Goal: Task Accomplishment & Management: Manage account settings

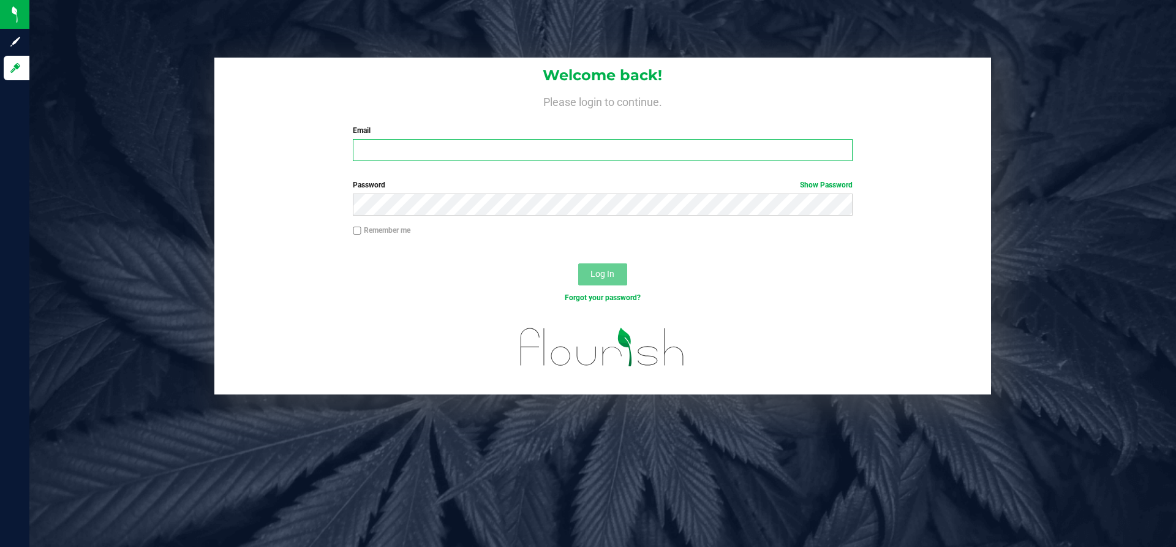
click at [590, 157] on input "Email" at bounding box center [602, 150] width 499 height 22
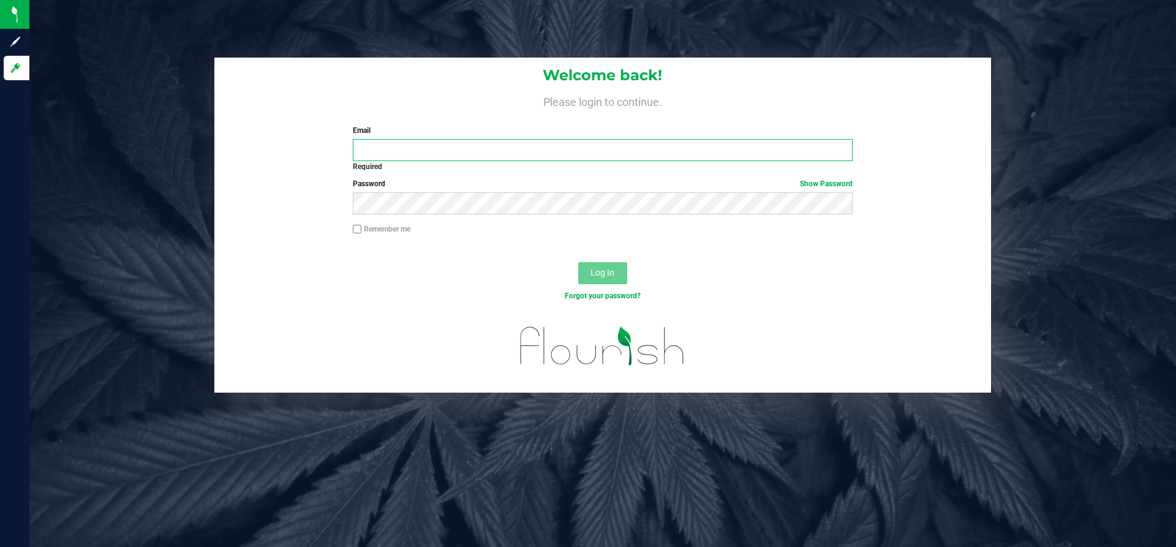
type input "[PERSON_NAME][EMAIL_ADDRESS][DOMAIN_NAME]"
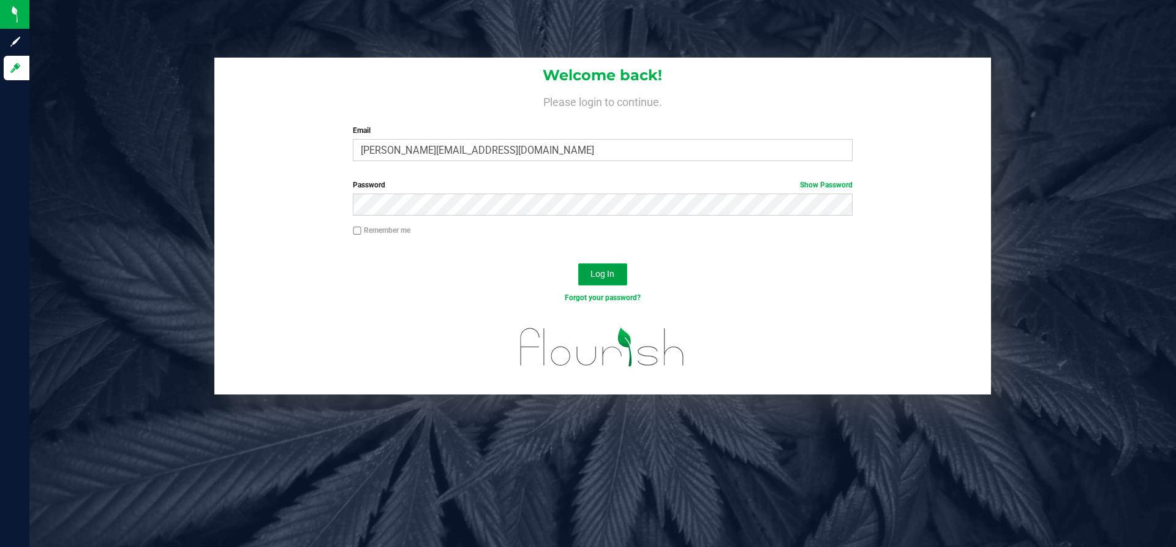
click at [587, 272] on button "Log In" at bounding box center [602, 274] width 49 height 22
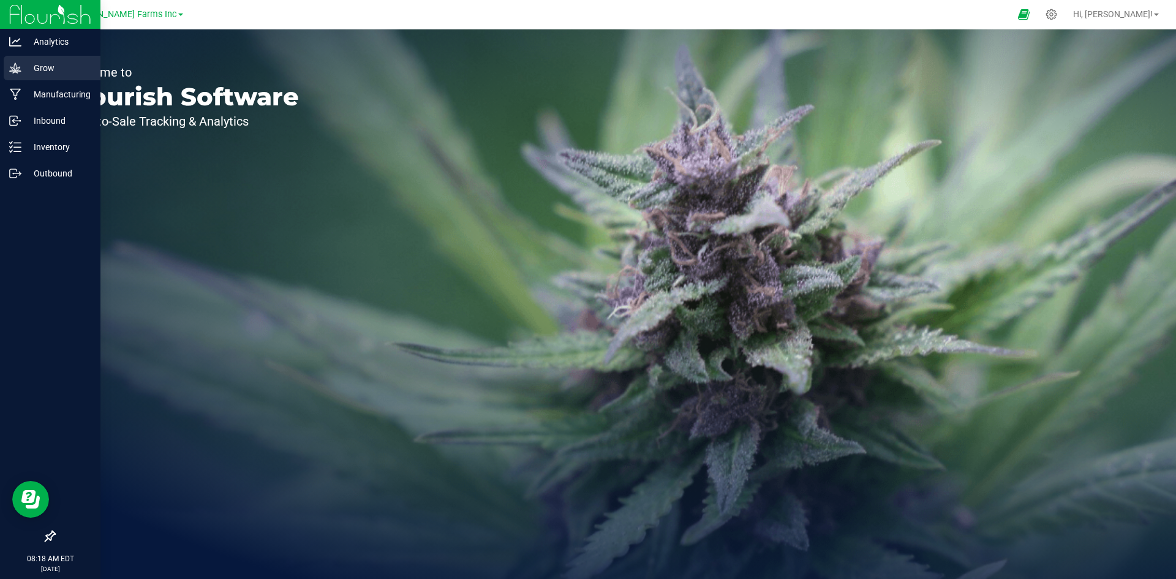
click at [39, 77] on div "Grow" at bounding box center [52, 68] width 97 height 24
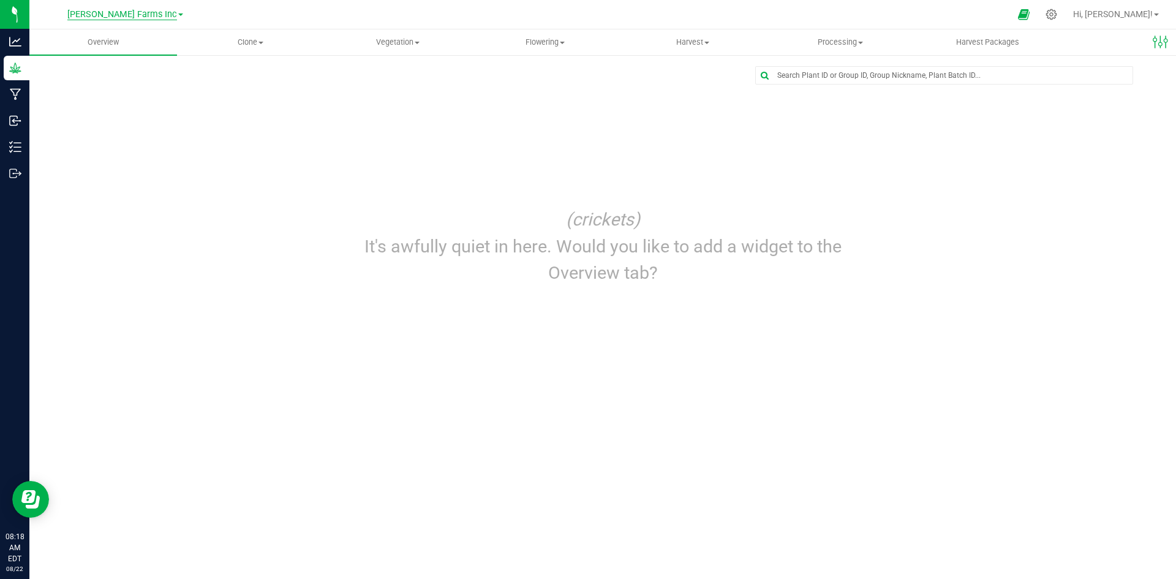
click at [149, 15] on span "[PERSON_NAME] Farms Inc" at bounding box center [122, 14] width 110 height 11
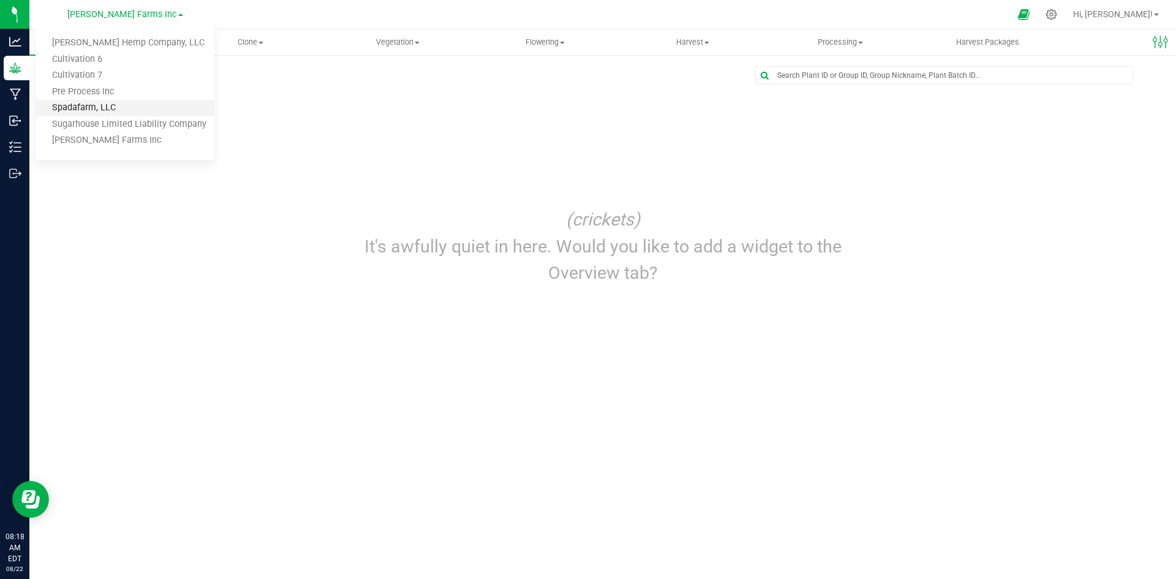
click at [134, 105] on link "Spadafarm, LLC" at bounding box center [125, 108] width 179 height 17
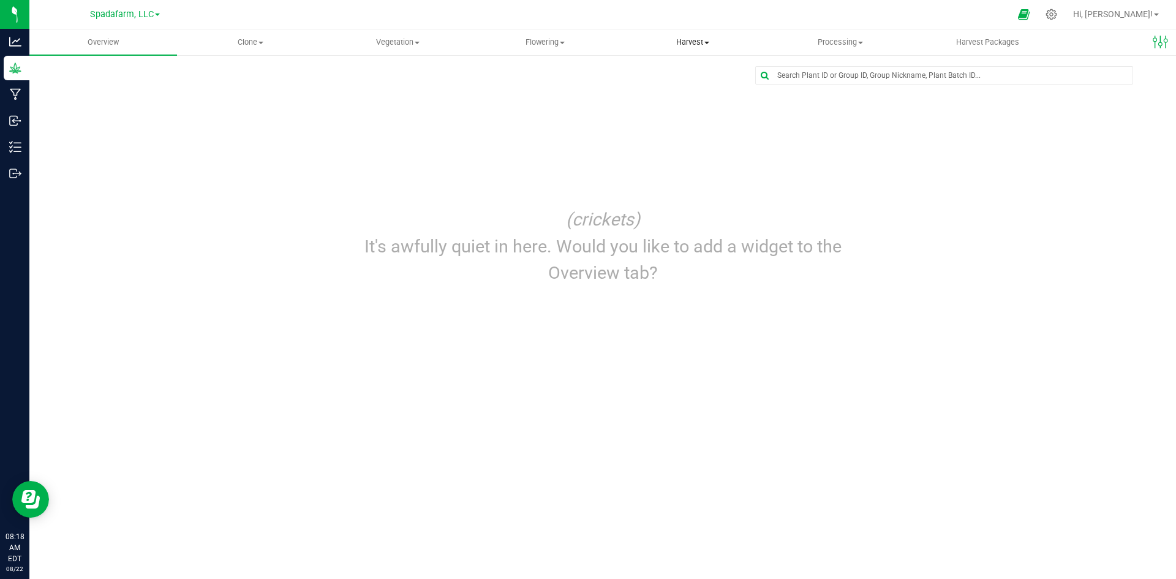
click at [698, 47] on span "Harvest" at bounding box center [693, 42] width 146 height 11
click at [659, 73] on span "Harvests" at bounding box center [653, 74] width 68 height 10
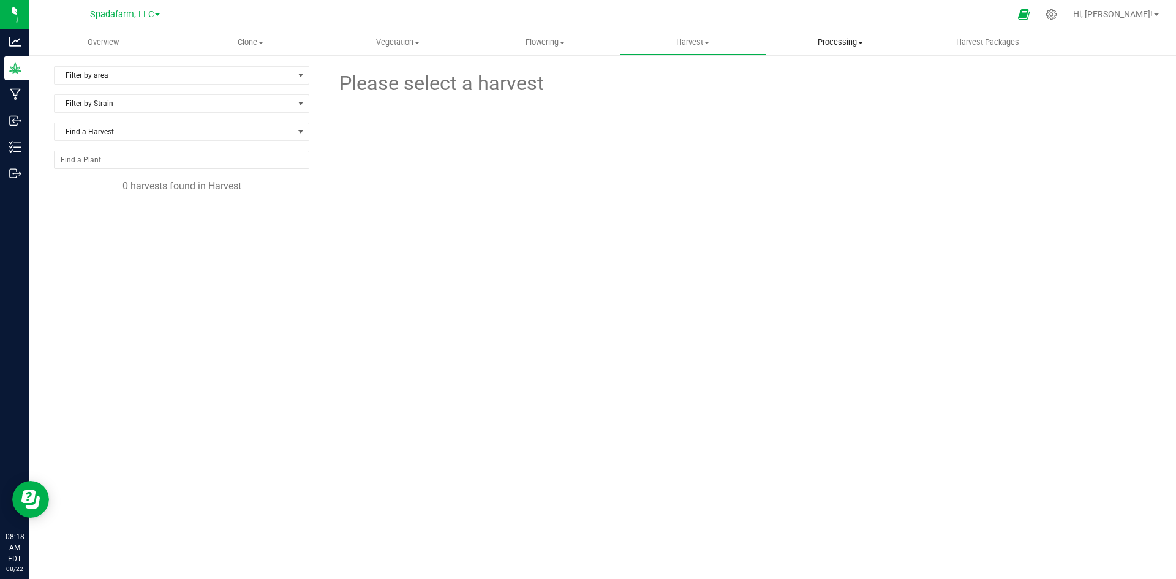
click at [814, 51] on uib-tab-heading "Processing Create package Processing harvests Processing plants Completed harve…" at bounding box center [840, 42] width 146 height 24
click at [813, 84] on span "Processing harvests" at bounding box center [822, 88] width 113 height 10
click at [130, 227] on li "092-072125-G41-FP1" at bounding box center [187, 216] width 226 height 24
click at [137, 221] on span "092-072125-G41-FP1" at bounding box center [122, 221] width 96 height 12
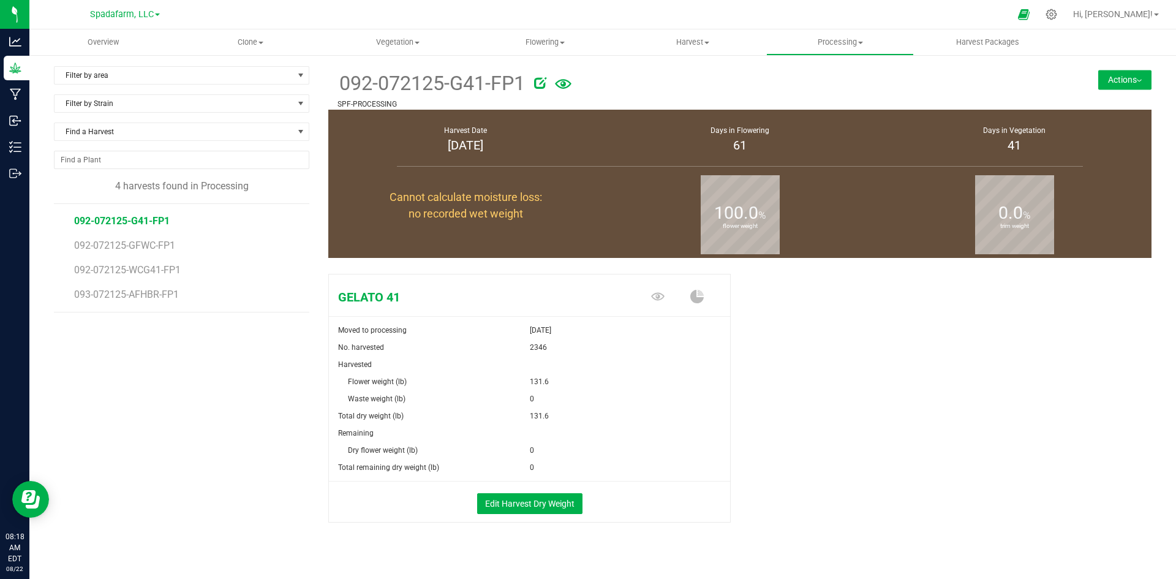
click at [140, 237] on li "092-072125-GFWC-FP1" at bounding box center [187, 240] width 226 height 24
click at [140, 244] on span "092-072125-GFWC-FP1" at bounding box center [126, 245] width 105 height 12
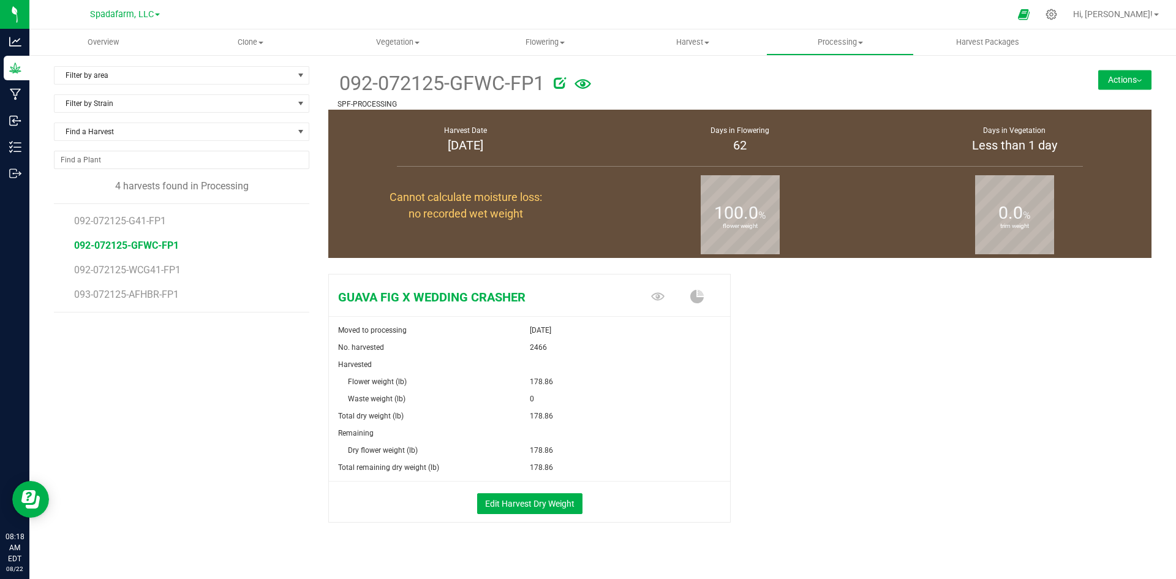
click at [1099, 80] on button "Actions" at bounding box center [1124, 80] width 53 height 20
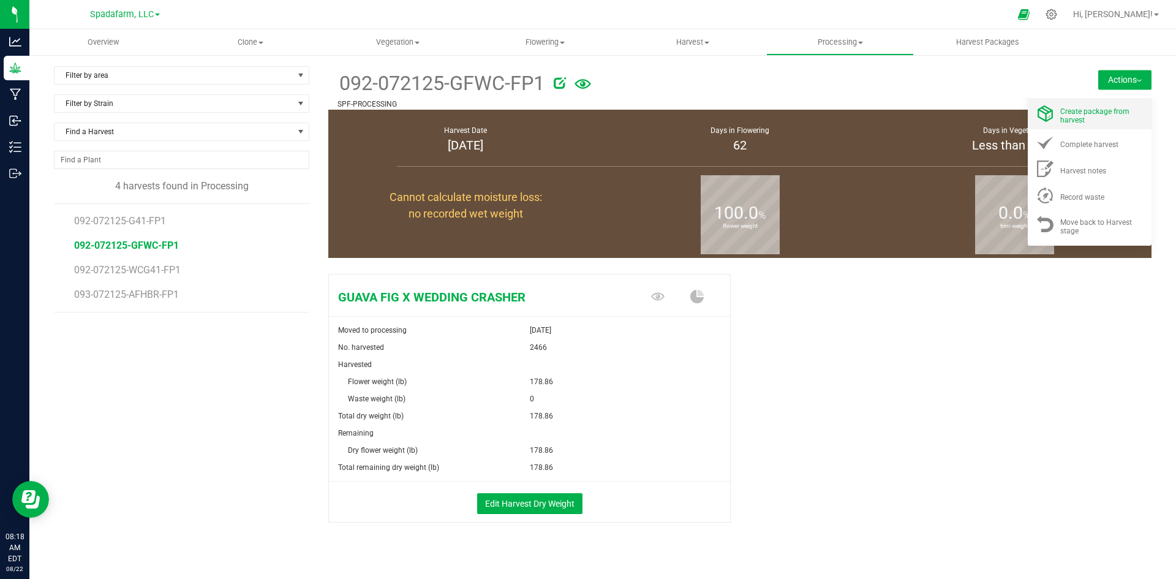
click at [1073, 116] on span "Create package from harvest" at bounding box center [1094, 115] width 69 height 17
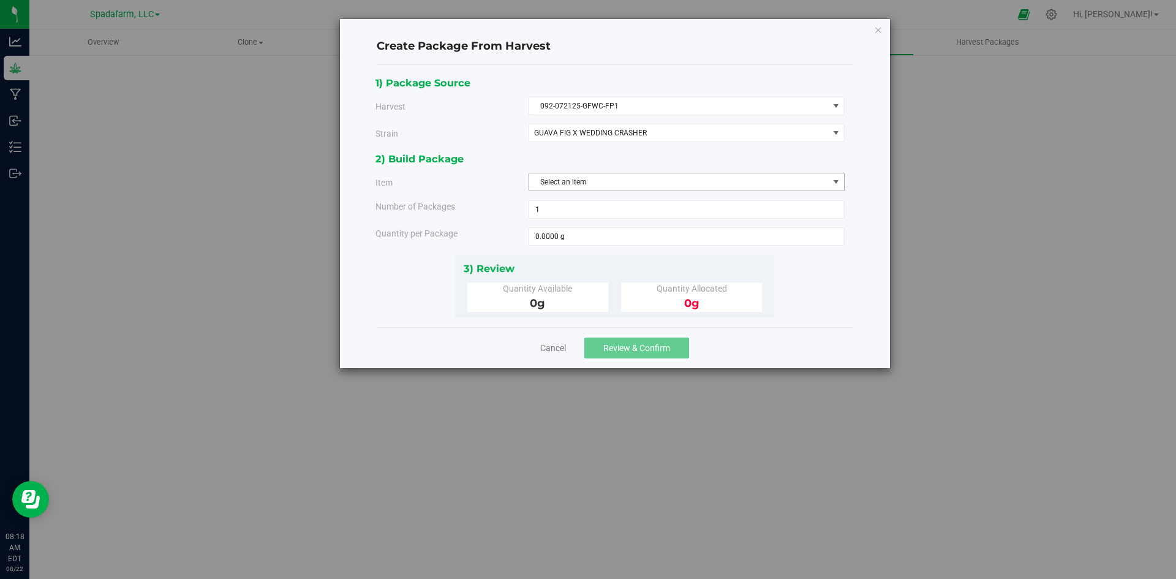
click at [640, 180] on span "Select an item" at bounding box center [678, 181] width 299 height 17
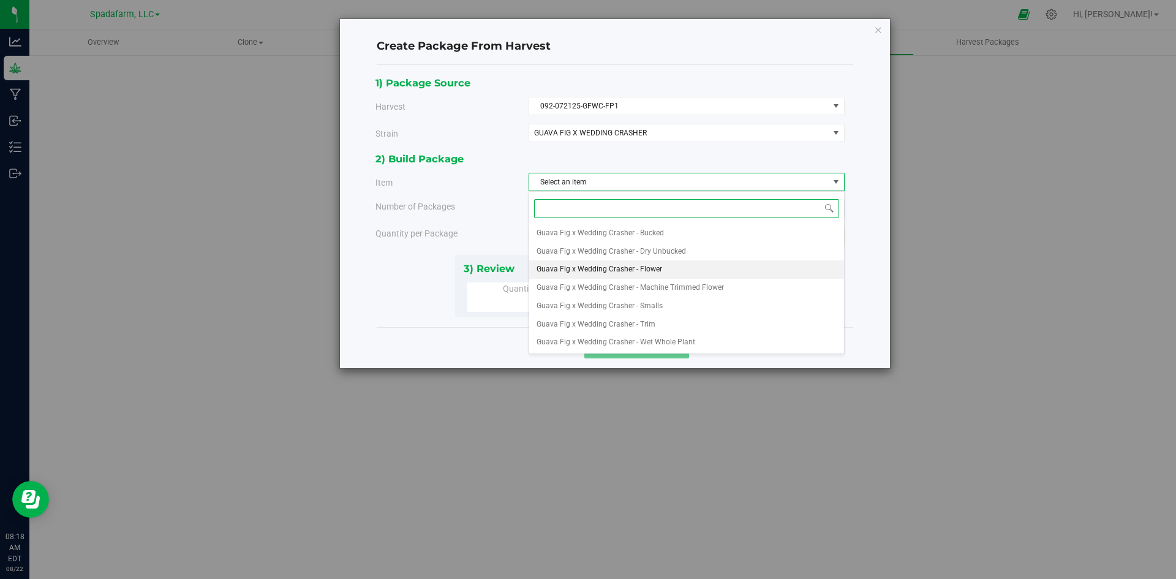
click at [629, 265] on span "Guava Fig x Wedding Crasher - Flower" at bounding box center [599, 269] width 126 height 16
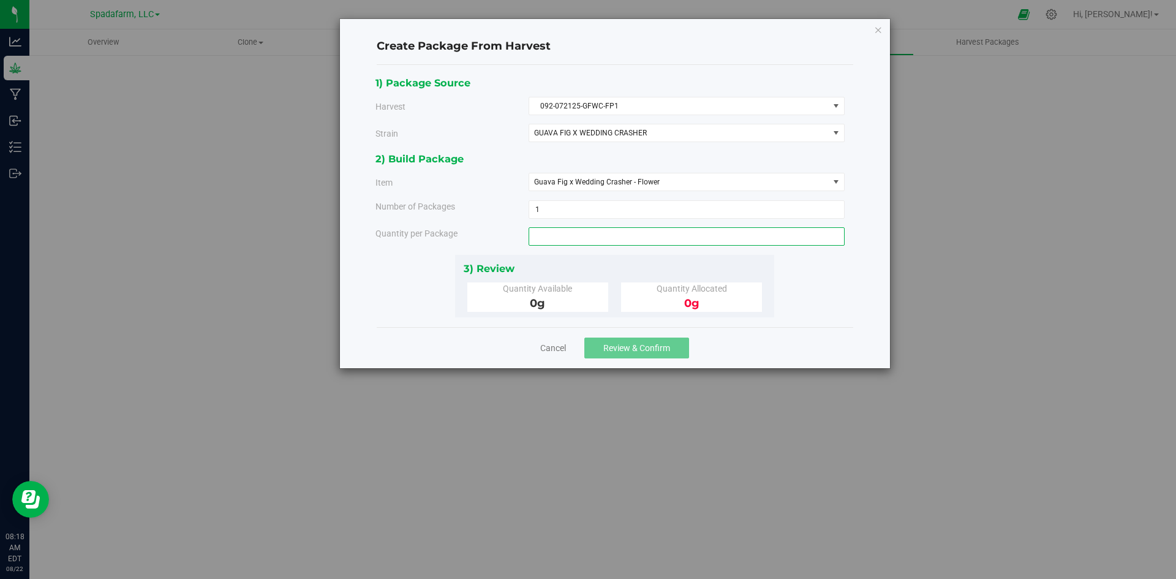
click at [601, 233] on span at bounding box center [686, 236] width 316 height 18
type input "178.86"
type input "178.8600 lb"
click at [782, 303] on div "1) Package Source Harvest 092-072125-GFWC-FP1 Select 092-072125-G41-FP1 092-072…" at bounding box center [614, 196] width 478 height 242
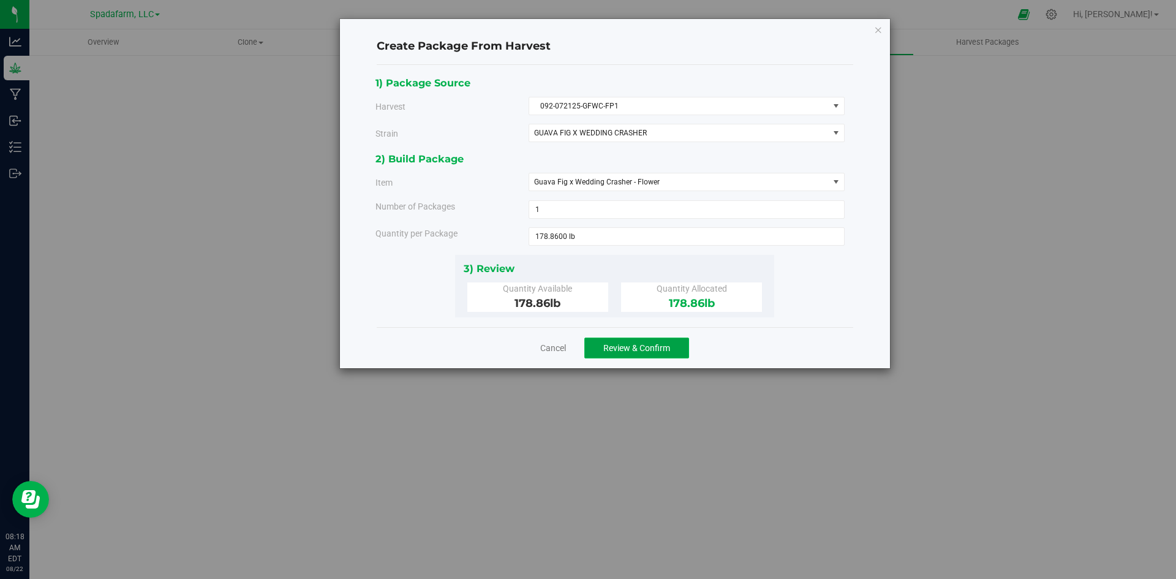
click at [634, 344] on span "Review & Confirm" at bounding box center [636, 348] width 67 height 10
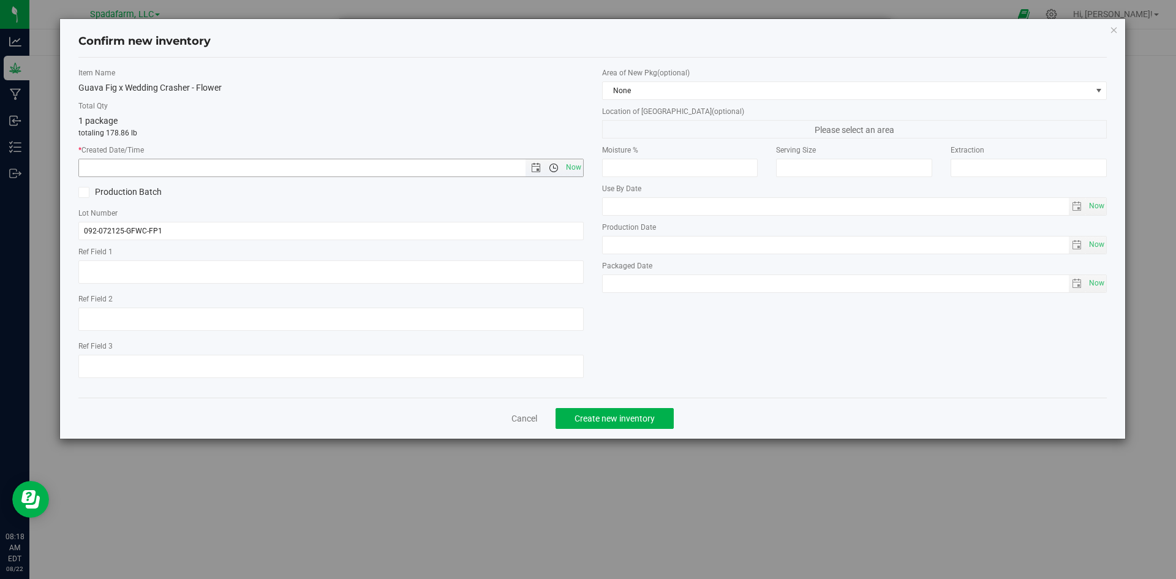
click at [550, 170] on span "Open the time view" at bounding box center [554, 168] width 10 height 10
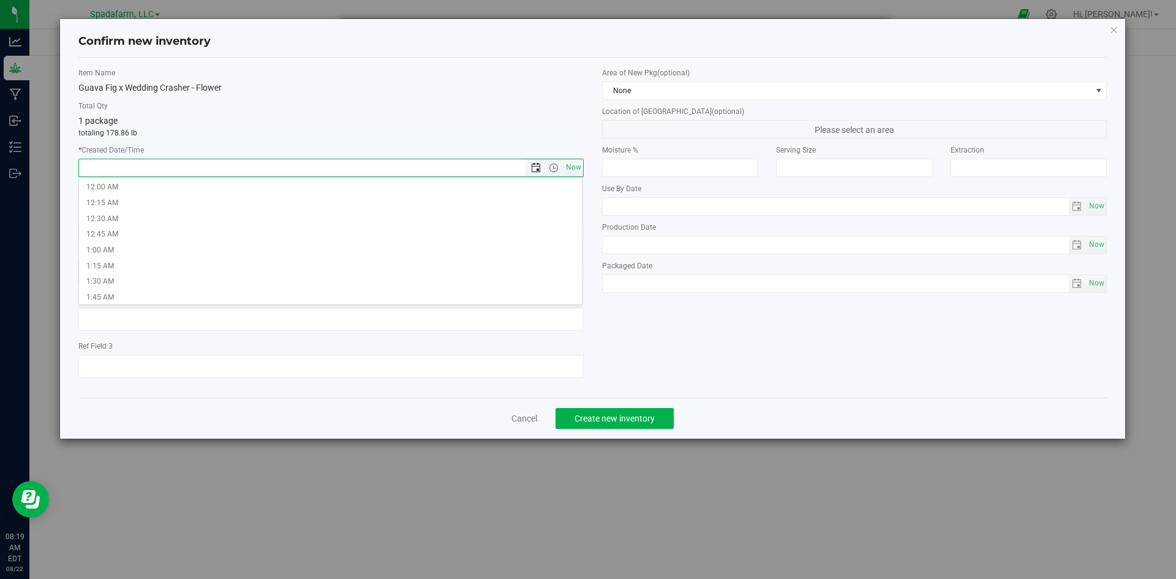
click at [538, 163] on span "Open the date view" at bounding box center [536, 168] width 10 height 10
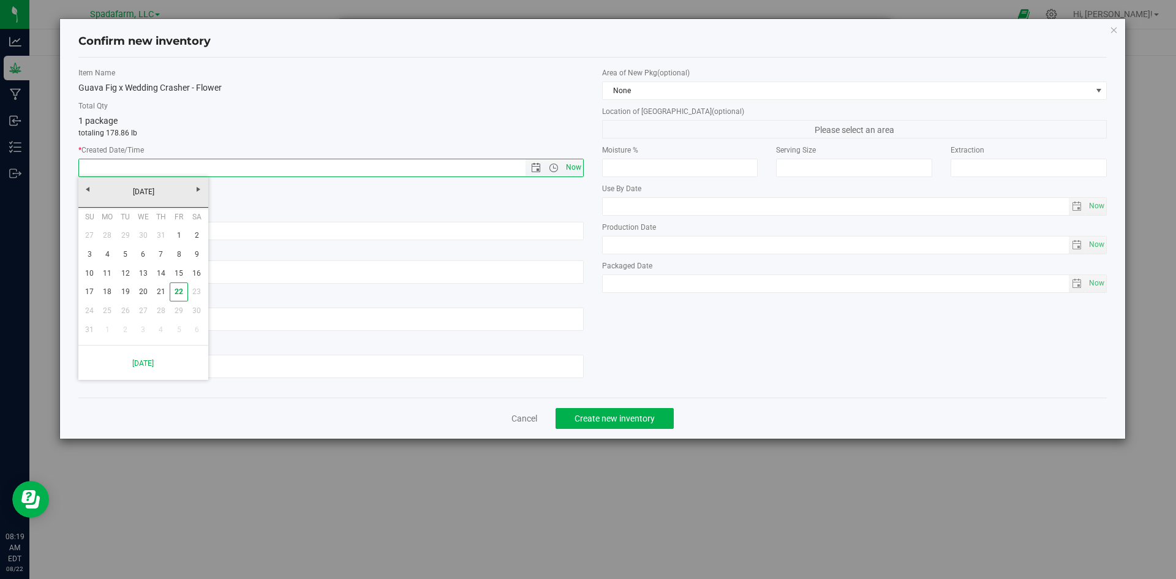
click at [582, 165] on span "Now" at bounding box center [573, 168] width 21 height 18
type input "8/22/2025 8:19 AM"
click at [571, 167] on span "Now" at bounding box center [573, 168] width 21 height 18
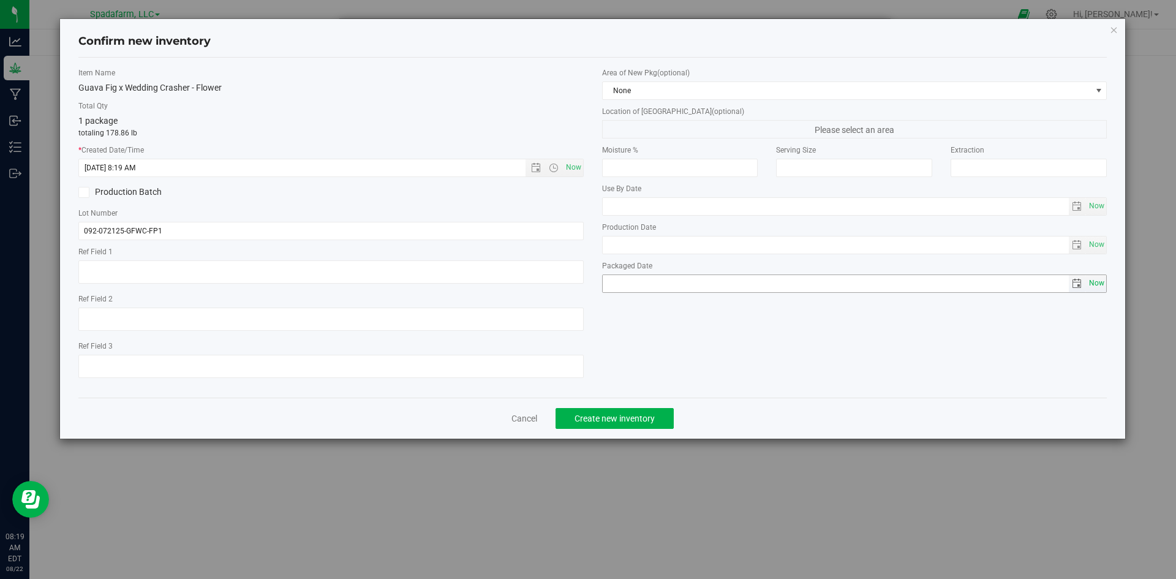
click at [1094, 283] on span "Now" at bounding box center [1096, 283] width 21 height 18
type input "2025-08-22"
click at [983, 290] on input "2025-08-22" at bounding box center [835, 283] width 466 height 17
click at [976, 326] on div "Item Name Guava Fig x Wedding Crasher - Flower Total Qty 1 package totaling 178…" at bounding box center [592, 227] width 1047 height 320
click at [620, 413] on span "Create new inventory" at bounding box center [614, 418] width 80 height 10
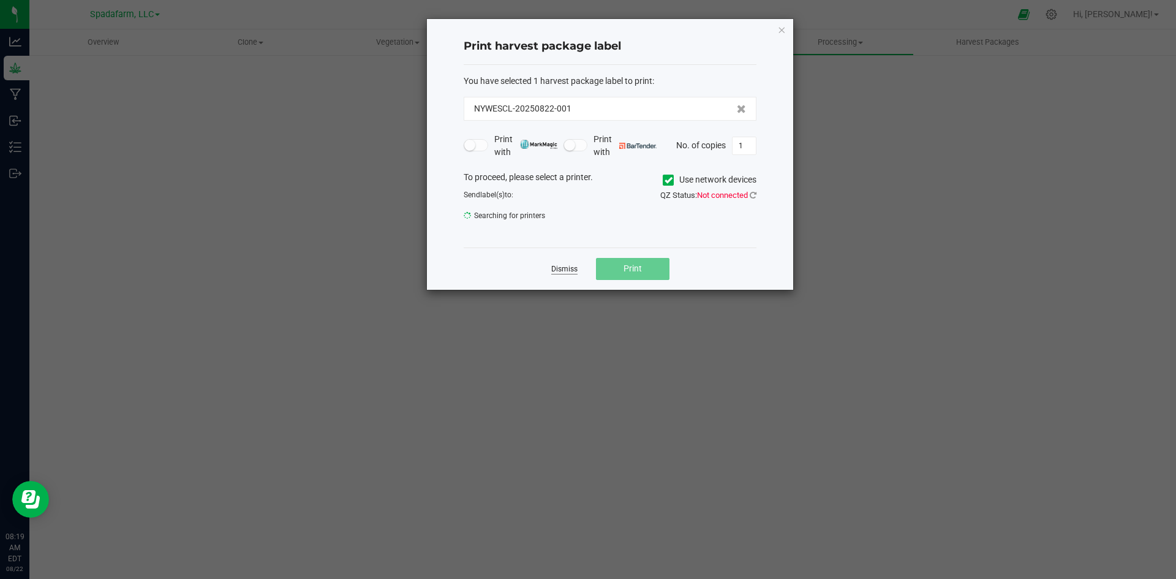
click at [555, 266] on link "Dismiss" at bounding box center [564, 269] width 26 height 10
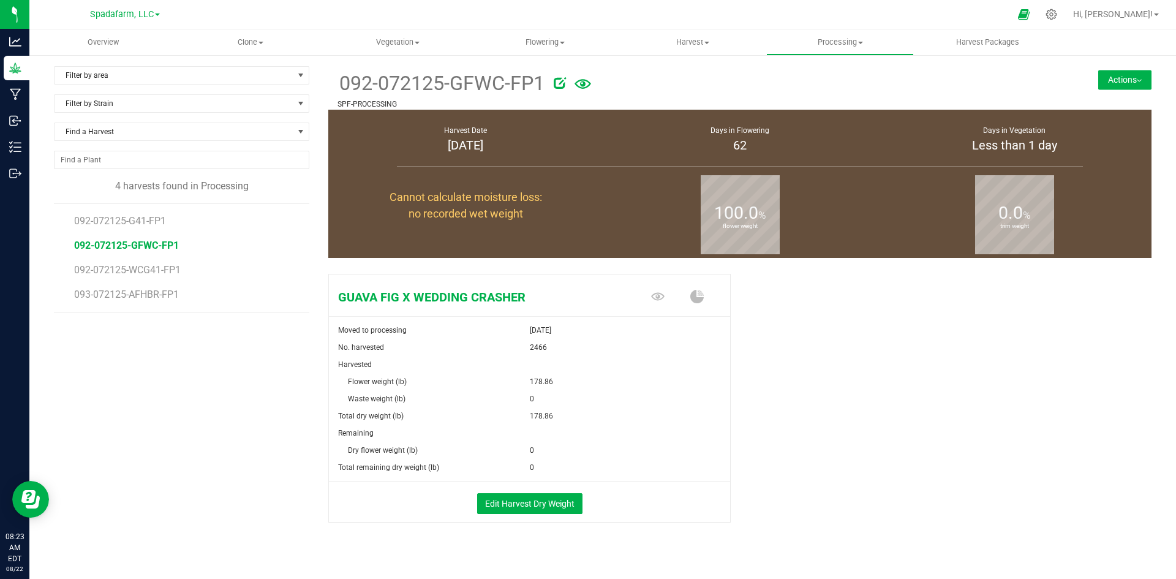
click at [170, 226] on li "092-072125-G41-FP1" at bounding box center [187, 216] width 226 height 24
click at [143, 220] on span "092-072125-G41-FP1" at bounding box center [122, 221] width 96 height 12
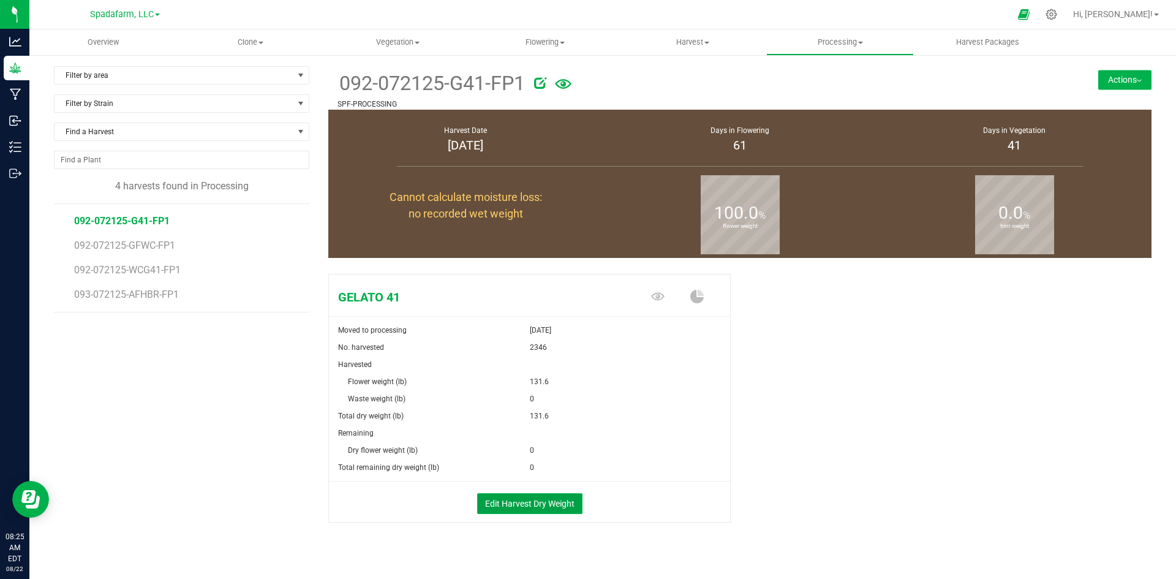
click at [506, 498] on button "Edit Harvest Dry Weight" at bounding box center [529, 503] width 105 height 21
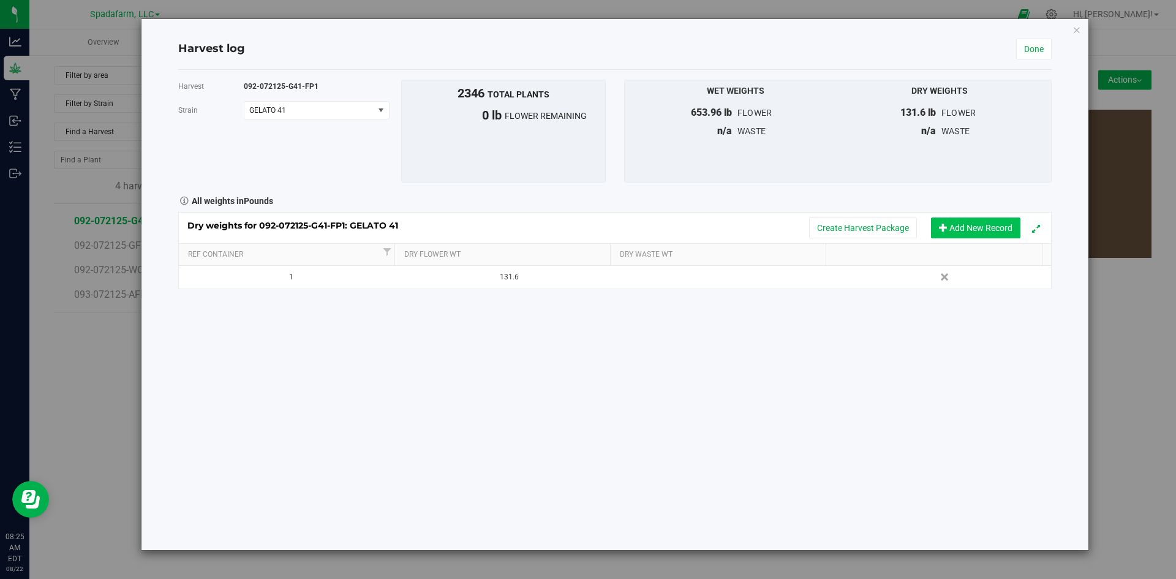
click at [958, 222] on button "Add New Record" at bounding box center [975, 227] width 89 height 21
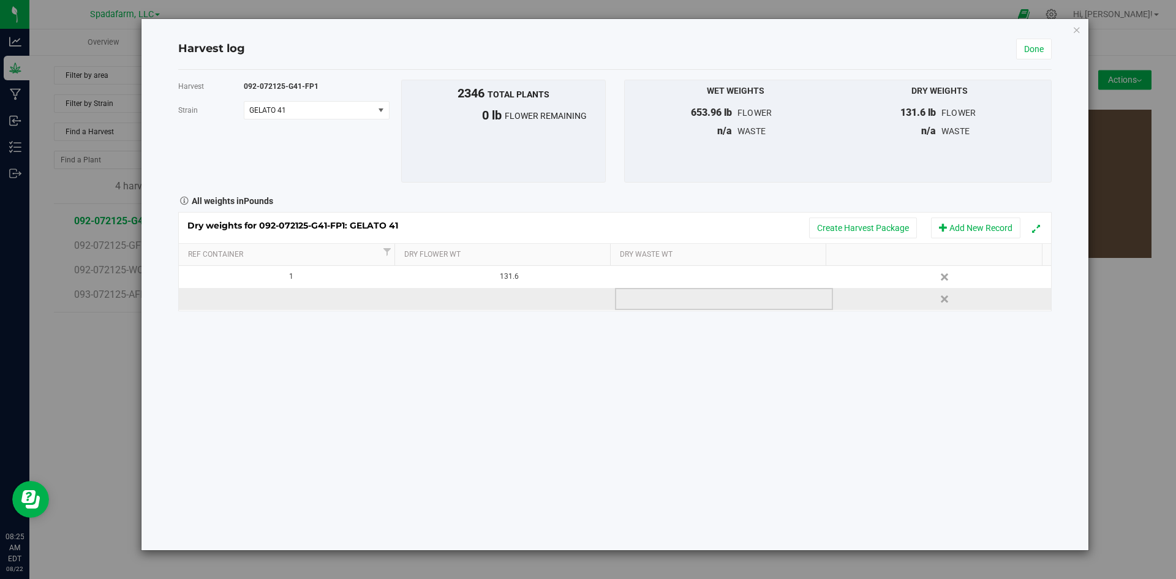
click at [683, 300] on td at bounding box center [724, 299] width 218 height 22
type input "653.96"
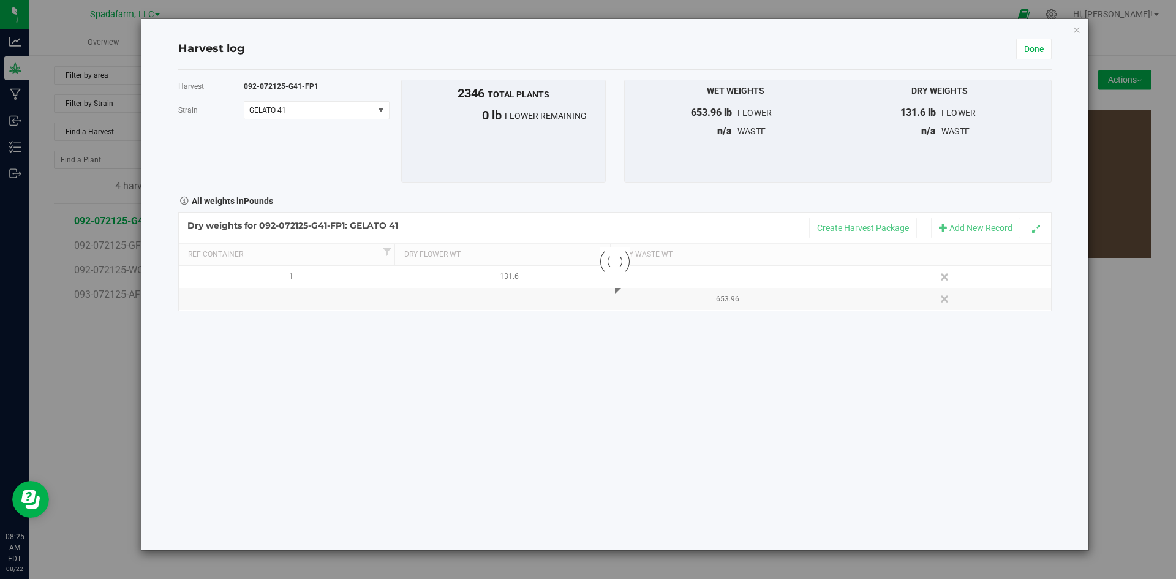
click at [702, 342] on div "Harvest 092-072125-G41-FP1 Strain GELATO 41 Select strain GELATO 41 To bulk upl…" at bounding box center [614, 310] width 873 height 480
click at [1027, 43] on link "Done" at bounding box center [1034, 49] width 36 height 21
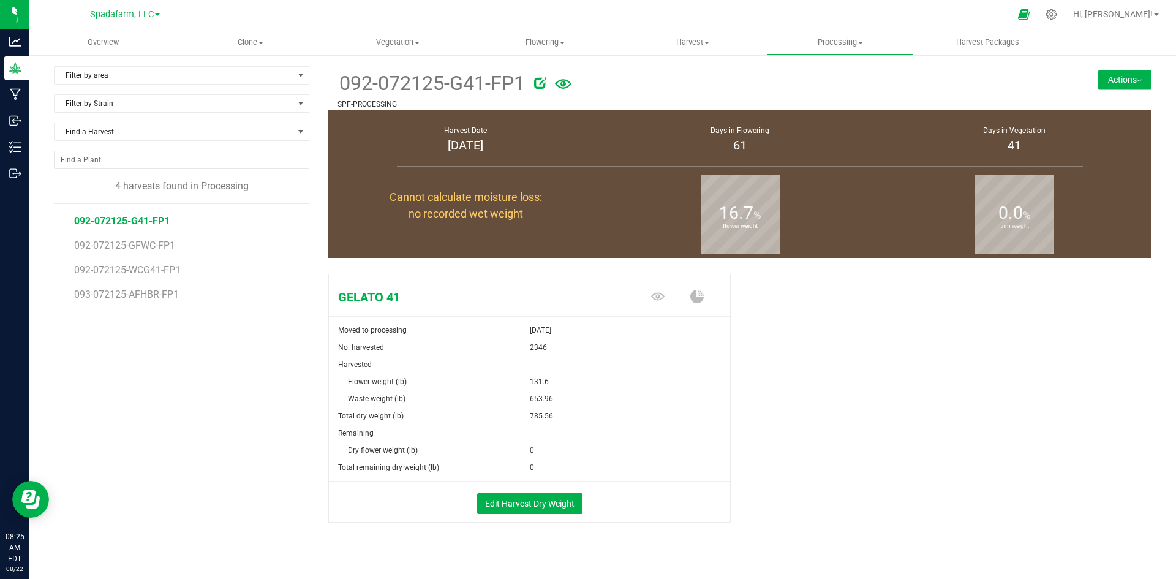
drag, startPoint x: 497, startPoint y: 417, endPoint x: 575, endPoint y: 422, distance: 77.9
click at [575, 422] on div "Total dry weight (lb) 785.56" at bounding box center [529, 415] width 401 height 17
click at [489, 503] on button "Edit Harvest Dry Weight" at bounding box center [529, 503] width 105 height 21
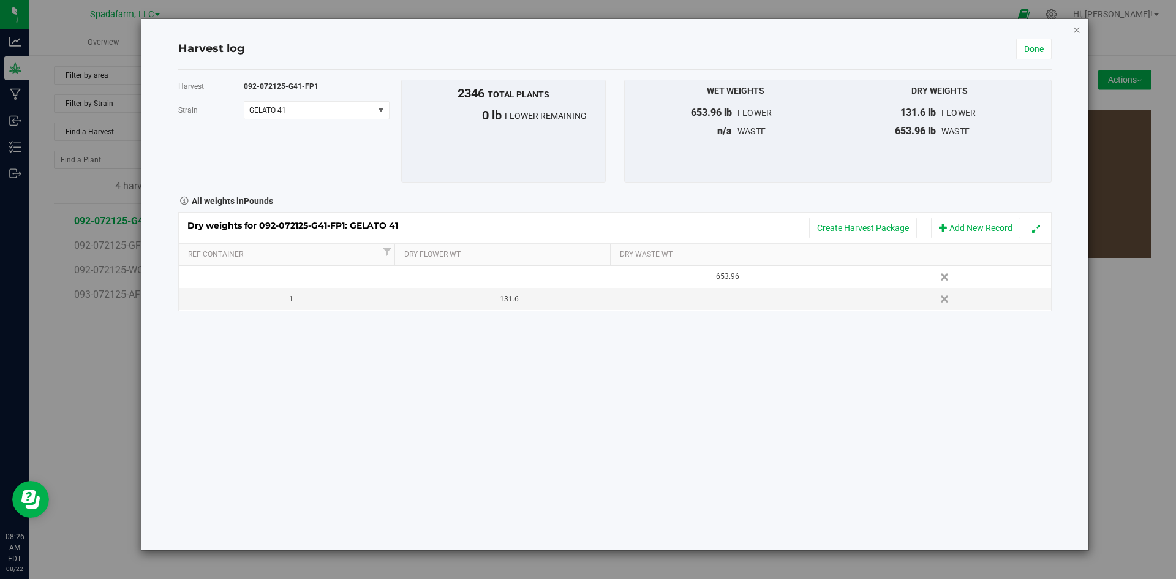
click at [1073, 30] on icon "button" at bounding box center [1076, 29] width 9 height 15
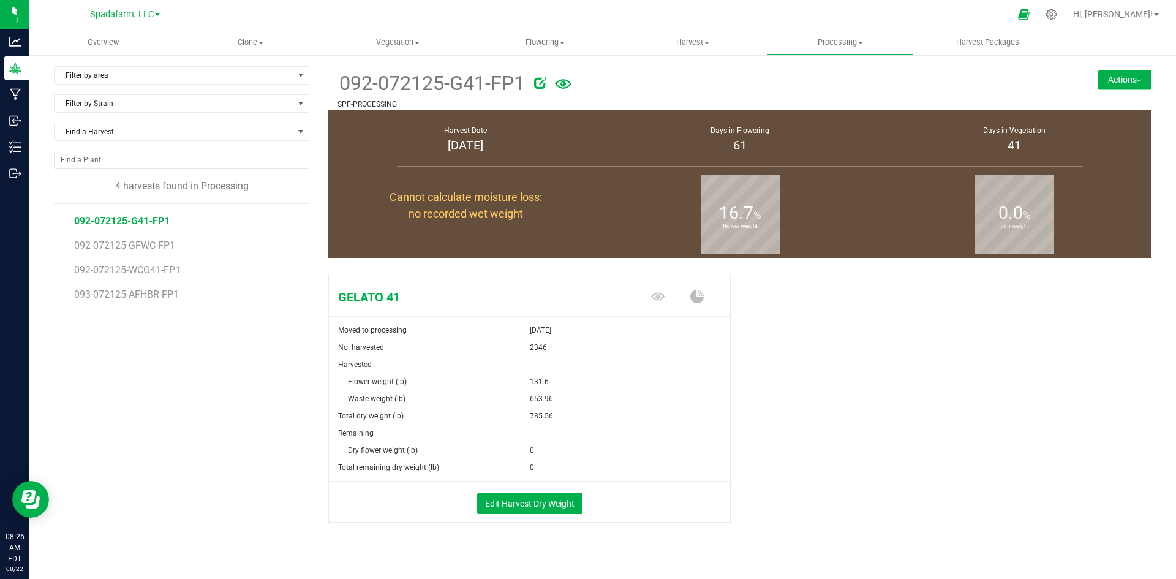
scroll to position [14, 0]
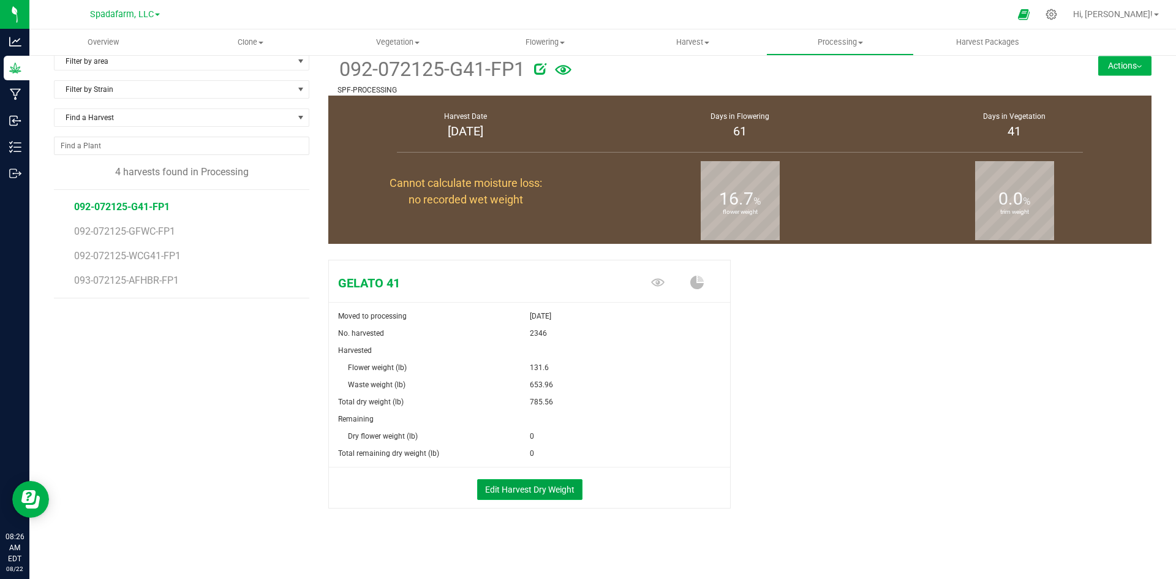
click at [523, 479] on button "Edit Harvest Dry Weight" at bounding box center [529, 489] width 105 height 21
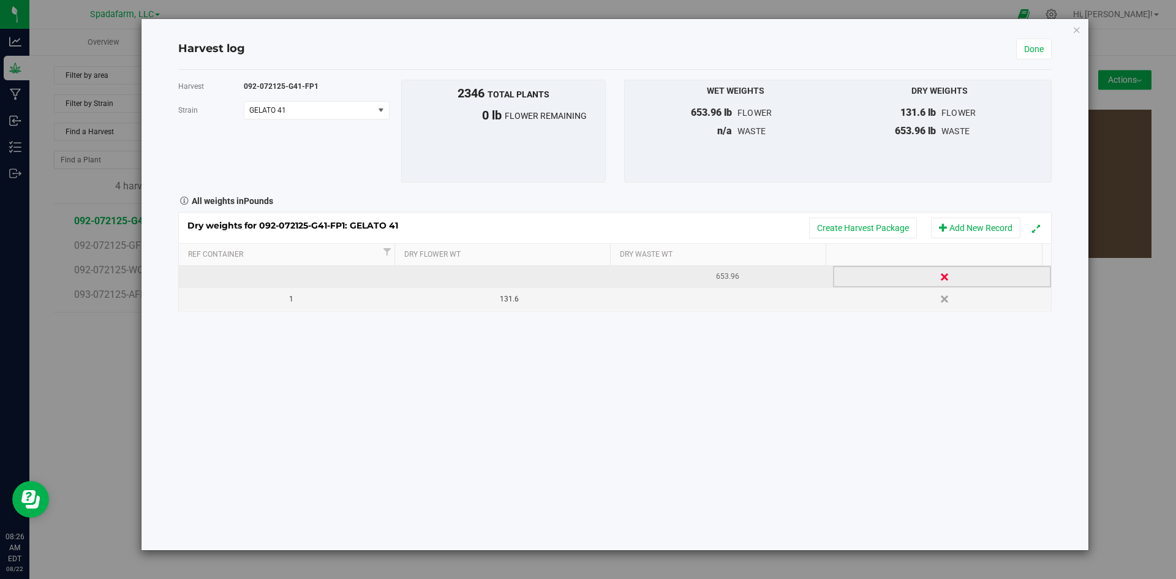
click at [941, 278] on link "Delete" at bounding box center [945, 277] width 18 height 16
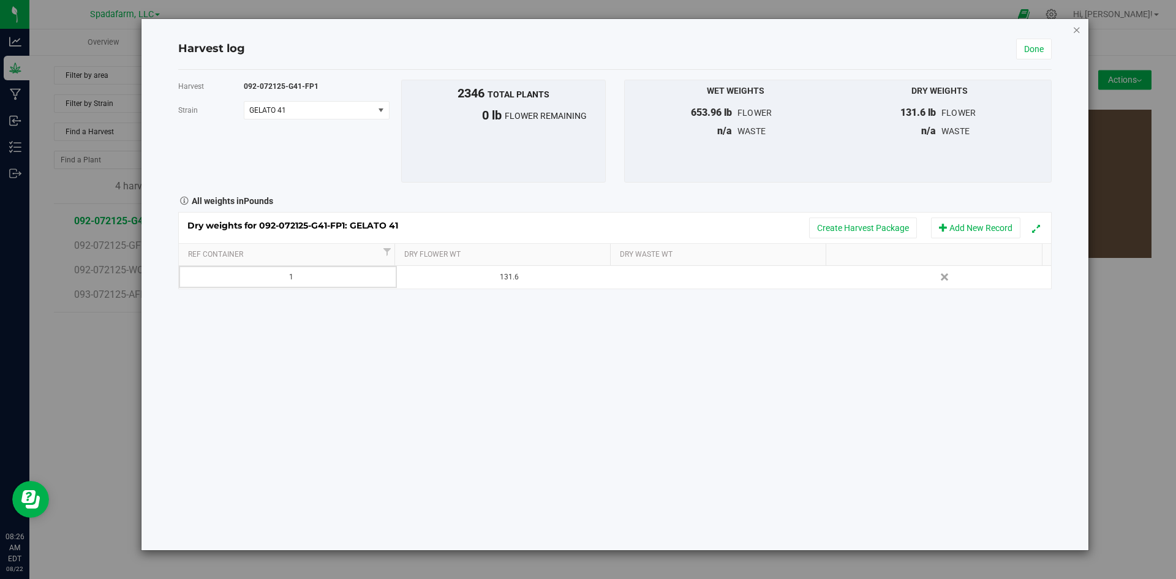
click at [1079, 24] on icon "button" at bounding box center [1076, 29] width 9 height 15
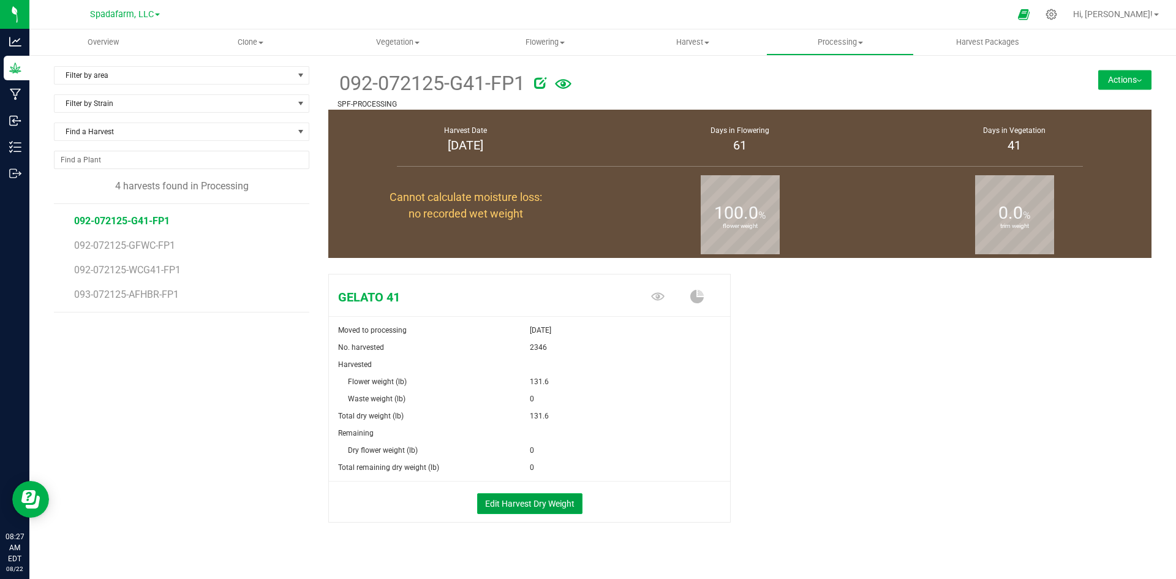
click at [486, 505] on button "Edit Harvest Dry Weight" at bounding box center [529, 503] width 105 height 21
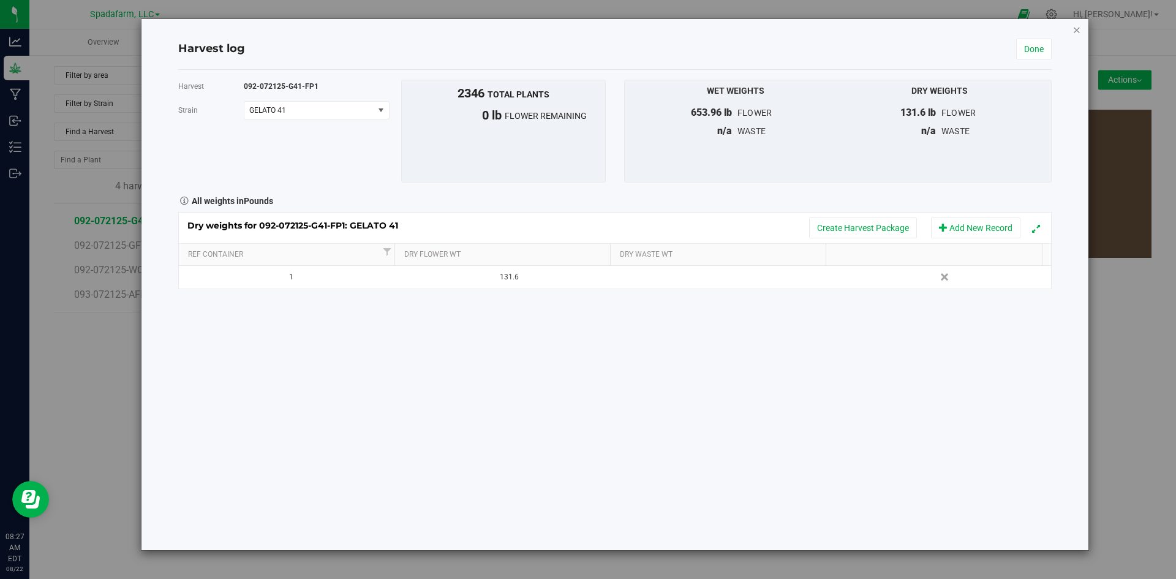
click at [1072, 31] on icon "button" at bounding box center [1076, 29] width 9 height 15
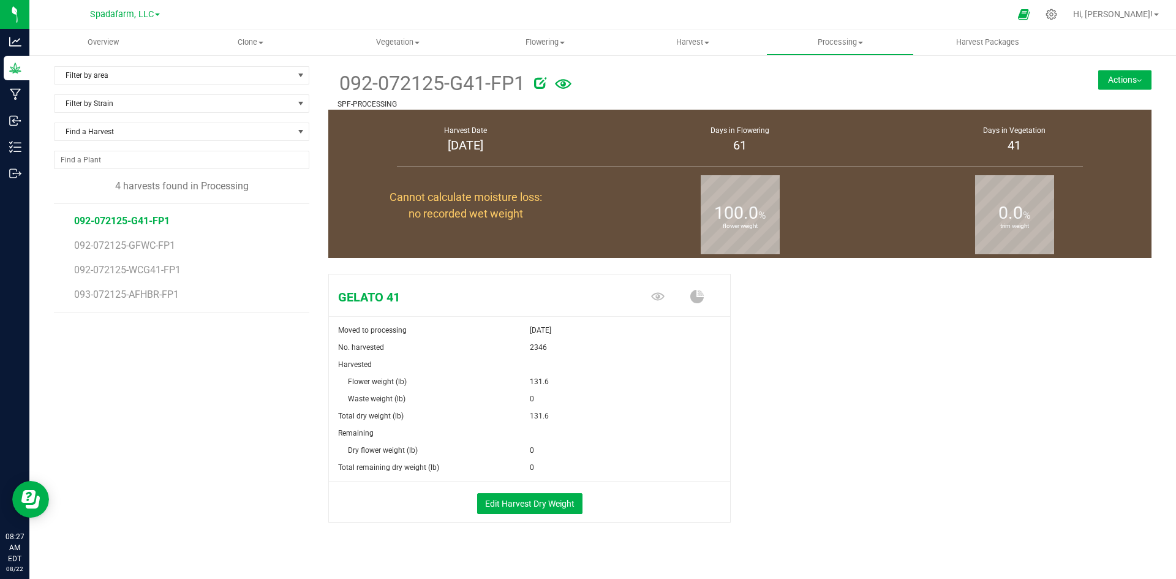
click at [1103, 81] on button "Actions" at bounding box center [1124, 80] width 53 height 20
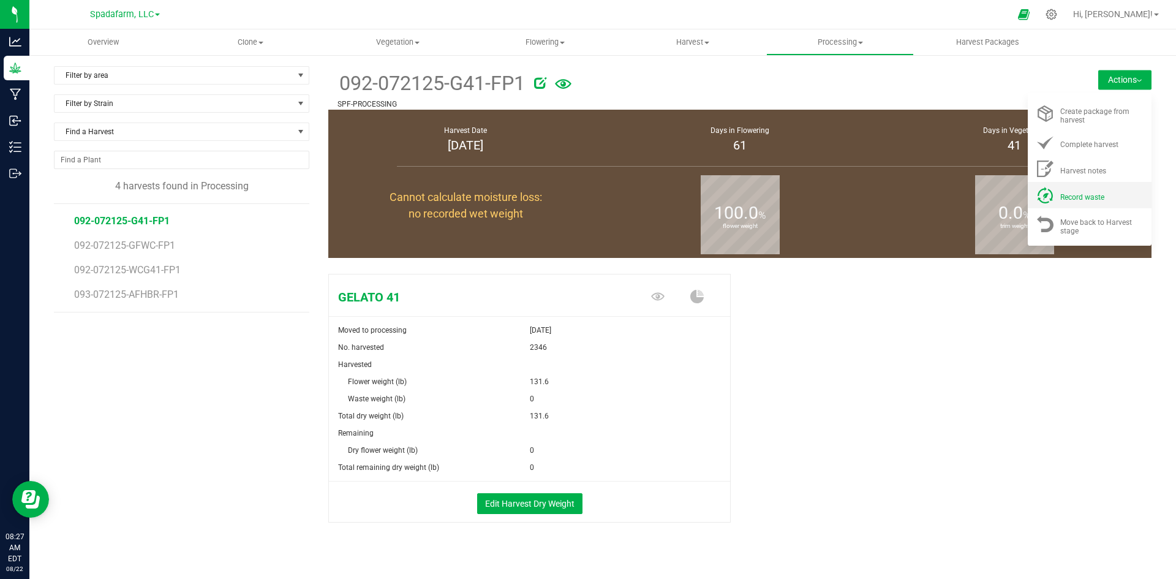
click at [1059, 206] on li "Record waste" at bounding box center [1089, 195] width 124 height 26
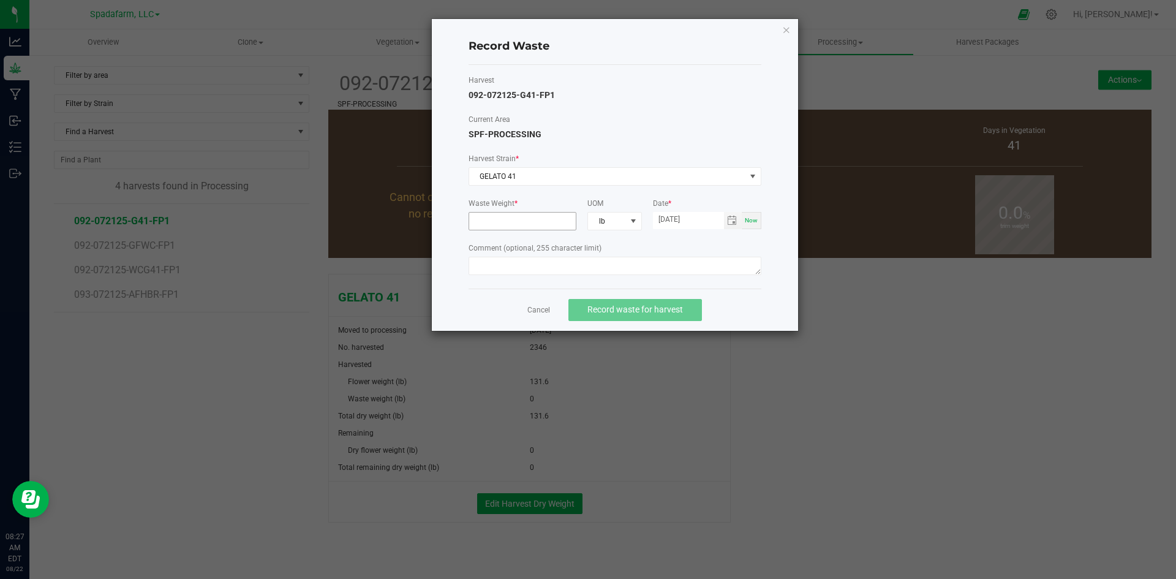
click at [531, 225] on input at bounding box center [522, 220] width 107 height 17
click at [587, 175] on span "GELATO 41" at bounding box center [607, 176] width 276 height 17
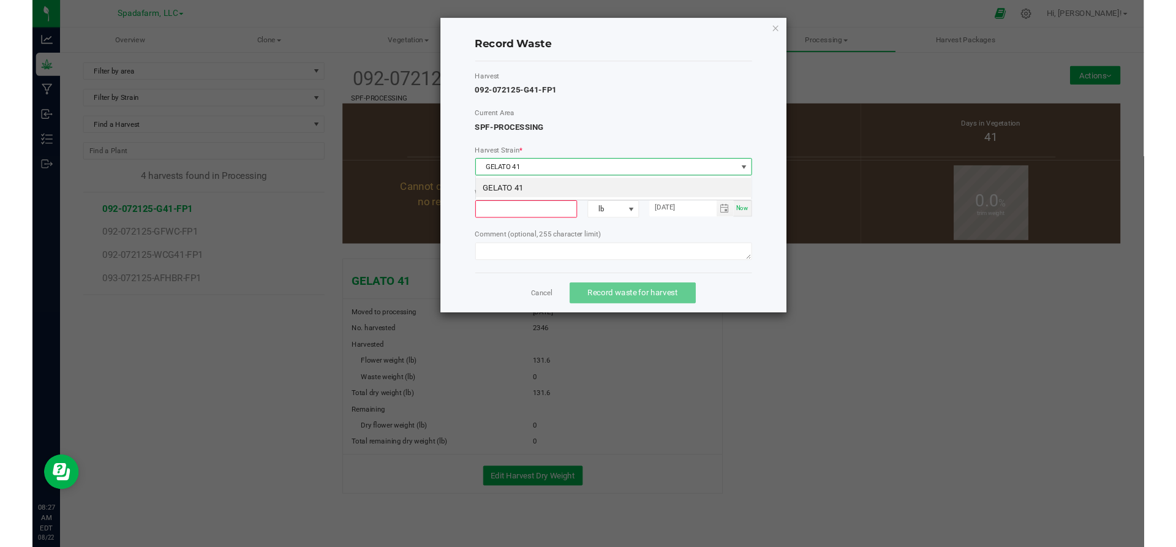
scroll to position [18, 293]
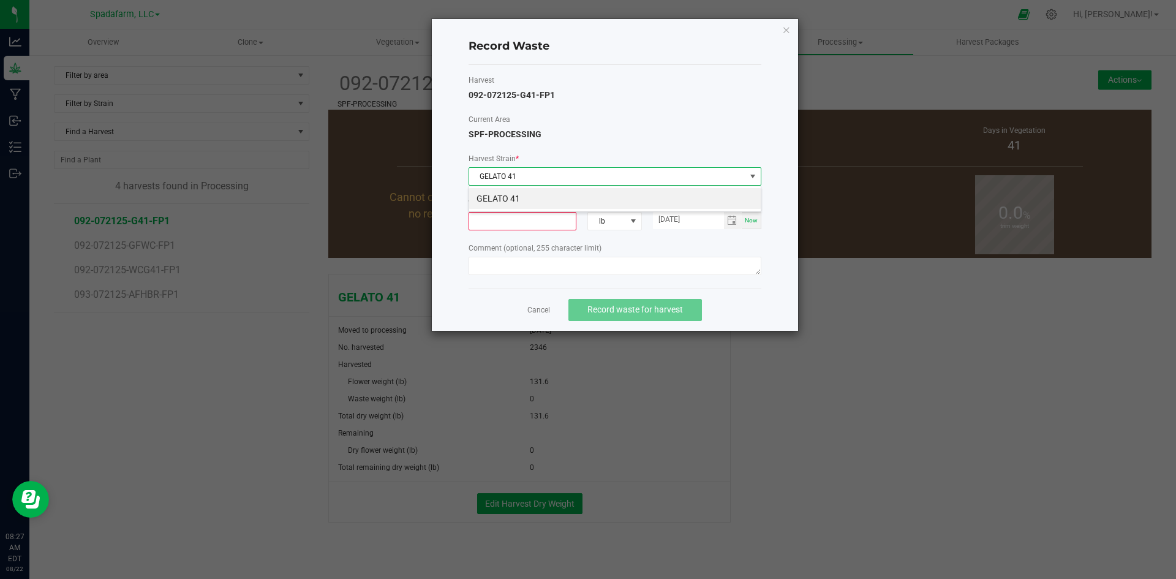
click at [587, 175] on span "GELATO 41" at bounding box center [607, 176] width 276 height 17
click at [781, 35] on div "Record Waste Harvest 092-072125-G41-FP1 Current Area SPF-PROCESSING Harvest Str…" at bounding box center [615, 175] width 366 height 312
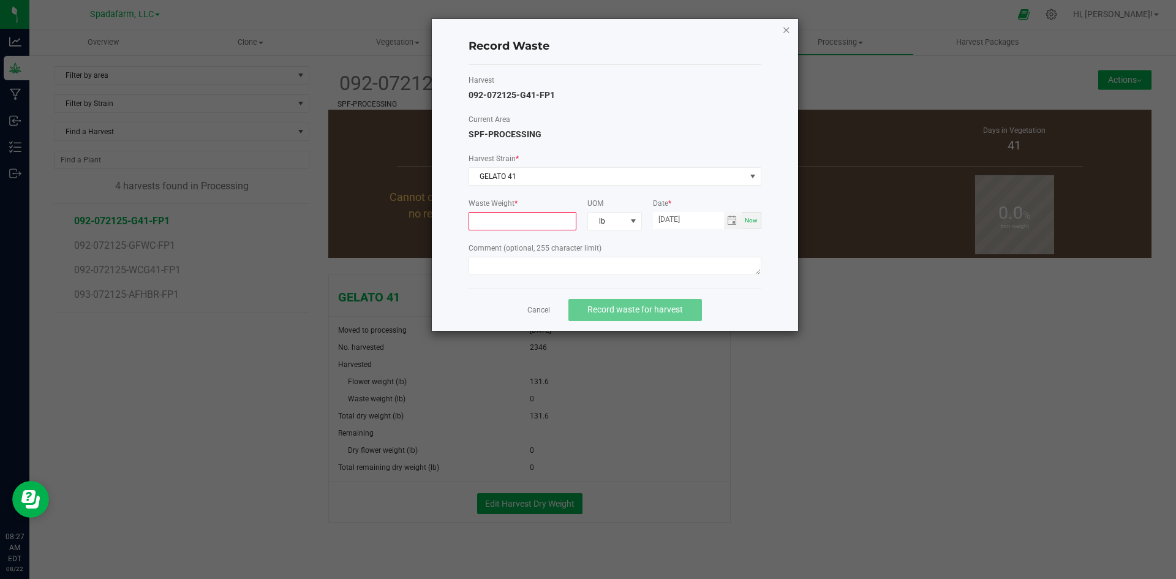
click at [784, 31] on icon "button" at bounding box center [786, 29] width 9 height 15
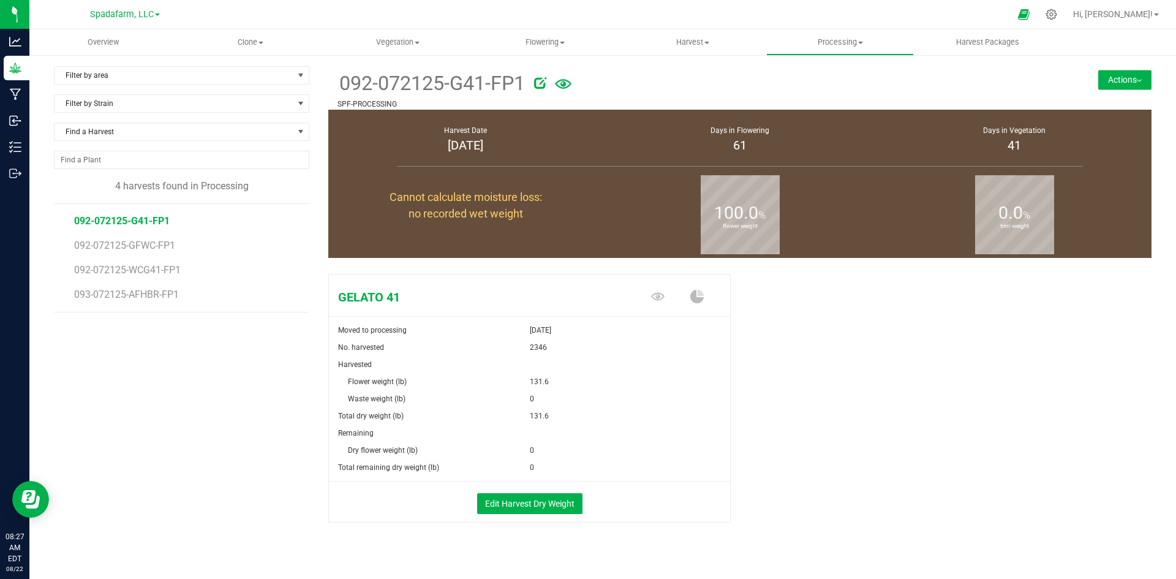
click at [1139, 79] on button "Actions" at bounding box center [1124, 80] width 53 height 20
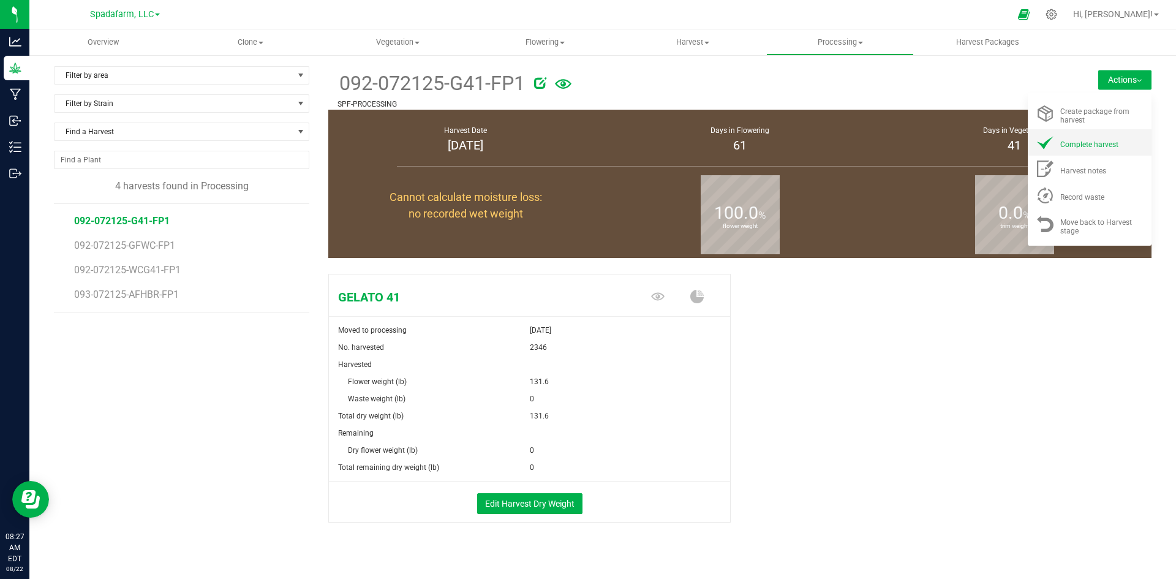
click at [1072, 144] on span "Complete harvest" at bounding box center [1089, 144] width 58 height 9
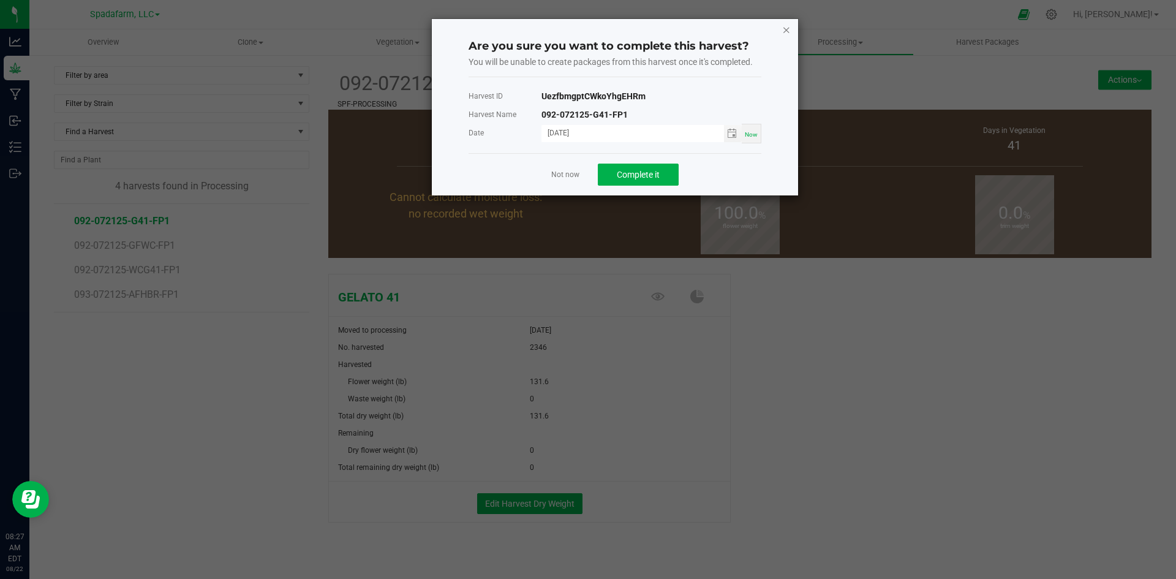
click at [786, 27] on icon "button" at bounding box center [786, 29] width 9 height 15
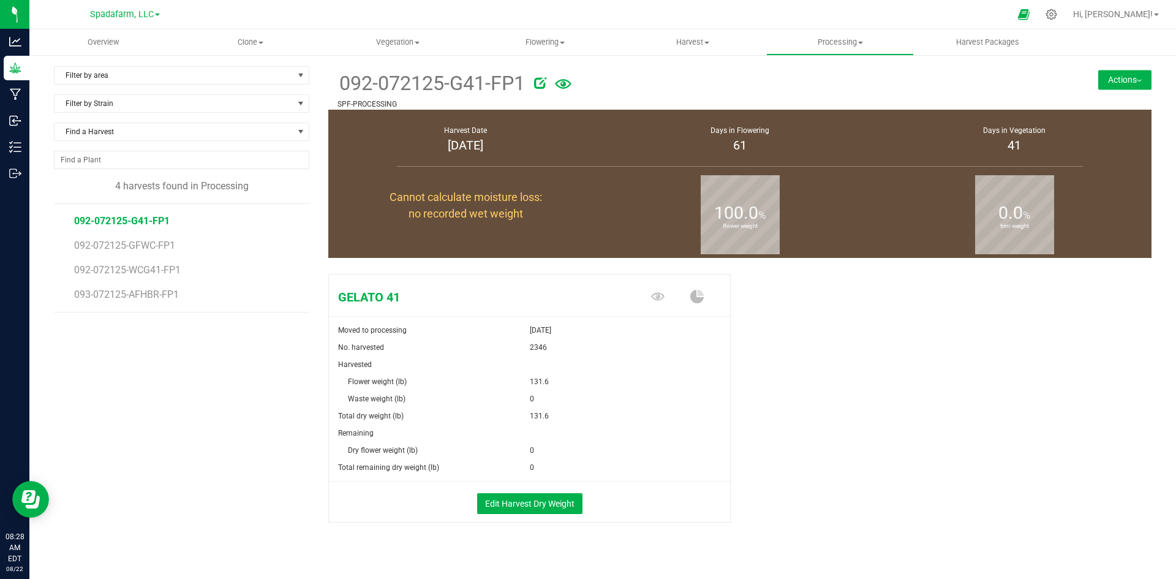
click at [942, 317] on div "GELATO 41 Moved to processing Aug 12, 2025 No. harvested 2346 Harvested Flower …" at bounding box center [739, 411] width 823 height 284
click at [180, 240] on li "092-072125-GFWC-FP1" at bounding box center [187, 240] width 226 height 24
click at [150, 247] on span "092-072125-GFWC-FP1" at bounding box center [126, 245] width 105 height 12
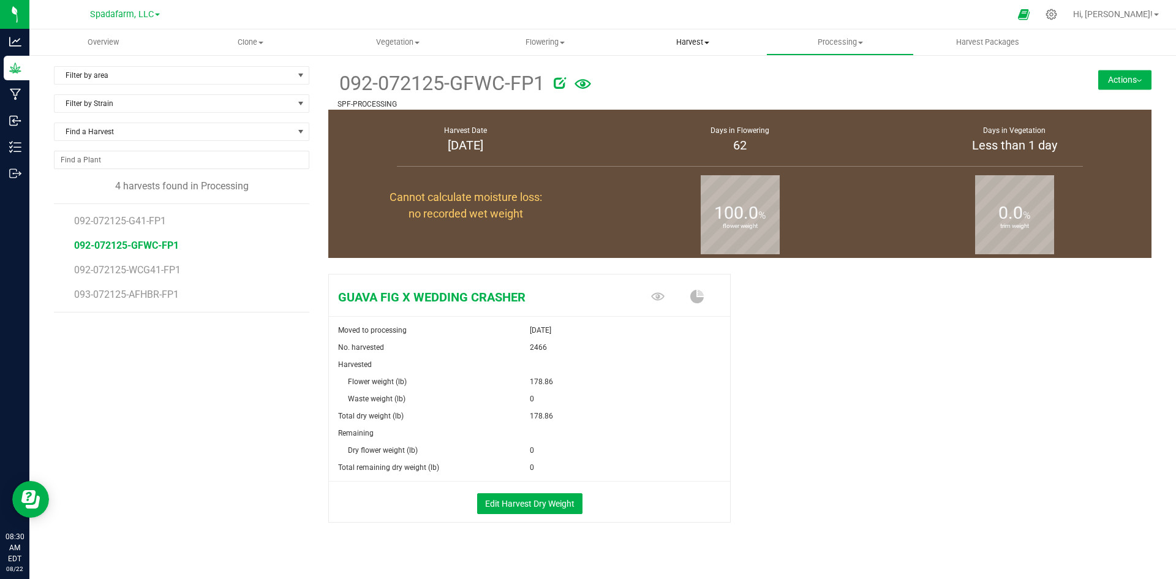
click at [686, 45] on span "Harvest" at bounding box center [693, 42] width 146 height 11
click at [651, 76] on span "Harvests" at bounding box center [653, 74] width 68 height 10
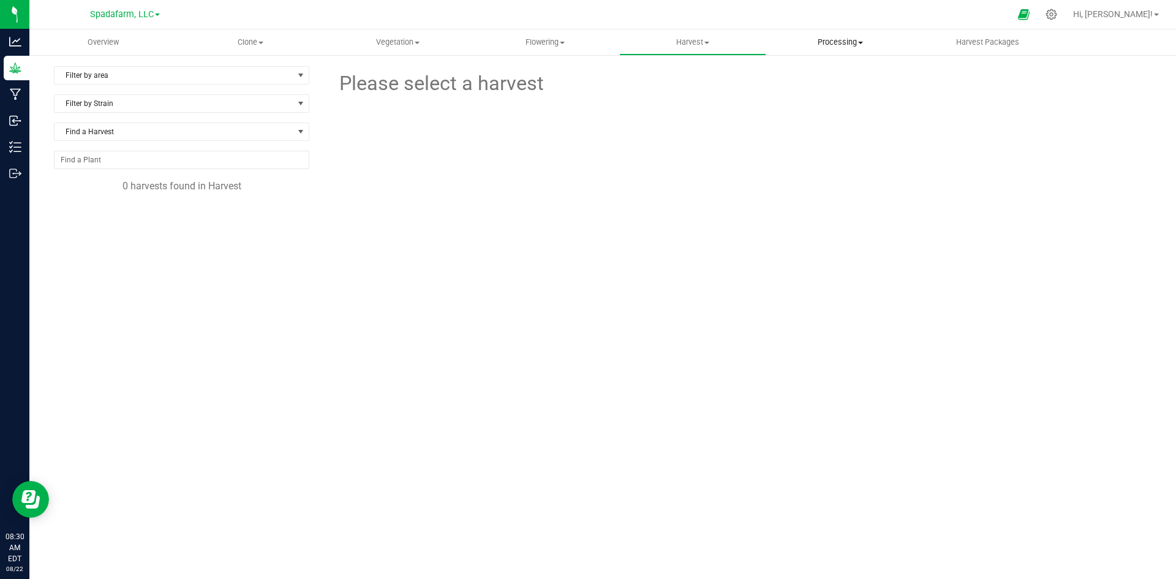
click at [832, 34] on uib-tab-heading "Processing Create package Processing harvests Processing plants Completed harve…" at bounding box center [840, 42] width 146 height 24
click at [795, 93] on span "Processing harvests" at bounding box center [822, 88] width 113 height 10
click at [126, 272] on span "092-072125-WCG41-FP1" at bounding box center [129, 270] width 110 height 12
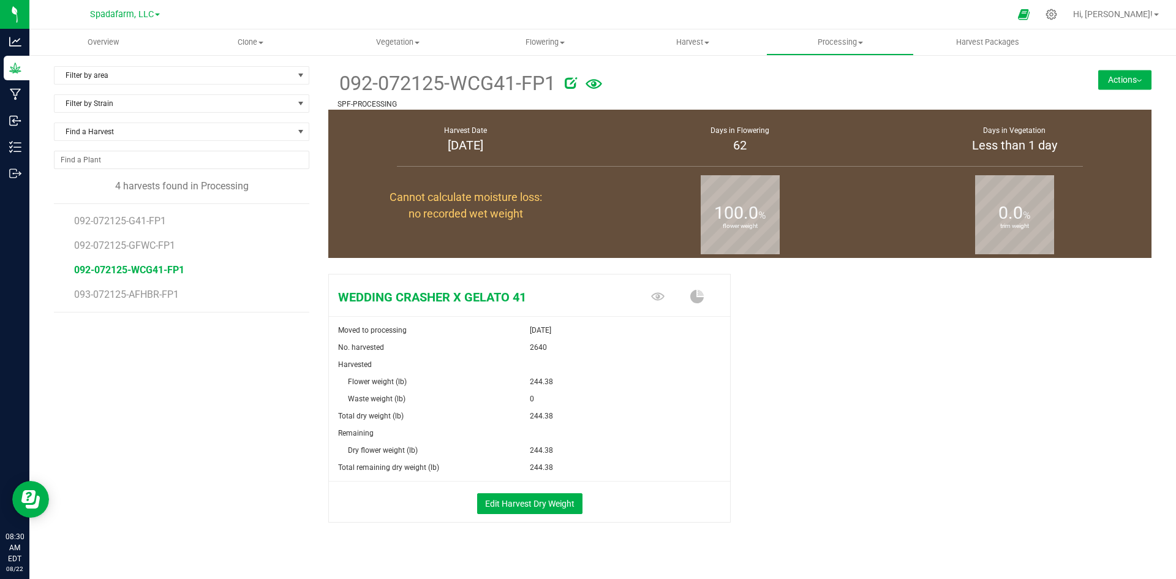
click at [1120, 79] on button "Actions" at bounding box center [1124, 80] width 53 height 20
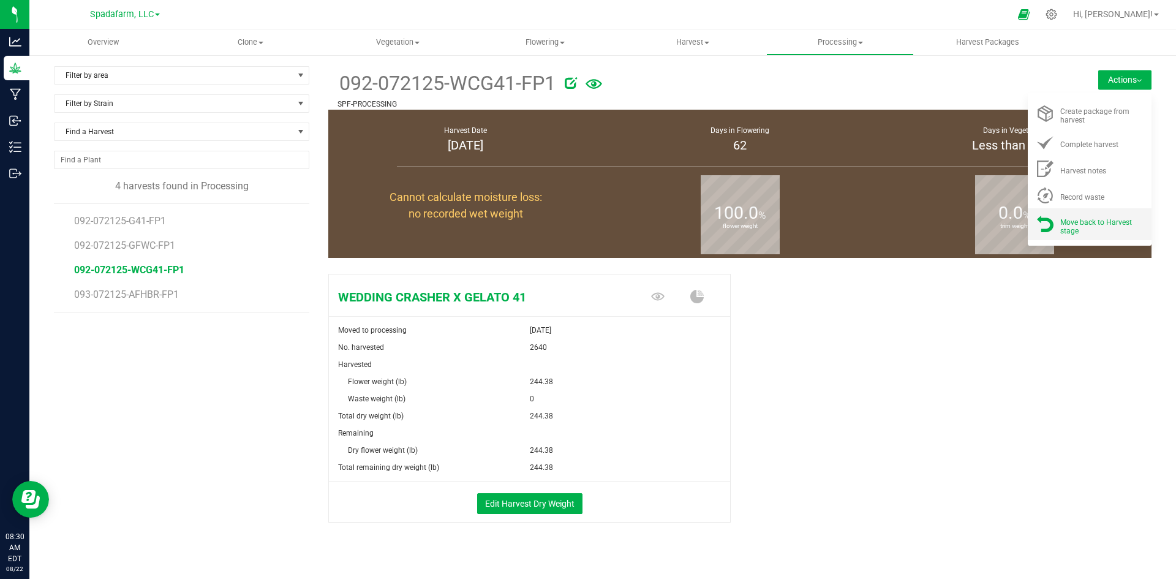
click at [1055, 236] on li "Move back to Harvest stage" at bounding box center [1089, 223] width 124 height 31
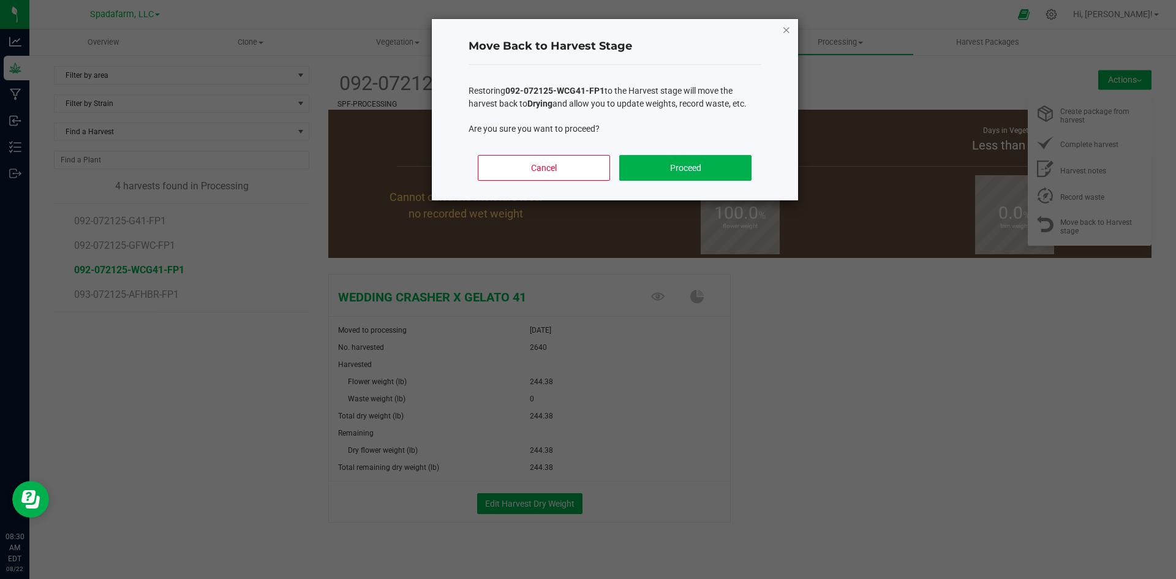
click at [786, 31] on icon "Close" at bounding box center [786, 29] width 9 height 15
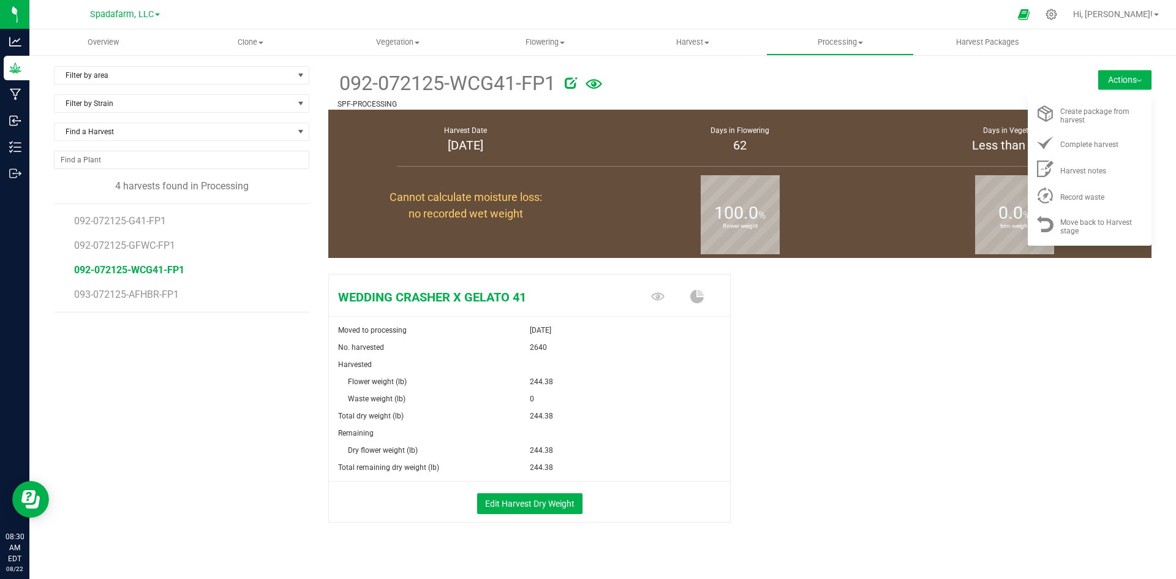
click at [696, 326] on div "[DATE]" at bounding box center [630, 329] width 201 height 17
click at [865, 325] on div "WEDDING CRASHER X GELATO 41 Moved to processing Aug 12, 2025 No. harvested 2640…" at bounding box center [739, 411] width 823 height 284
click at [836, 392] on div "WEDDING CRASHER X GELATO 41 Moved to processing Aug 12, 2025 No. harvested 2640…" at bounding box center [739, 411] width 823 height 284
click at [1099, 289] on div "WEDDING CRASHER X GELATO 41 Moved to processing Aug 12, 2025 No. harvested 2640…" at bounding box center [739, 411] width 823 height 284
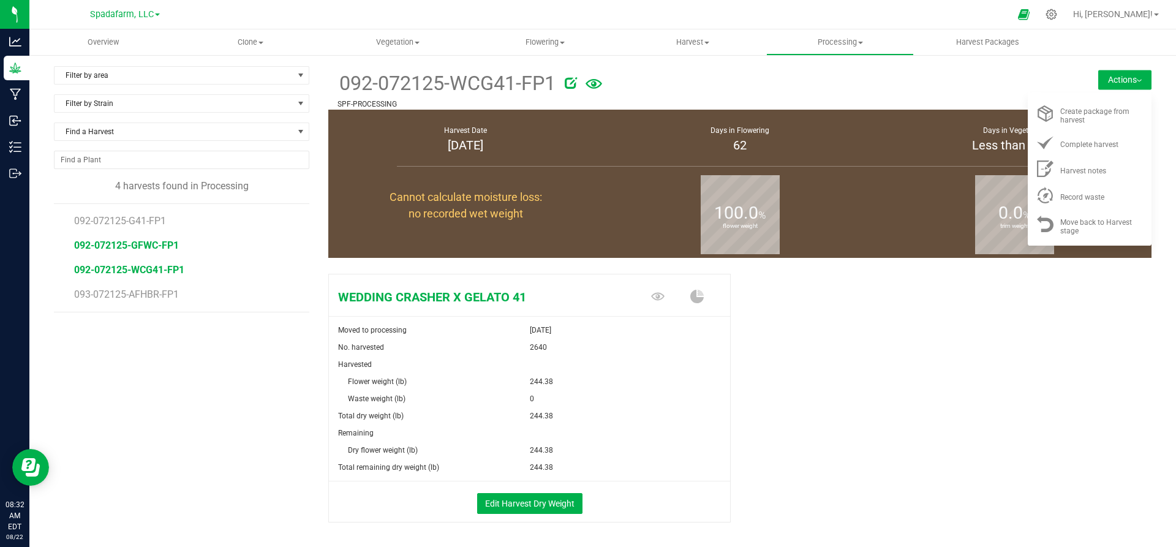
click at [153, 246] on span "092-072125-GFWC-FP1" at bounding box center [126, 245] width 105 height 12
click at [140, 268] on span "092-072125-WCG41-FP1" at bounding box center [129, 270] width 110 height 12
click at [1101, 77] on button "Actions" at bounding box center [1124, 80] width 53 height 20
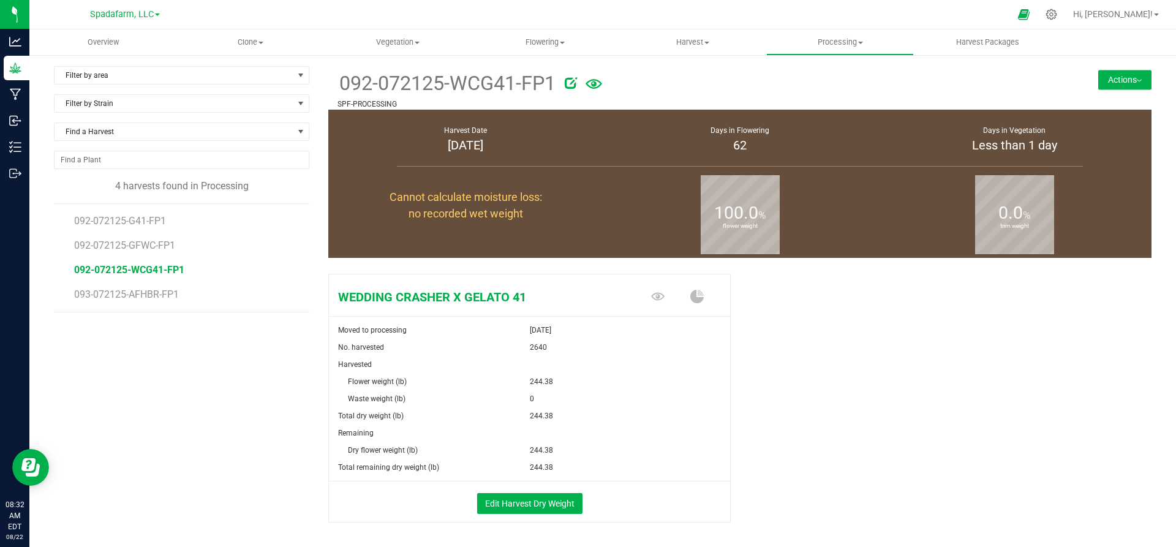
click at [1101, 77] on button "Actions" at bounding box center [1124, 80] width 53 height 20
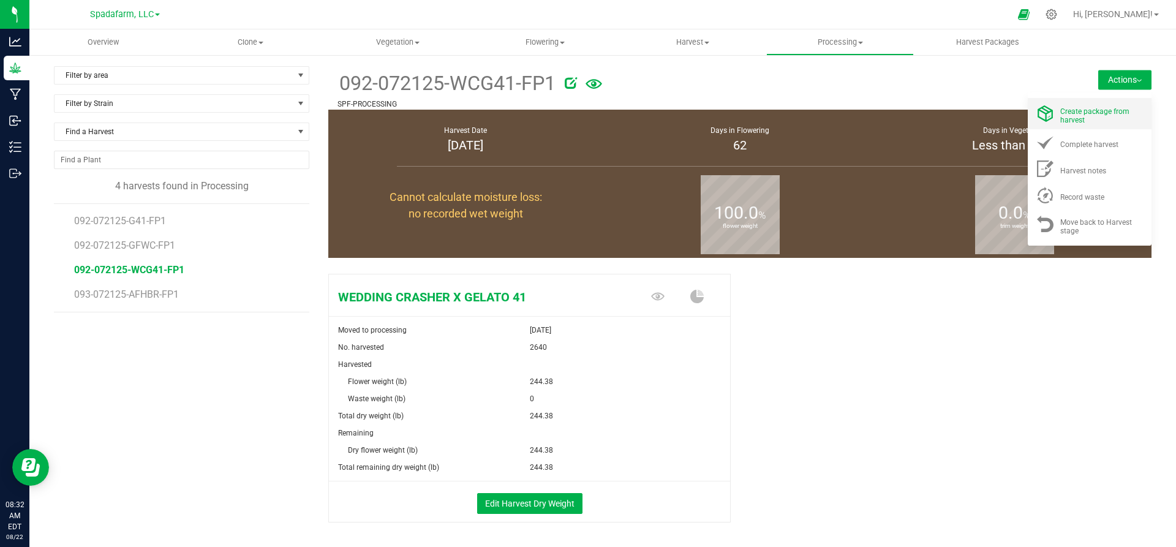
click at [1075, 119] on span "Create package from harvest" at bounding box center [1094, 115] width 69 height 17
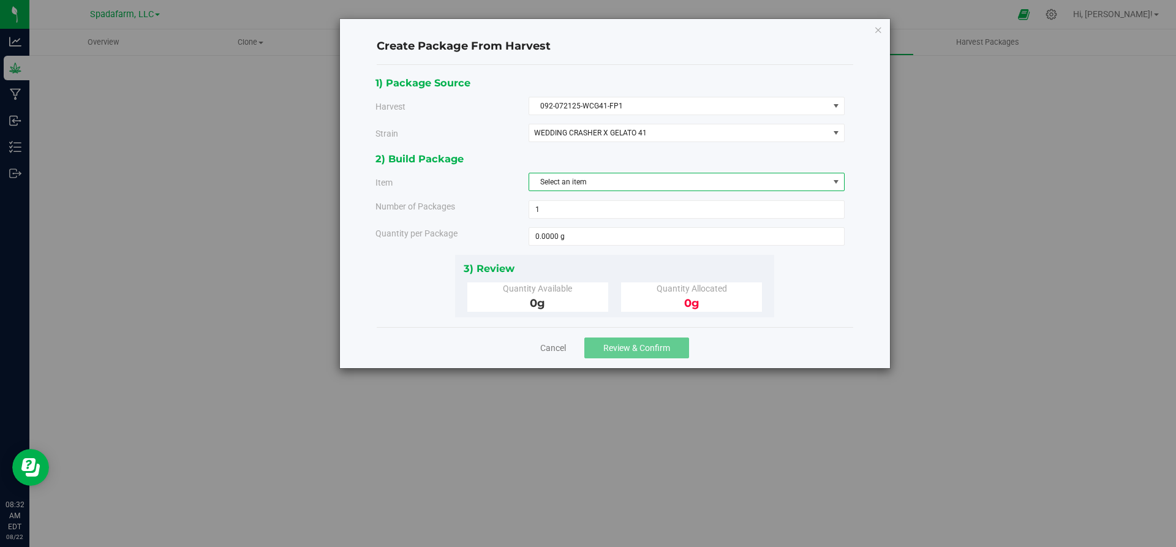
click at [701, 179] on span "Select an item" at bounding box center [678, 181] width 299 height 17
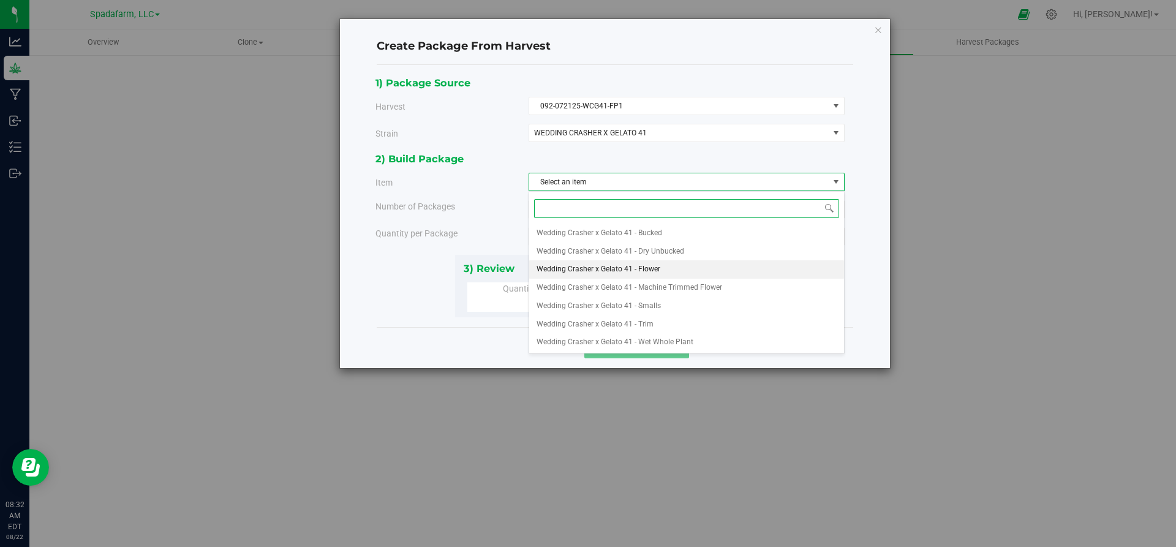
click at [670, 270] on li "Wedding Crasher x Gelato 41 - Flower" at bounding box center [686, 269] width 315 height 18
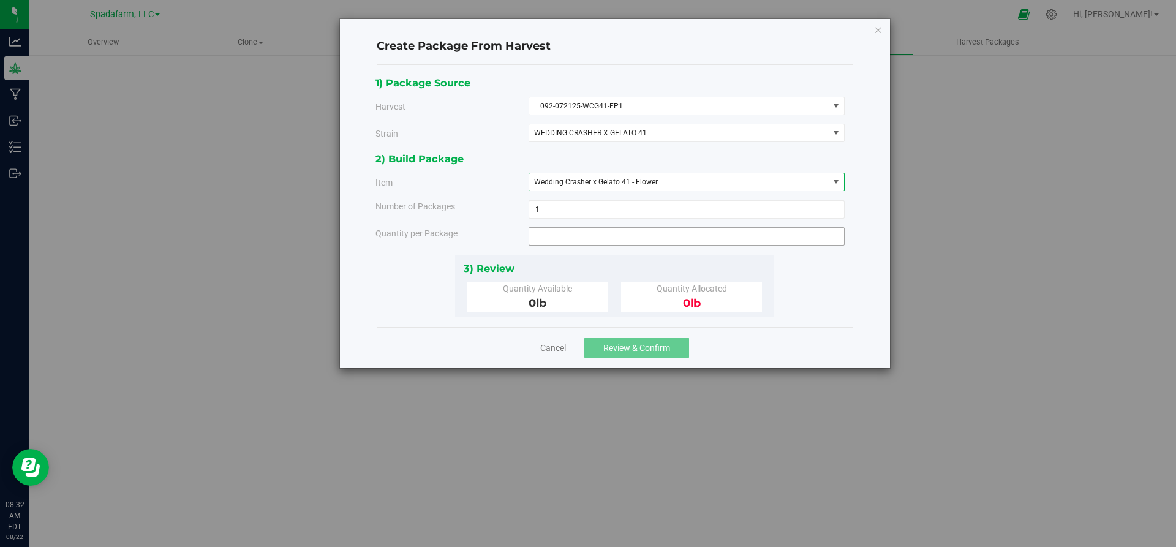
click at [628, 238] on span at bounding box center [686, 236] width 316 height 18
type input "0.0000 lb"
click at [872, 34] on div "Create Package From Harvest 1) Package Source Harvest 092-072125-WCG41-FP1 Sele…" at bounding box center [615, 193] width 550 height 349
click at [879, 29] on icon "button" at bounding box center [878, 29] width 9 height 15
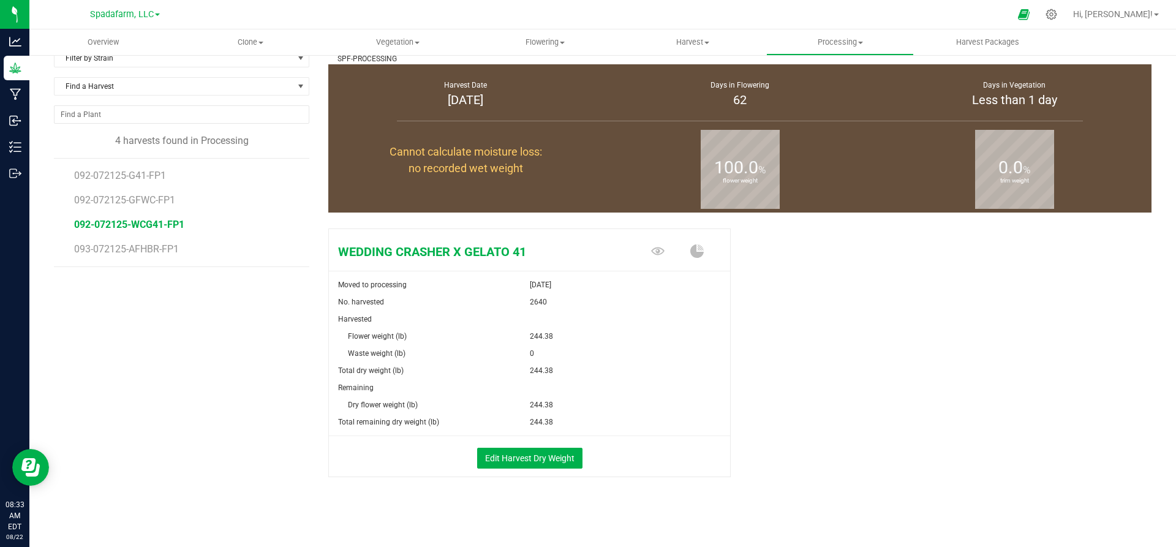
scroll to position [46, 0]
click at [508, 456] on button "Edit Harvest Dry Weight" at bounding box center [529, 457] width 105 height 21
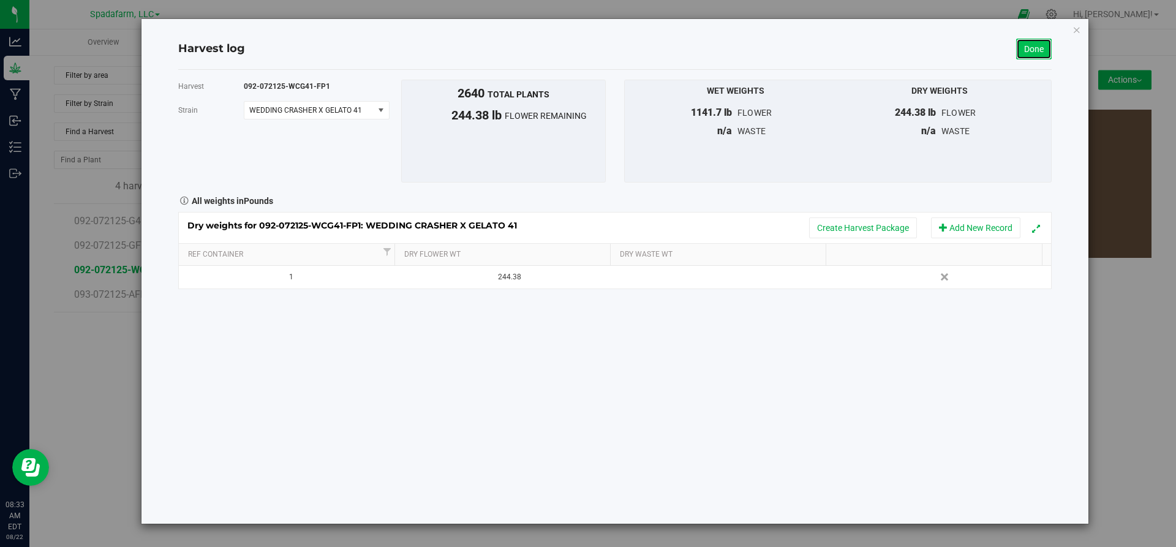
click at [1033, 51] on link "Done" at bounding box center [1034, 49] width 36 height 21
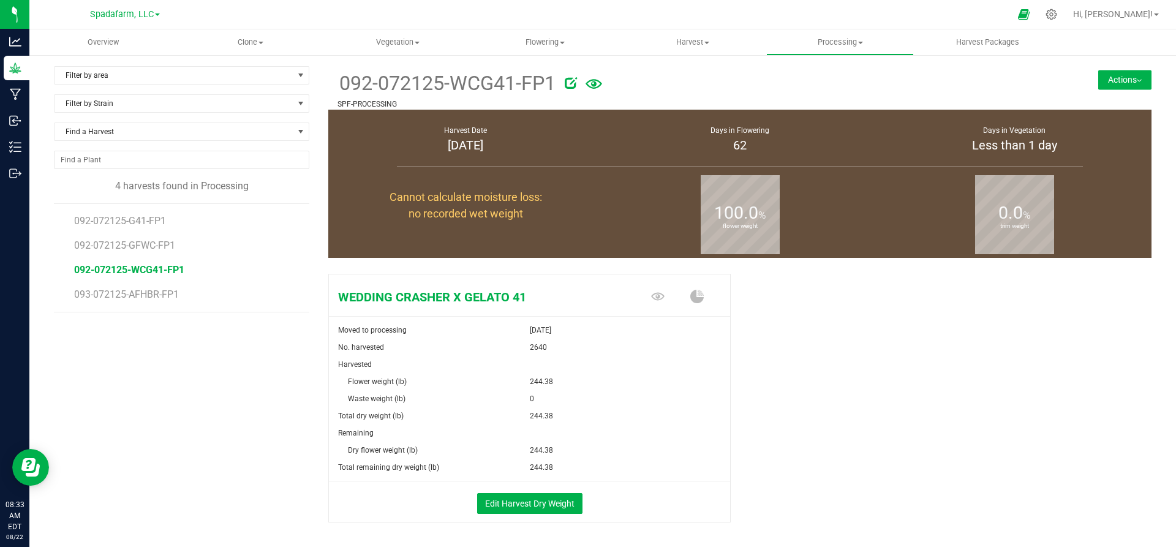
click at [1115, 78] on button "Actions" at bounding box center [1124, 80] width 53 height 20
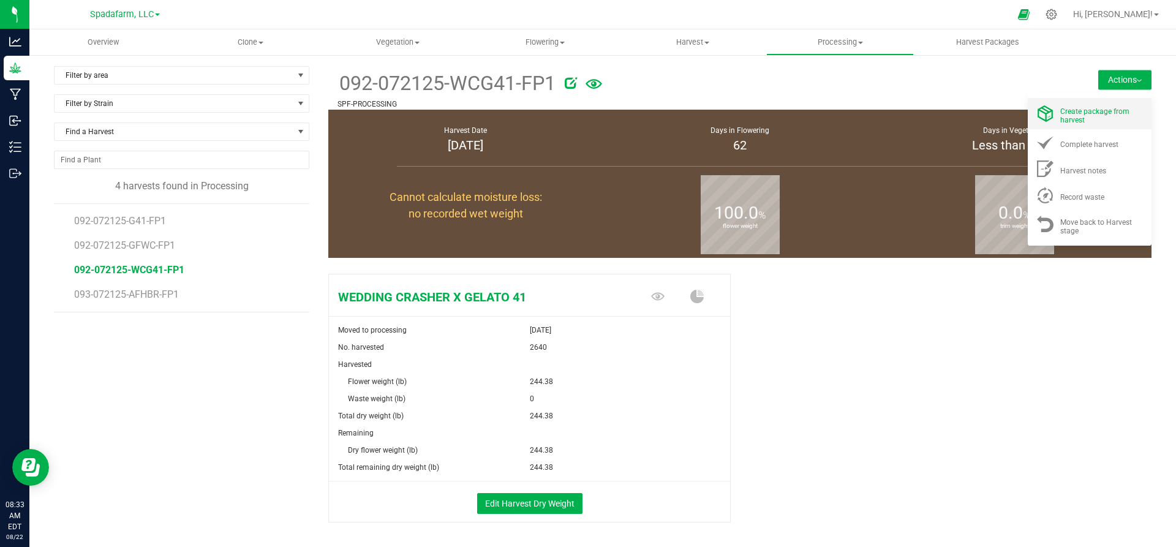
click at [1067, 120] on span "Create package from harvest" at bounding box center [1094, 115] width 69 height 17
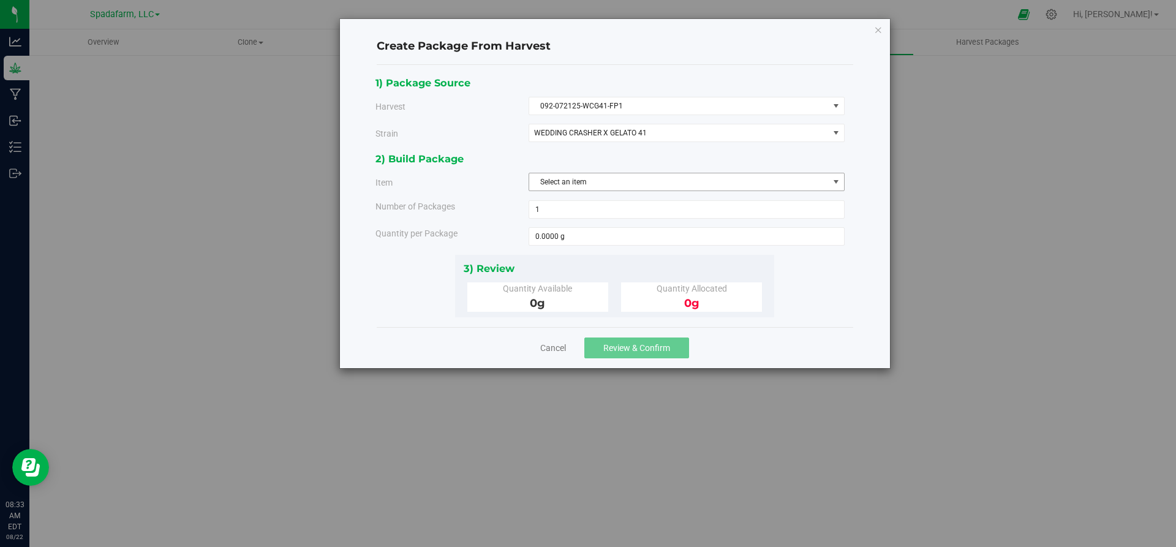
click at [598, 174] on span "Select an item" at bounding box center [678, 181] width 299 height 17
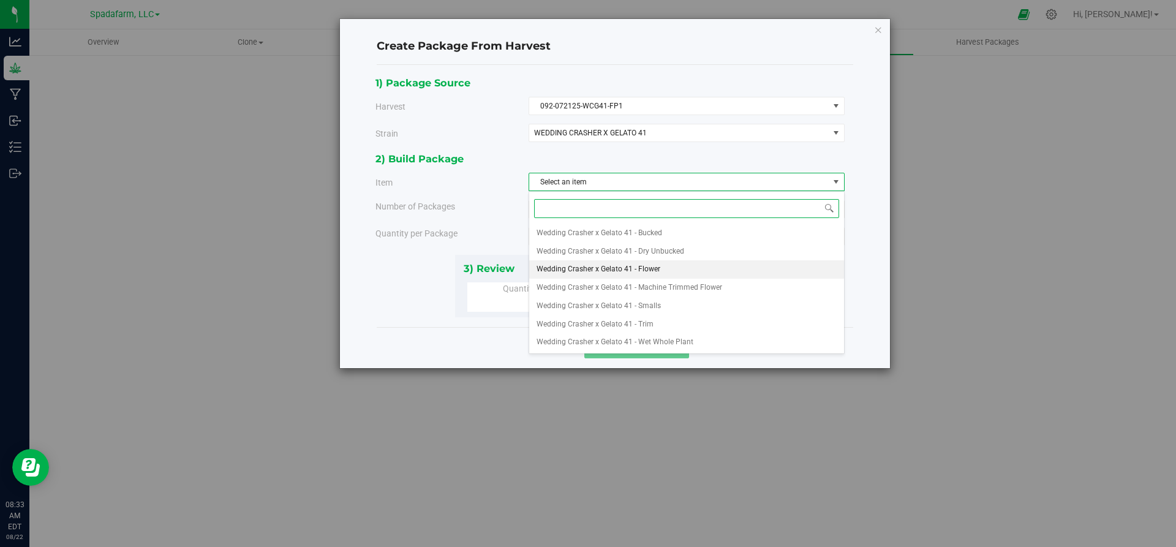
click at [606, 270] on span "Wedding Crasher x Gelato 41 - Flower" at bounding box center [598, 269] width 124 height 16
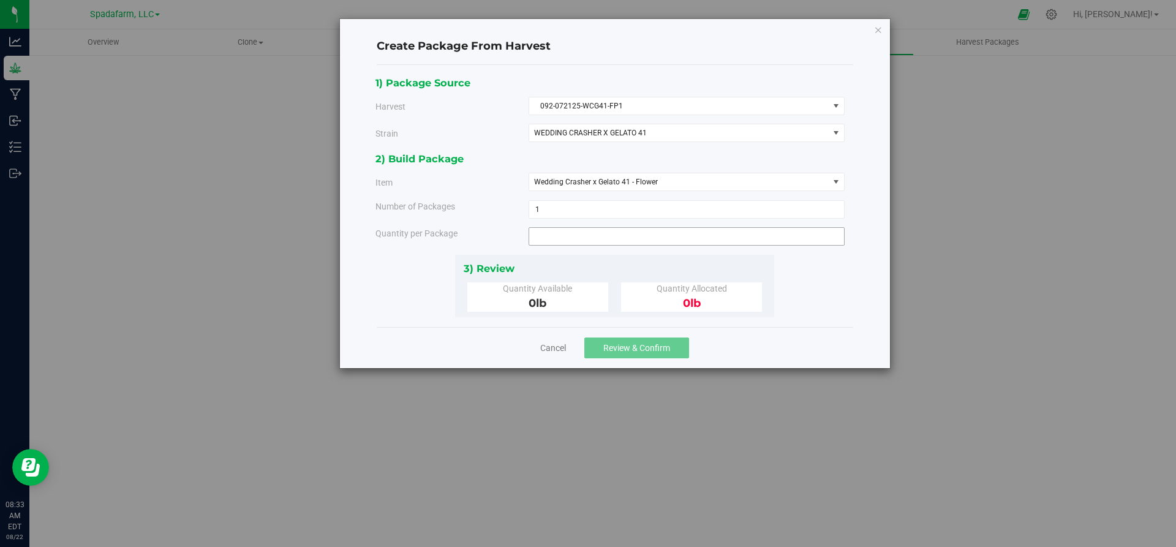
click at [585, 236] on span at bounding box center [686, 236] width 316 height 18
type input "0.0000 lb"
click at [882, 27] on div "Create Package From Harvest 1) Package Source Harvest 092-072125-WCG41-FP1 Sele…" at bounding box center [615, 193] width 550 height 349
click at [877, 32] on icon "button" at bounding box center [878, 29] width 9 height 15
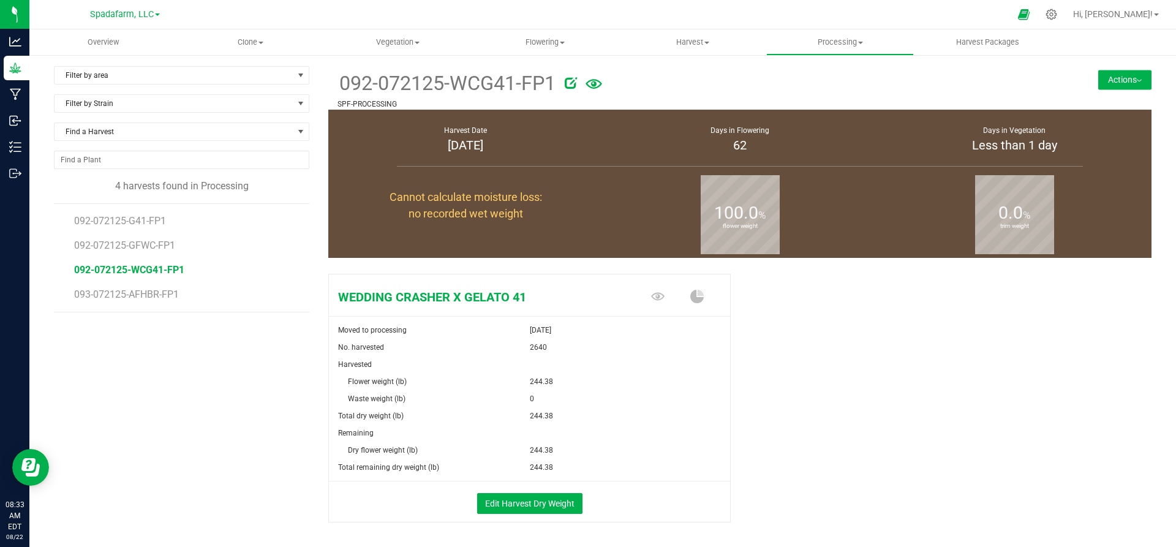
click at [144, 302] on li "093-072125-AFHBR-FP1" at bounding box center [187, 294] width 226 height 34
click at [144, 298] on span "093-072125-AFHBR-FP1" at bounding box center [128, 294] width 109 height 12
click at [1120, 78] on button "Actions" at bounding box center [1124, 80] width 53 height 20
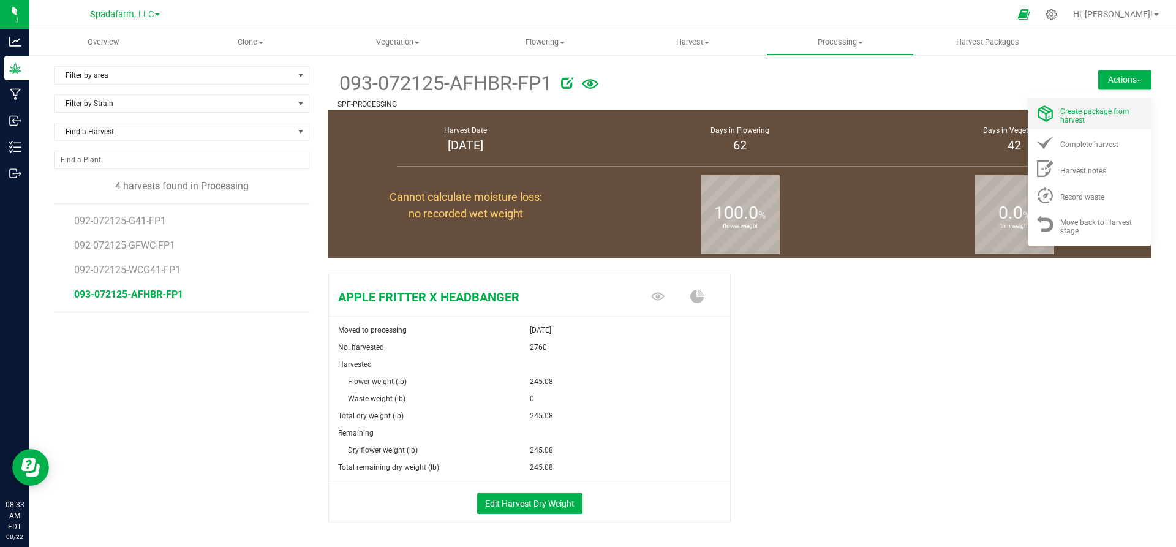
click at [1071, 126] on li "Create package from harvest" at bounding box center [1089, 113] width 124 height 31
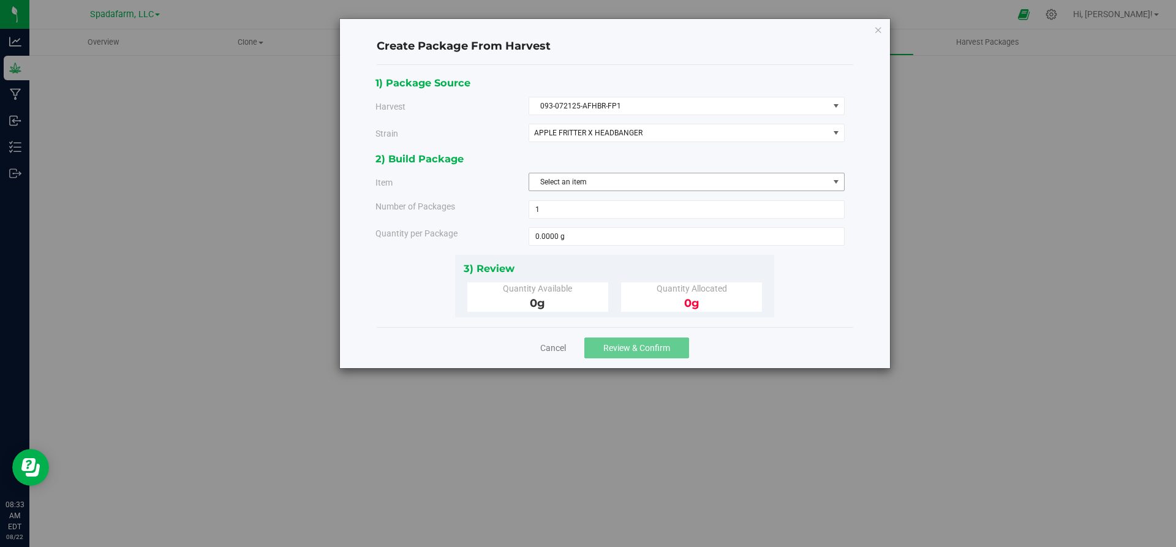
click at [664, 188] on span "Select an item" at bounding box center [678, 181] width 299 height 17
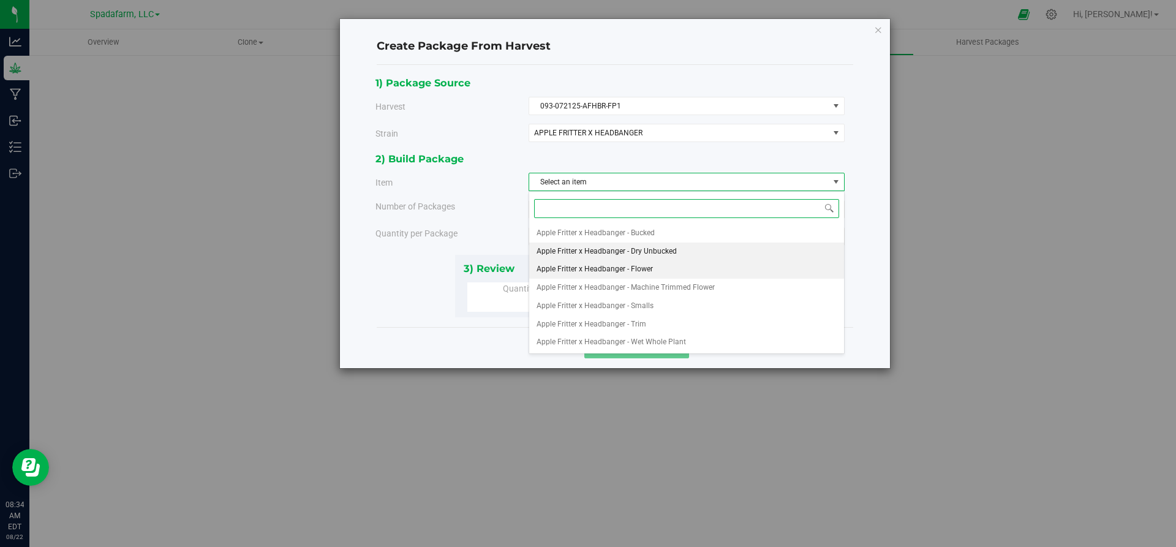
click at [657, 260] on li "Apple Fritter x Headbanger - Dry Unbucked" at bounding box center [686, 251] width 315 height 18
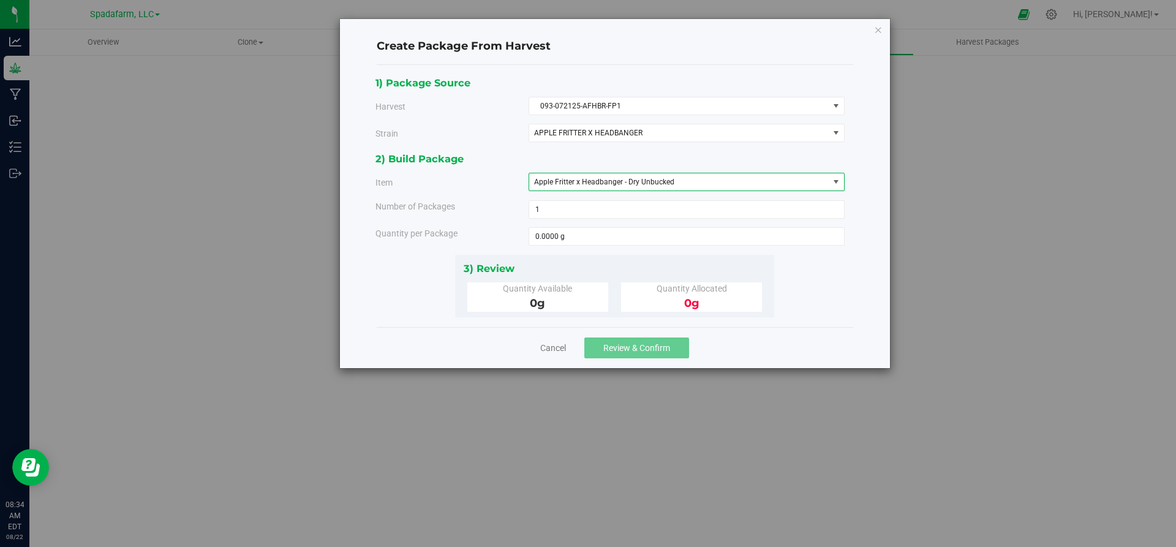
click at [667, 180] on span "Apple Fritter x Headbanger - Dry Unbucked" at bounding box center [604, 182] width 140 height 9
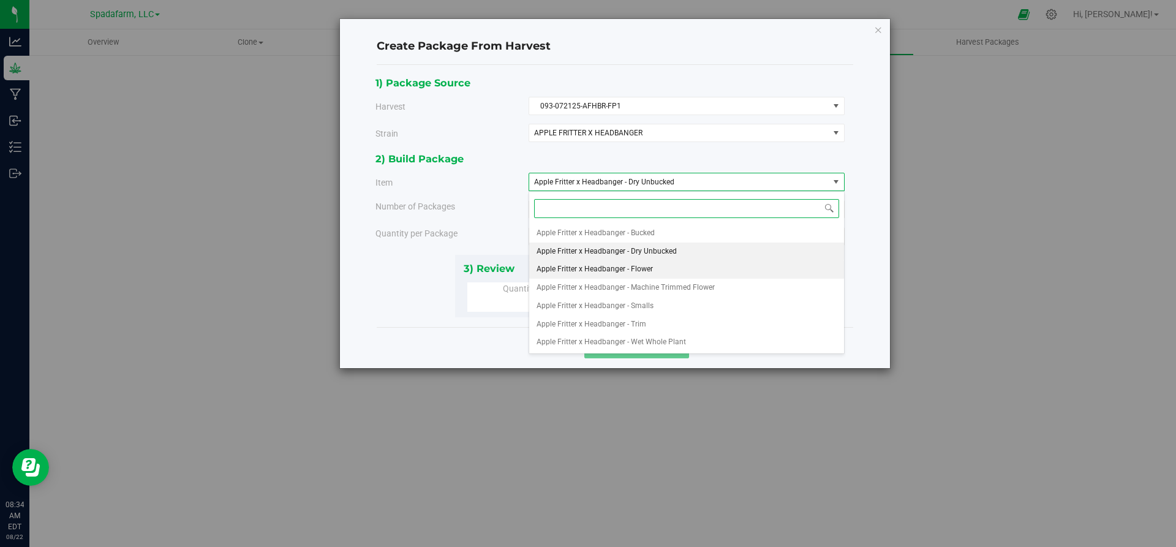
click at [634, 274] on span "Apple Fritter x Headbanger - Flower" at bounding box center [594, 269] width 116 height 16
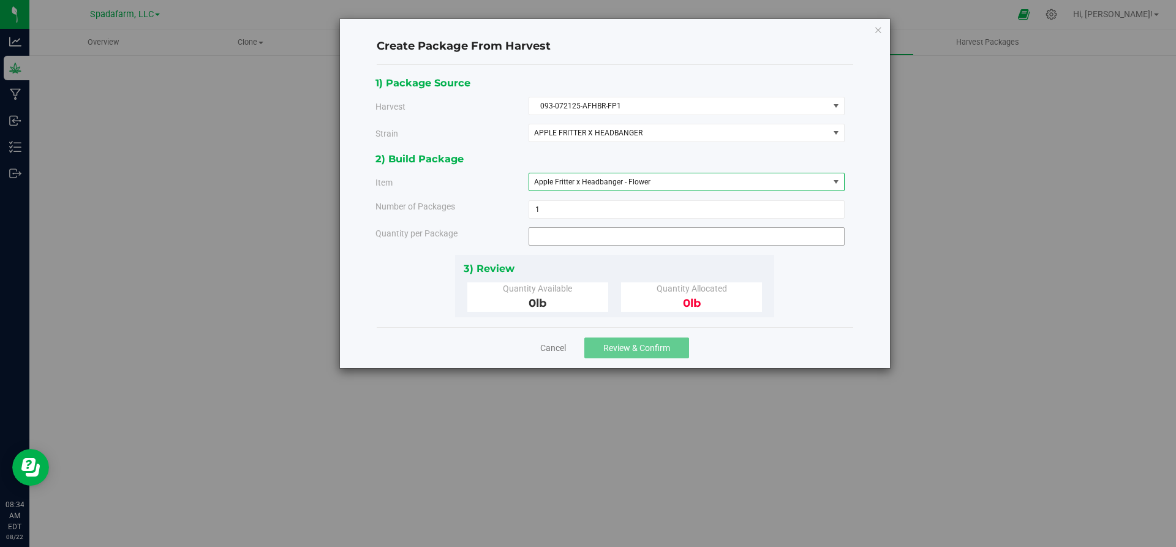
click at [598, 234] on span at bounding box center [686, 236] width 316 height 18
type input "0.0000 lb"
click at [875, 31] on icon "button" at bounding box center [878, 29] width 9 height 15
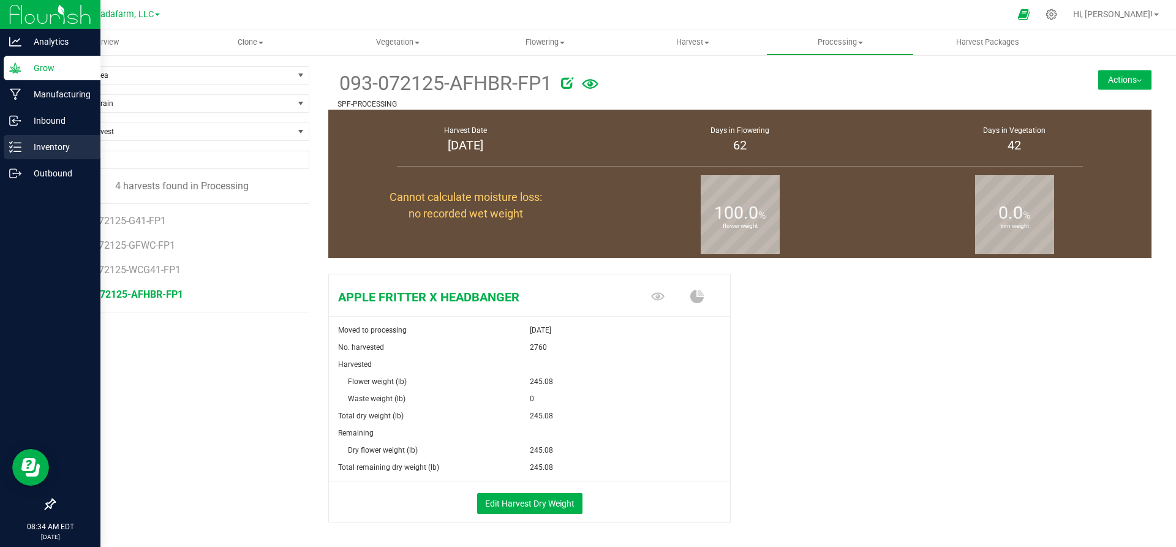
click at [49, 147] on p "Inventory" at bounding box center [57, 147] width 73 height 15
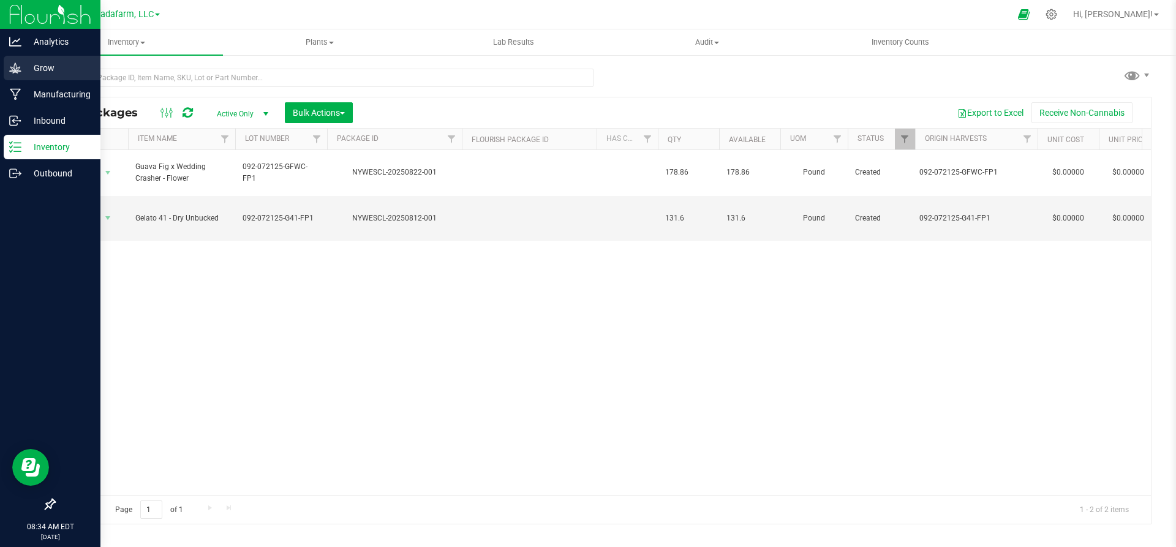
click at [37, 70] on p "Grow" at bounding box center [57, 68] width 73 height 15
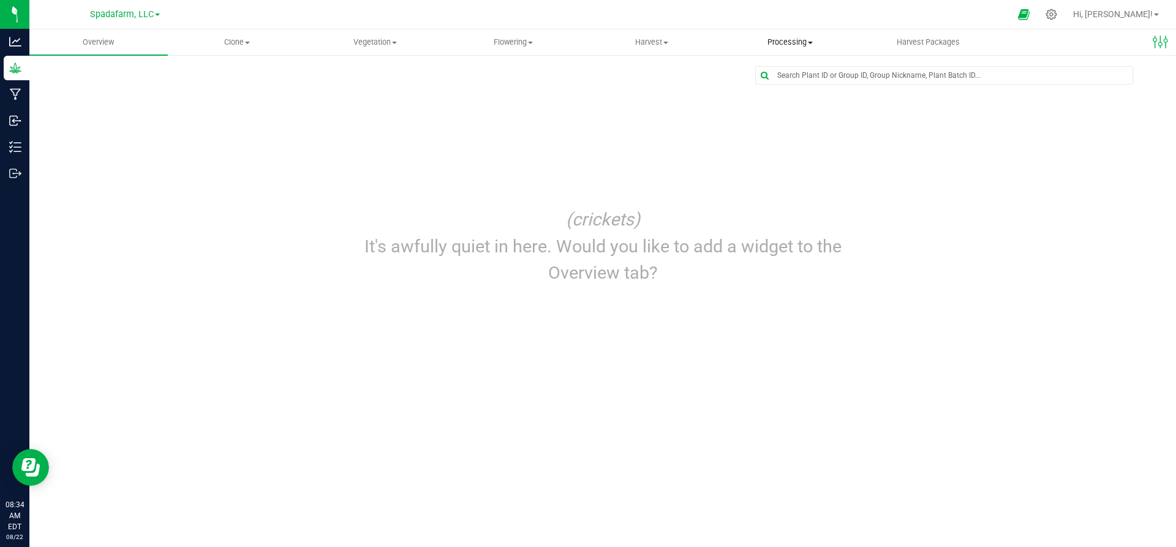
click at [786, 36] on uib-tab-heading "Processing Create package Processing harvests Processing plants Completed harve…" at bounding box center [789, 42] width 137 height 24
click at [768, 89] on span "Processing harvests" at bounding box center [777, 88] width 113 height 10
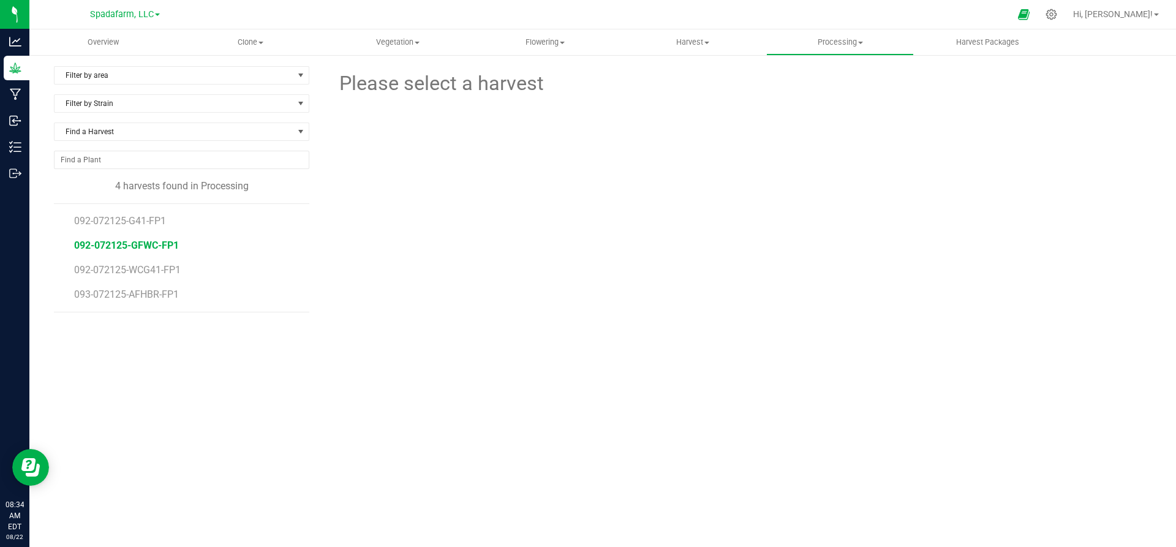
click at [150, 246] on span "092-072125-GFWC-FP1" at bounding box center [126, 245] width 105 height 12
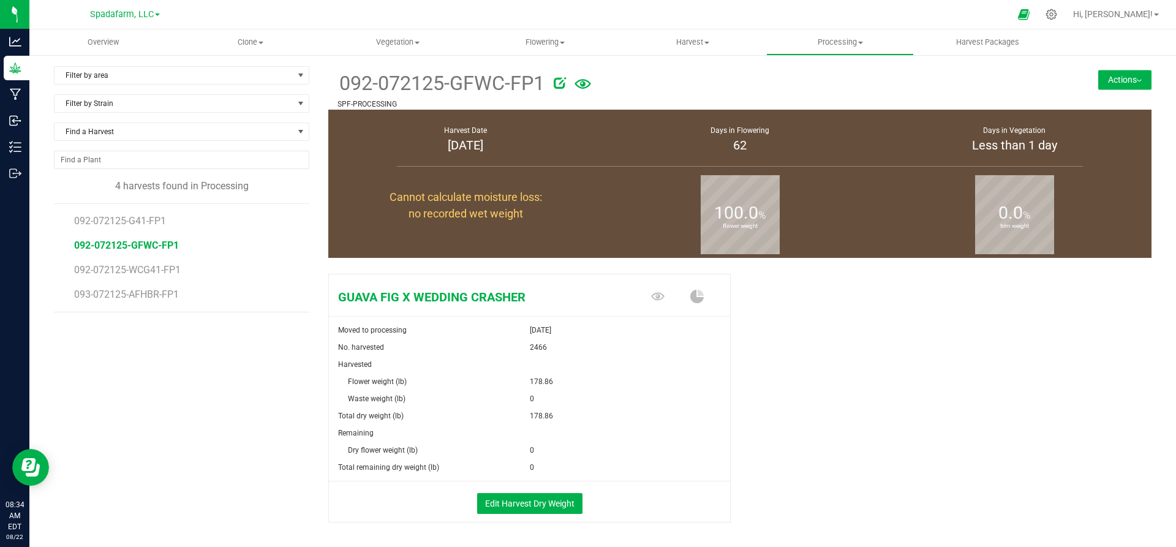
drag, startPoint x: 339, startPoint y: 428, endPoint x: 457, endPoint y: 451, distance: 119.8
click at [457, 451] on div "Remaining Dry flower weight (lb) 0" at bounding box center [529, 441] width 401 height 34
click at [772, 435] on div "GUAVA FIG X WEDDING CRASHER Moved to processing Aug 12, 2025 No. harvested 2466…" at bounding box center [739, 411] width 823 height 284
click at [1115, 102] on div "092-072125-GFWC-FP1 SPF-PROCESSING Actions Create package from harvest Complete…" at bounding box center [739, 87] width 823 height 43
click at [1109, 90] on div "092-072125-GFWC-FP1 SPF-PROCESSING Actions Create package from harvest Complete…" at bounding box center [739, 87] width 823 height 43
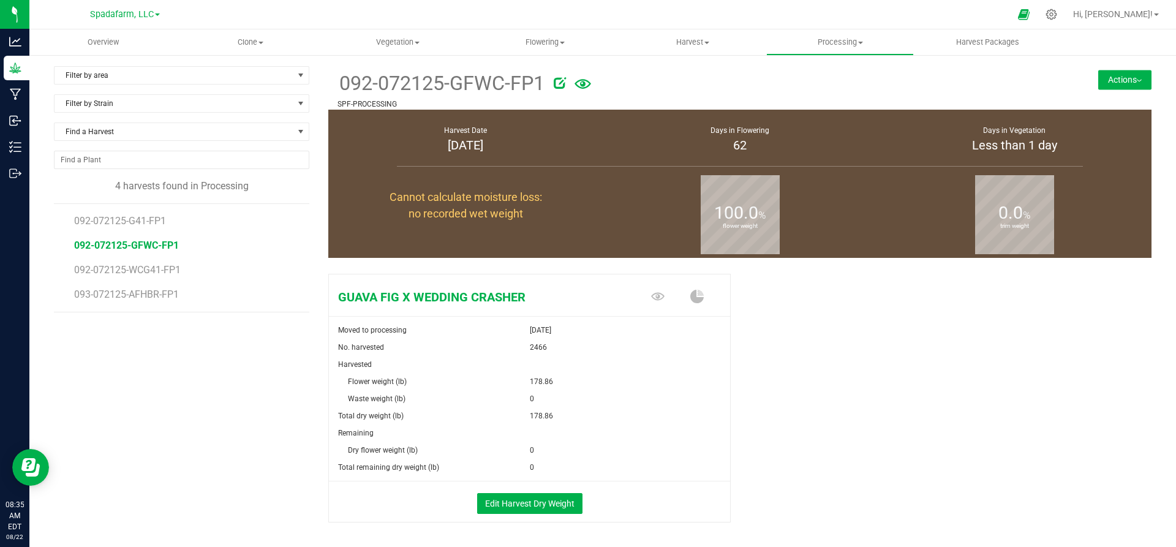
click at [1108, 83] on button "Actions" at bounding box center [1124, 80] width 53 height 20
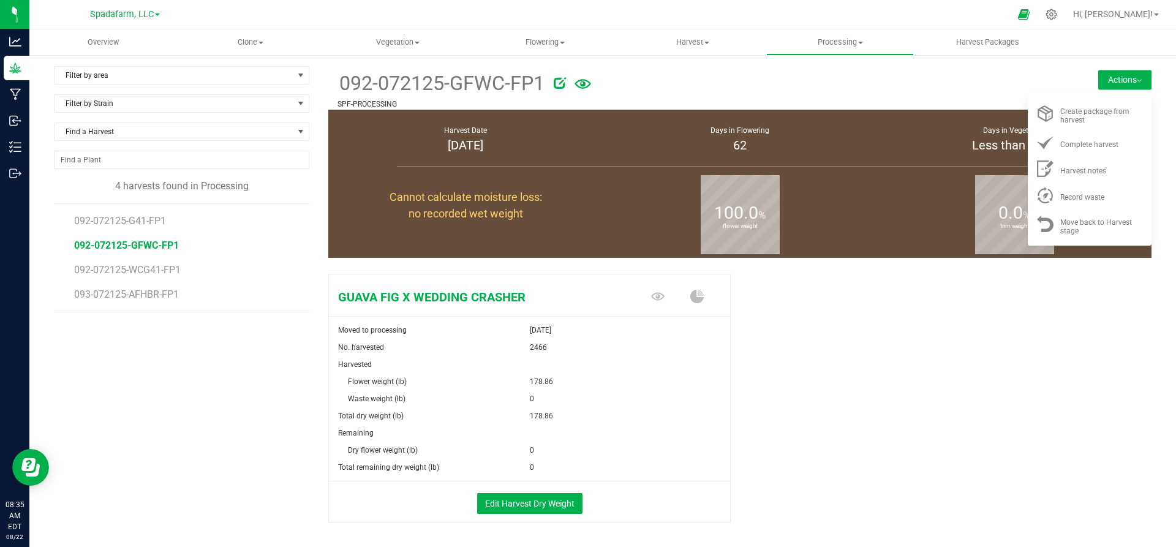
click at [171, 276] on li "092-072125-WCG41-FP1" at bounding box center [187, 265] width 226 height 24
click at [157, 270] on span "092-072125-WCG41-FP1" at bounding box center [129, 270] width 110 height 12
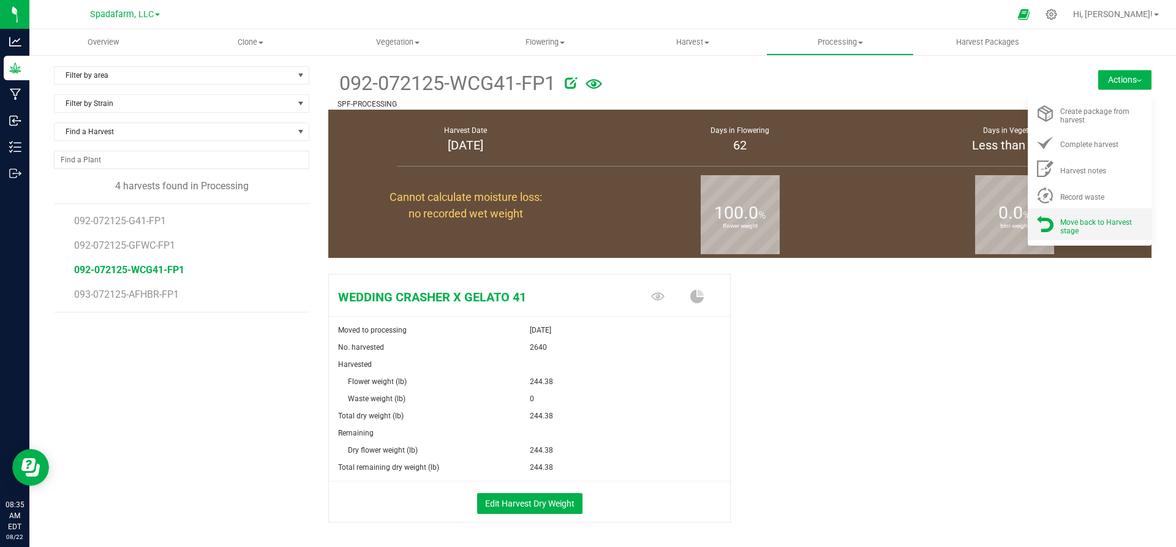
click at [1031, 233] on li "Move back to Harvest stage" at bounding box center [1089, 223] width 124 height 31
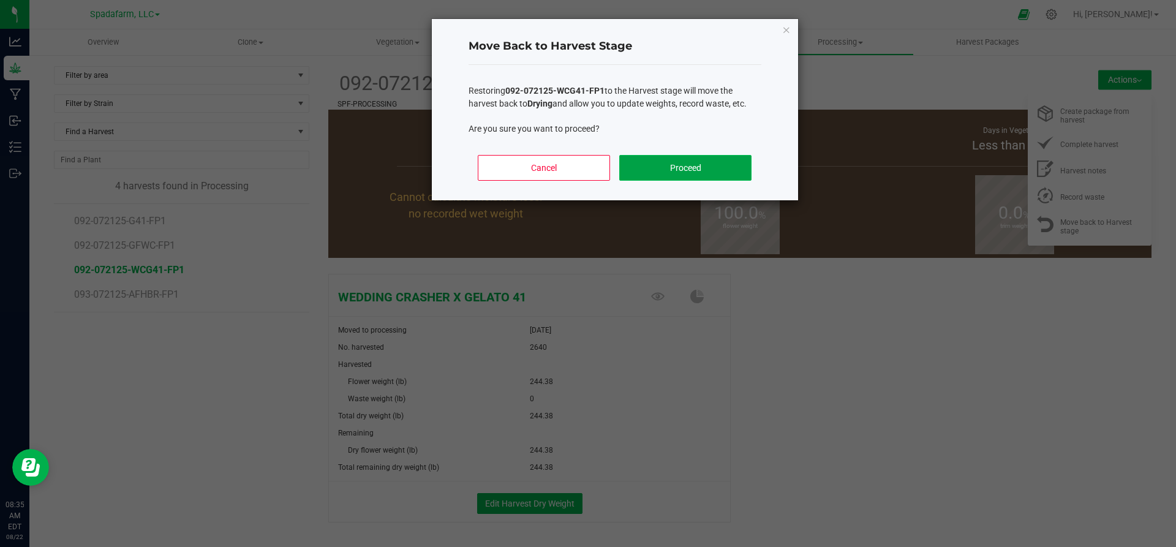
click at [685, 161] on button "Proceed" at bounding box center [685, 168] width 132 height 26
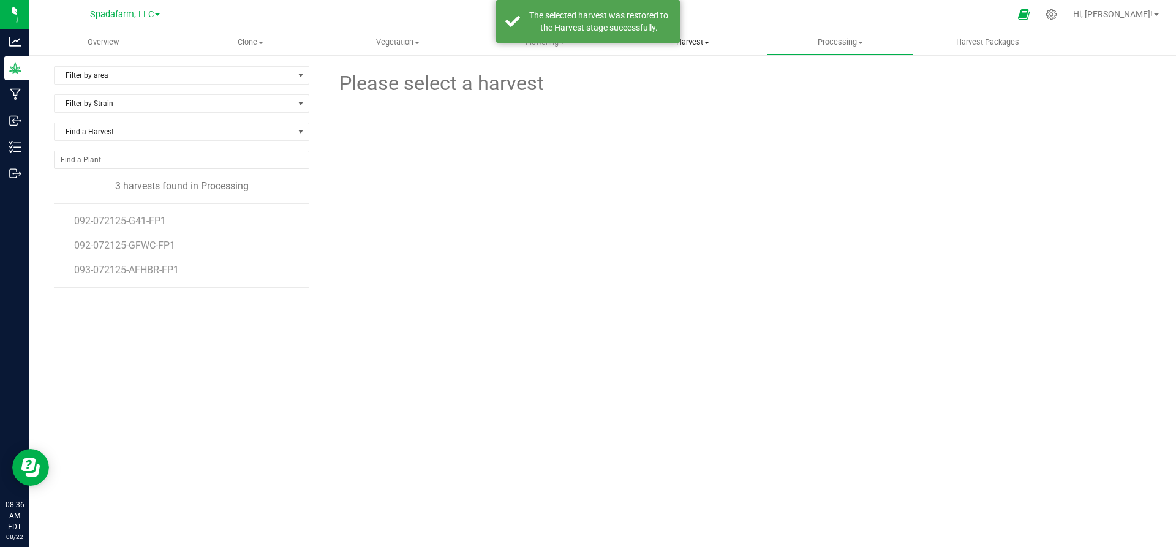
click at [690, 43] on span "Harvest" at bounding box center [693, 42] width 146 height 11
click at [637, 77] on span "Harvests" at bounding box center [653, 74] width 68 height 10
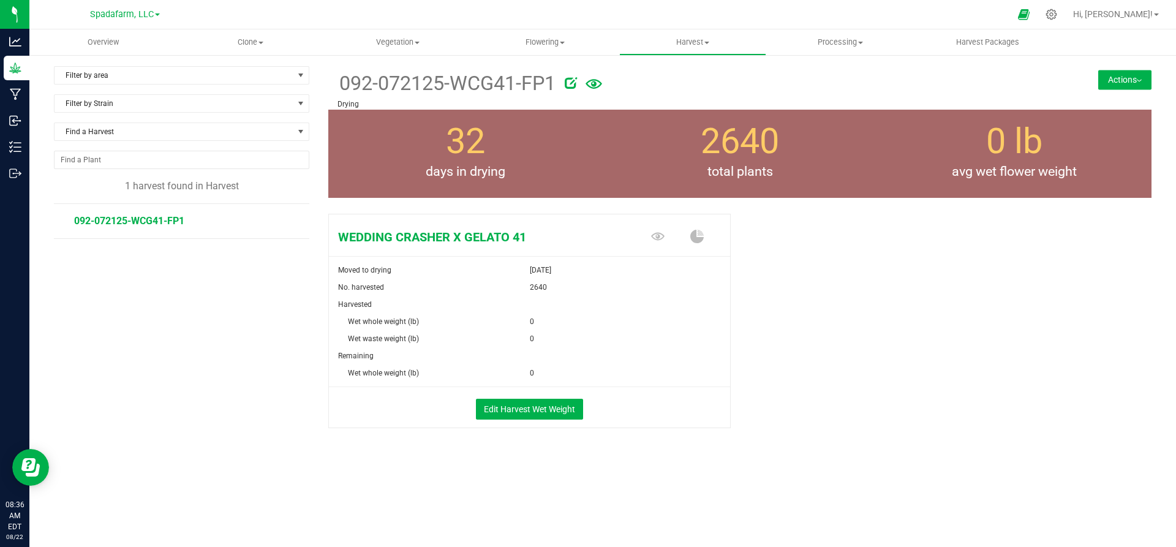
click at [533, 323] on span "0" at bounding box center [532, 321] width 4 height 17
click at [549, 402] on button "Edit Harvest Wet Weight" at bounding box center [529, 409] width 107 height 21
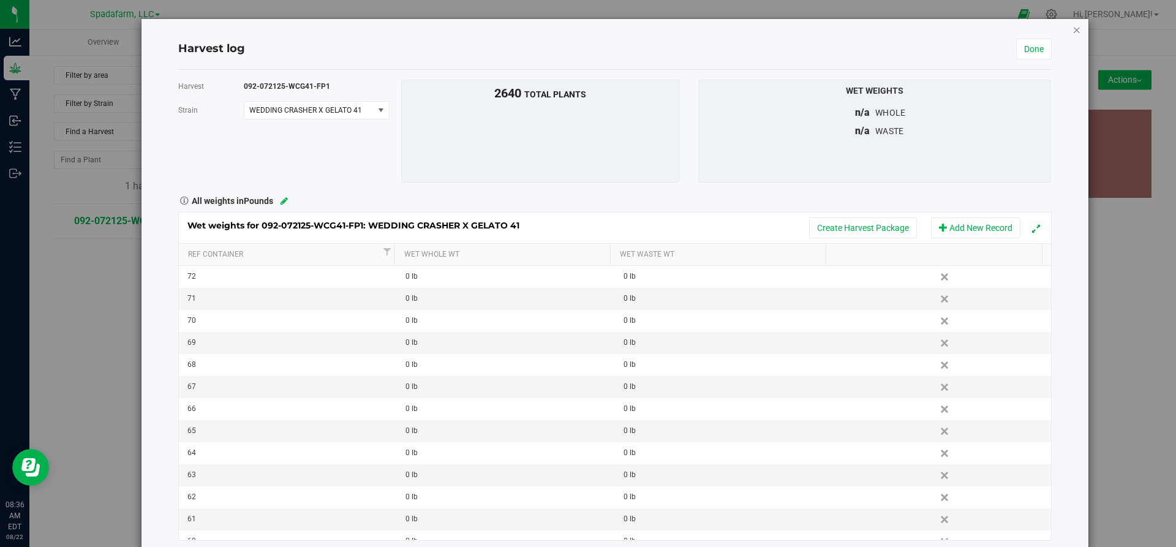
click at [1072, 32] on icon "button" at bounding box center [1076, 29] width 9 height 15
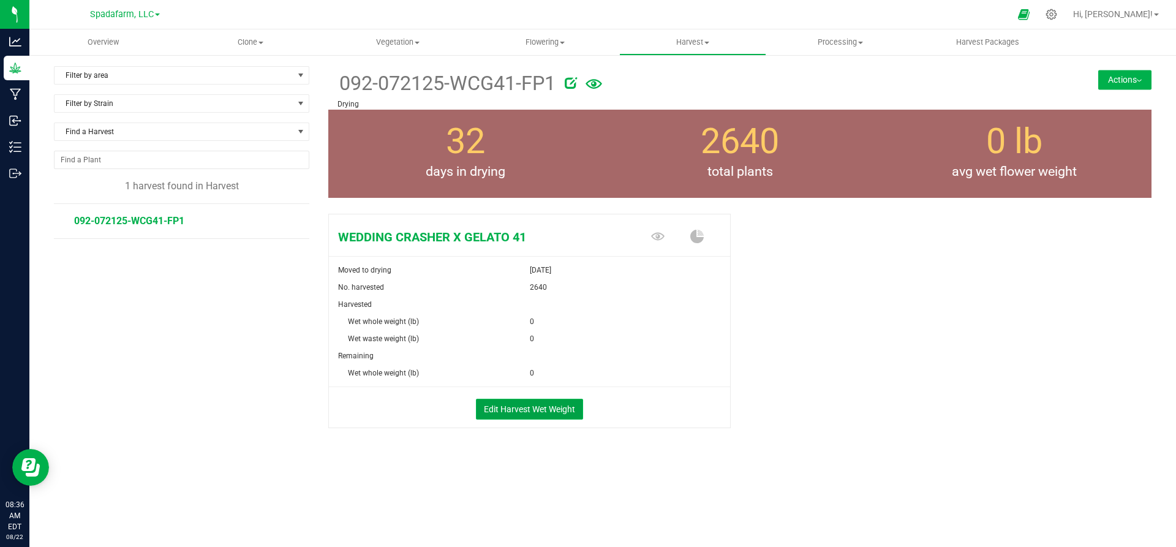
click at [502, 405] on button "Edit Harvest Wet Weight" at bounding box center [529, 409] width 107 height 21
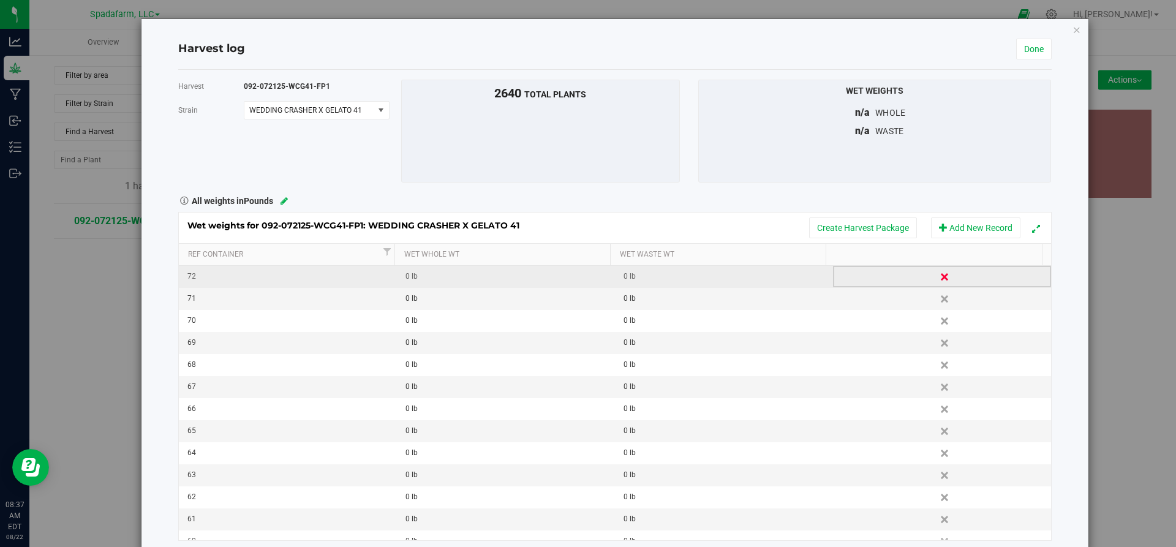
click at [936, 279] on link "Delete" at bounding box center [945, 277] width 18 height 16
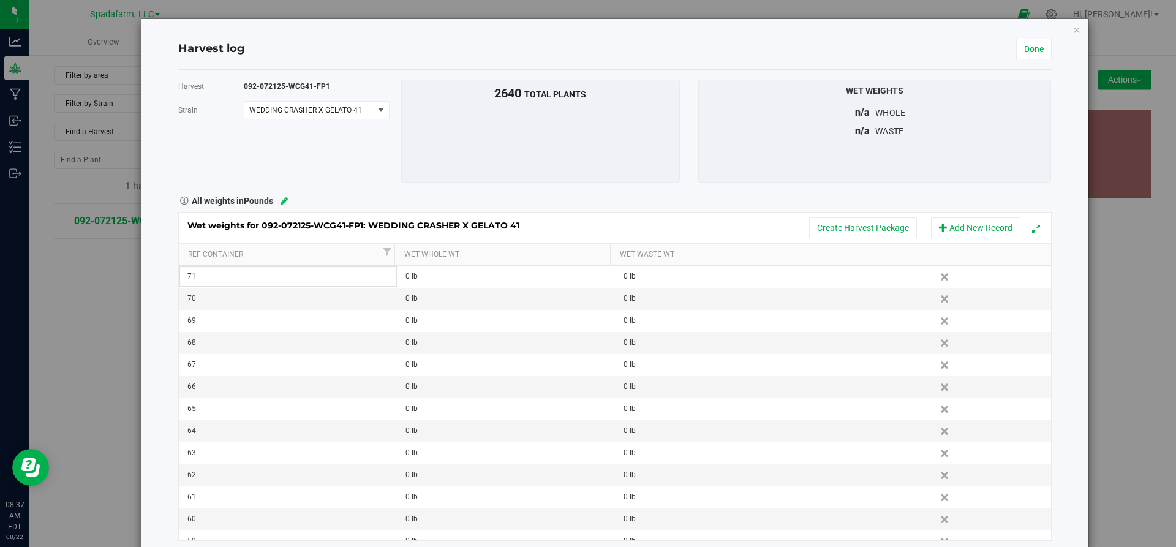
click at [936, 280] on link "Delete" at bounding box center [945, 277] width 18 height 16
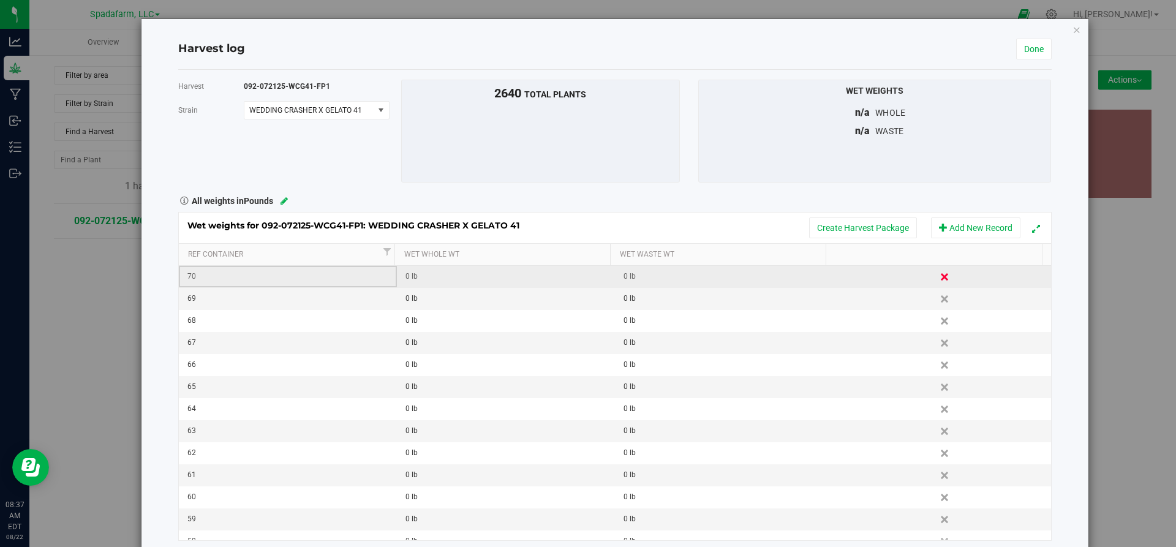
click at [936, 280] on link "Delete" at bounding box center [945, 277] width 18 height 16
click at [936, 277] on link "Delete" at bounding box center [945, 277] width 18 height 16
click at [936, 282] on link "Delete" at bounding box center [945, 277] width 18 height 16
click at [936, 277] on link "Delete" at bounding box center [945, 277] width 18 height 16
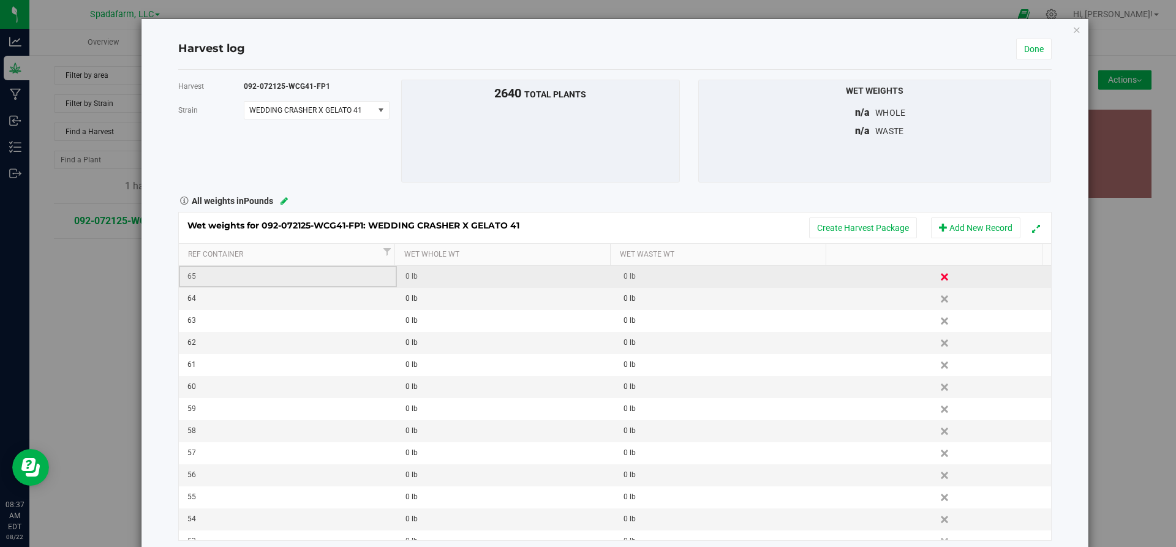
click at [936, 282] on link "Delete" at bounding box center [945, 277] width 18 height 16
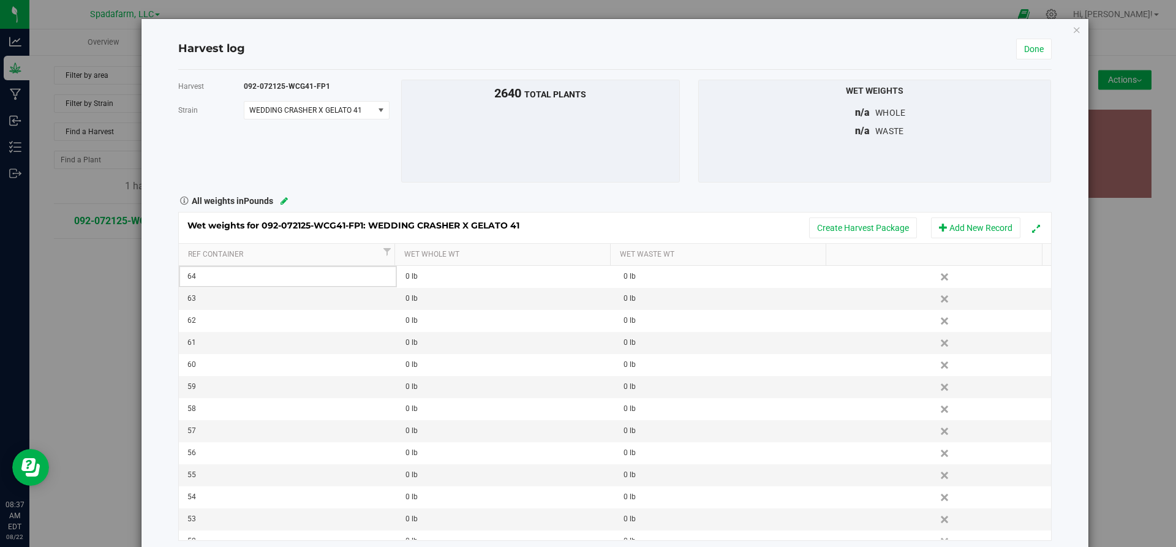
click at [936, 273] on link "Delete" at bounding box center [945, 277] width 18 height 16
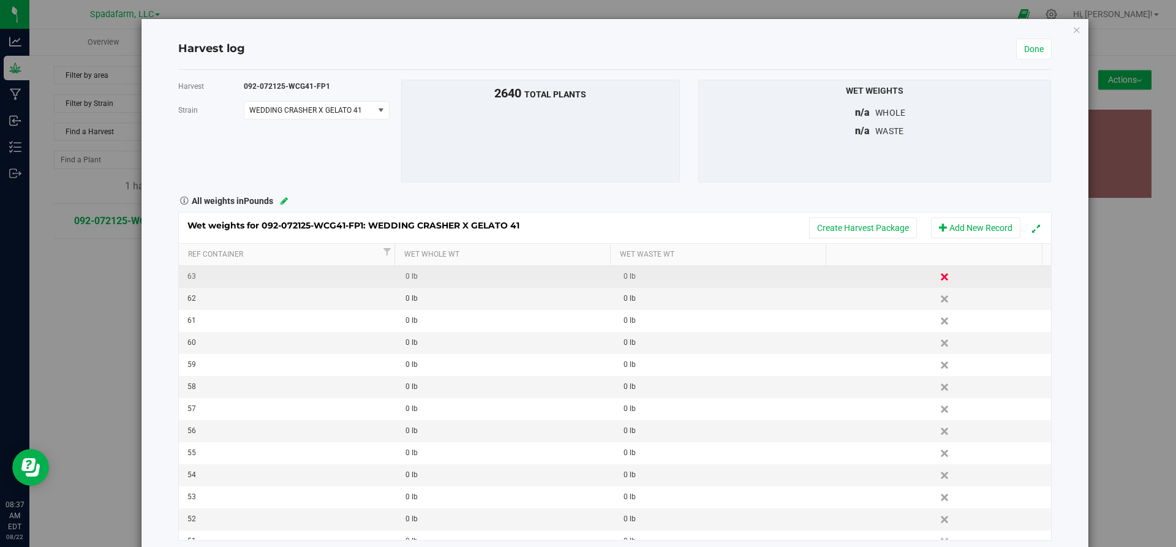
click at [936, 282] on link "Delete" at bounding box center [945, 277] width 18 height 16
click at [936, 272] on link "Delete" at bounding box center [945, 277] width 18 height 16
click at [936, 282] on link "Delete" at bounding box center [945, 277] width 18 height 16
click at [936, 280] on link "Delete" at bounding box center [945, 277] width 18 height 16
click at [936, 279] on link "Delete" at bounding box center [945, 277] width 18 height 16
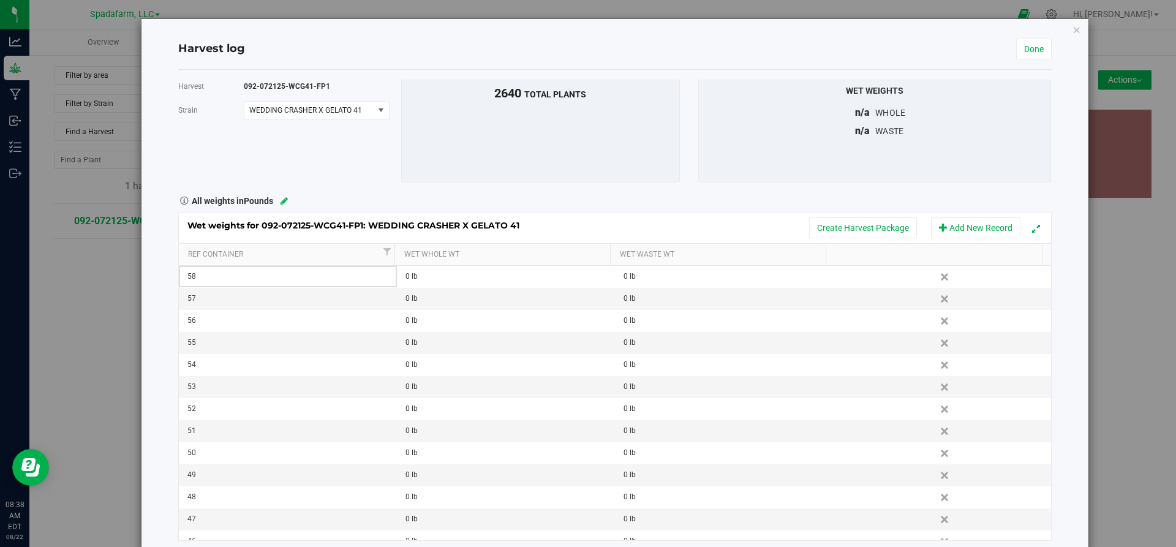
click at [936, 280] on link "Delete" at bounding box center [945, 277] width 18 height 16
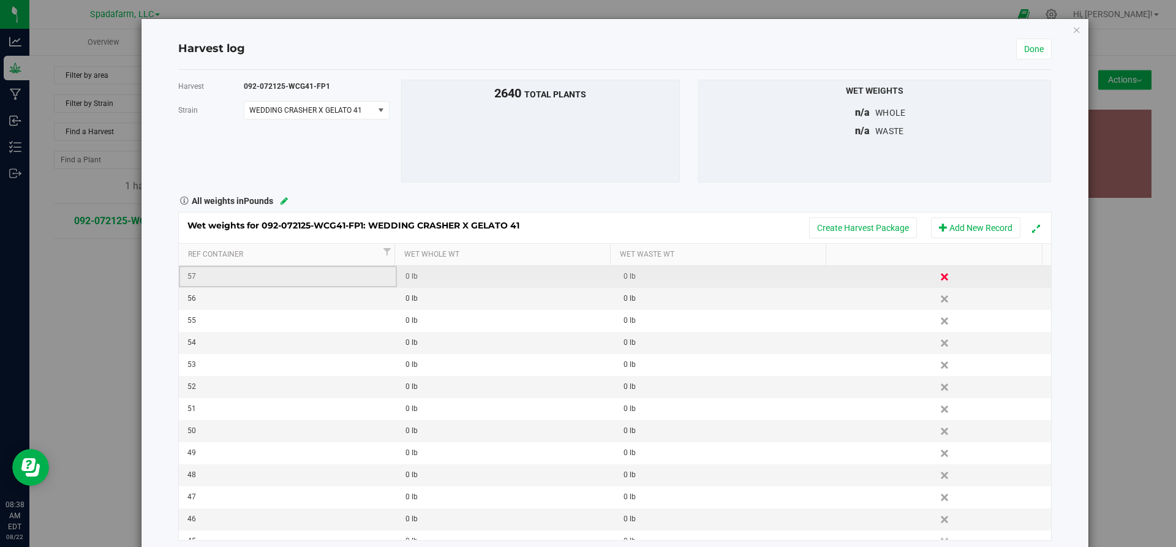
click at [936, 283] on link "Delete" at bounding box center [945, 277] width 18 height 16
click at [936, 274] on link "Delete" at bounding box center [945, 277] width 18 height 16
click at [936, 277] on link "Delete" at bounding box center [945, 277] width 18 height 16
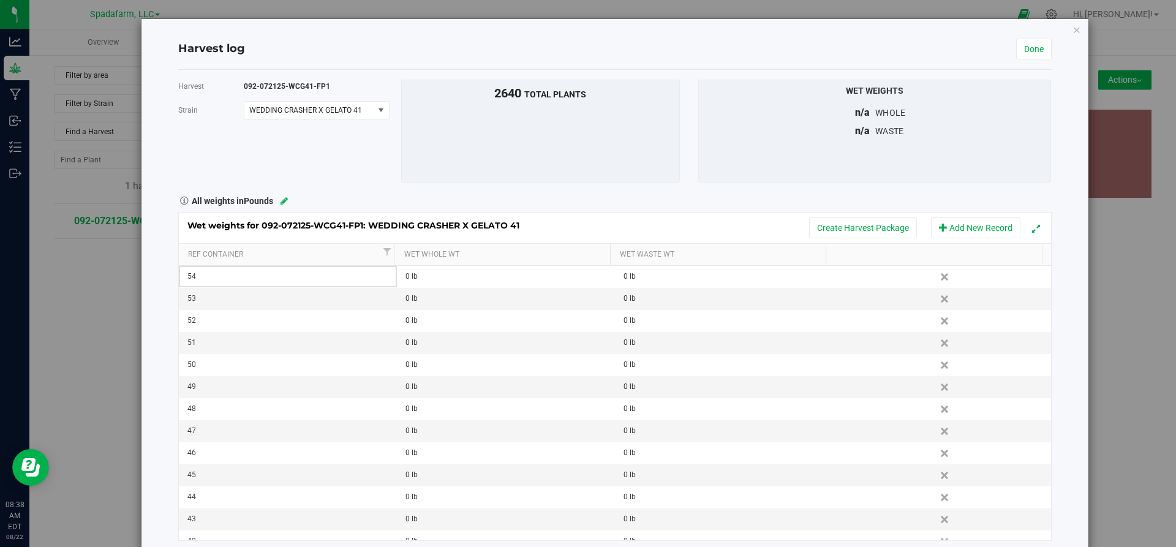
click at [936, 276] on link "Delete" at bounding box center [945, 277] width 18 height 16
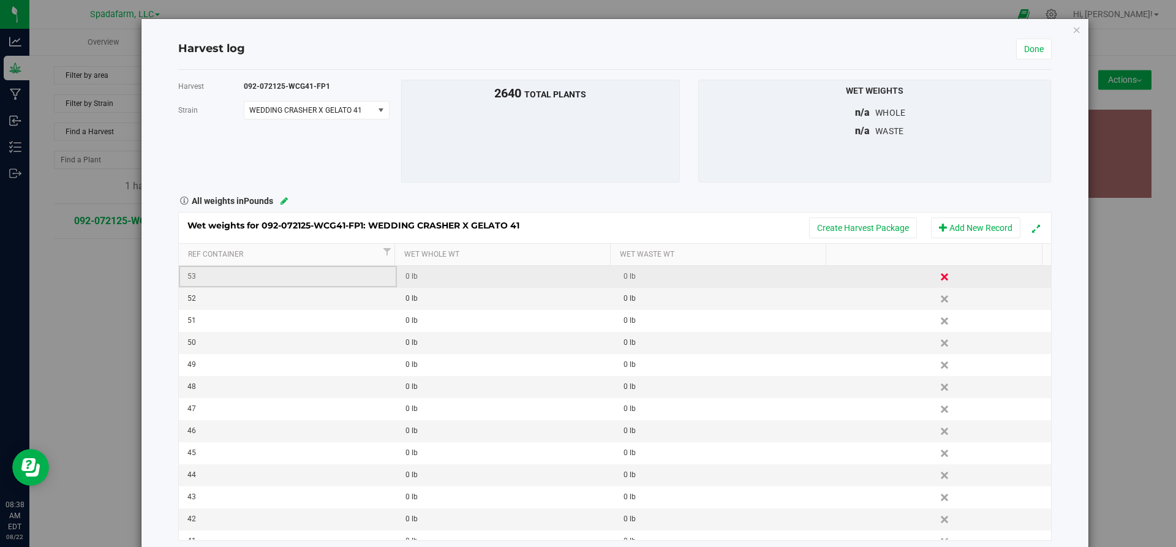
click at [936, 276] on link "Delete" at bounding box center [945, 277] width 18 height 16
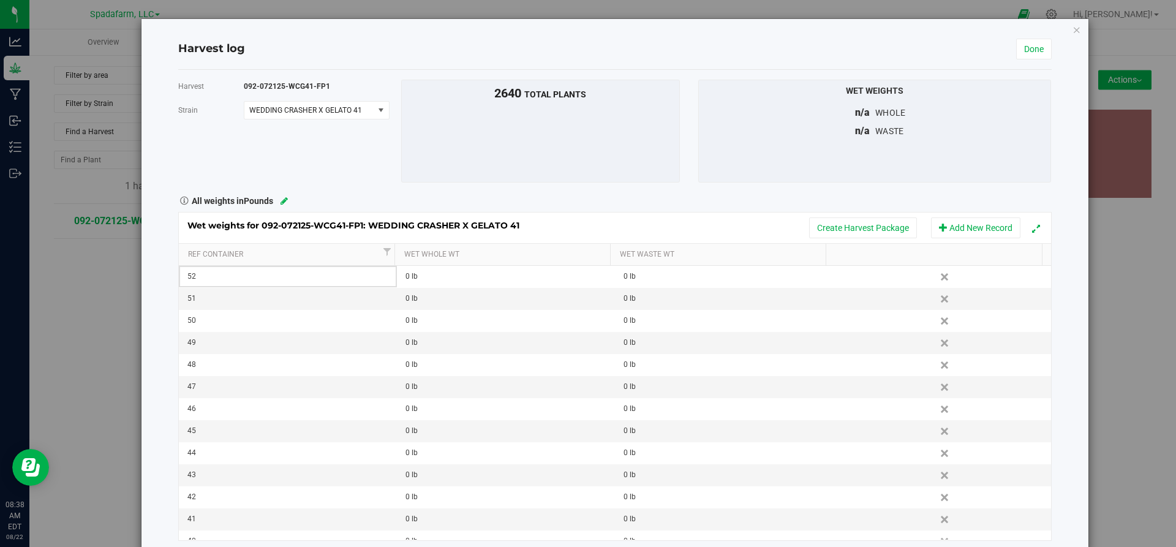
scroll to position [23, 0]
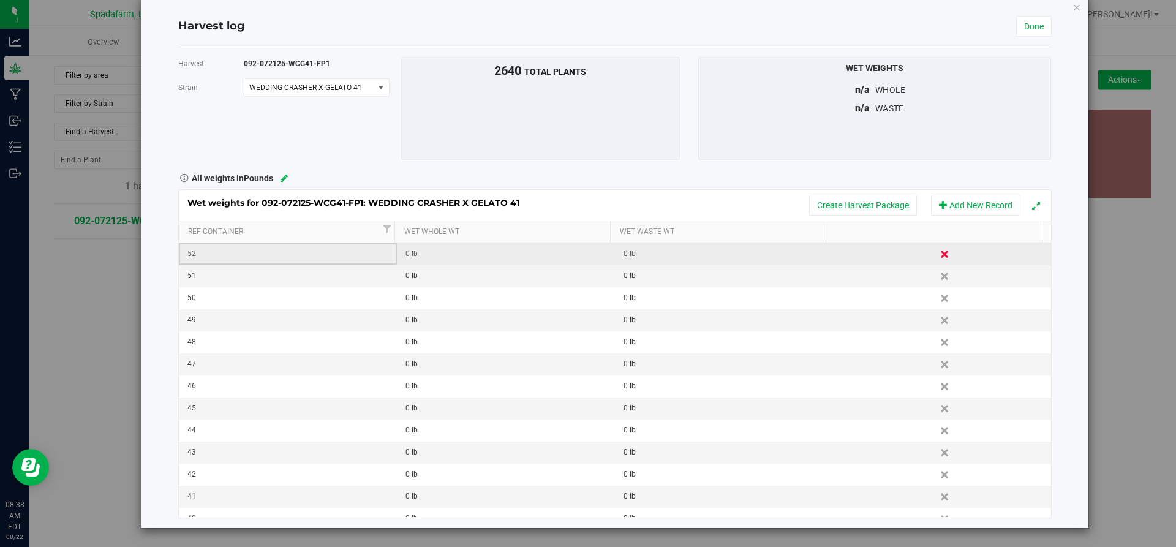
click at [936, 253] on link "Delete" at bounding box center [945, 254] width 18 height 16
click at [936, 252] on link "Delete" at bounding box center [945, 254] width 18 height 16
click at [936, 261] on link "Delete" at bounding box center [945, 254] width 18 height 16
click at [936, 252] on link "Delete" at bounding box center [945, 254] width 18 height 16
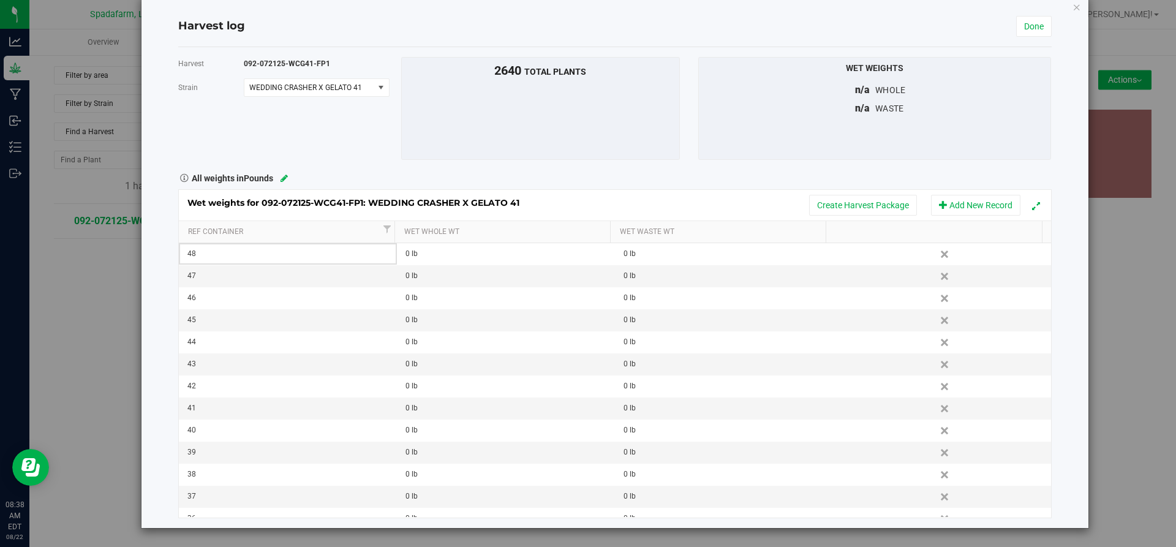
click at [936, 260] on link "Delete" at bounding box center [945, 254] width 18 height 16
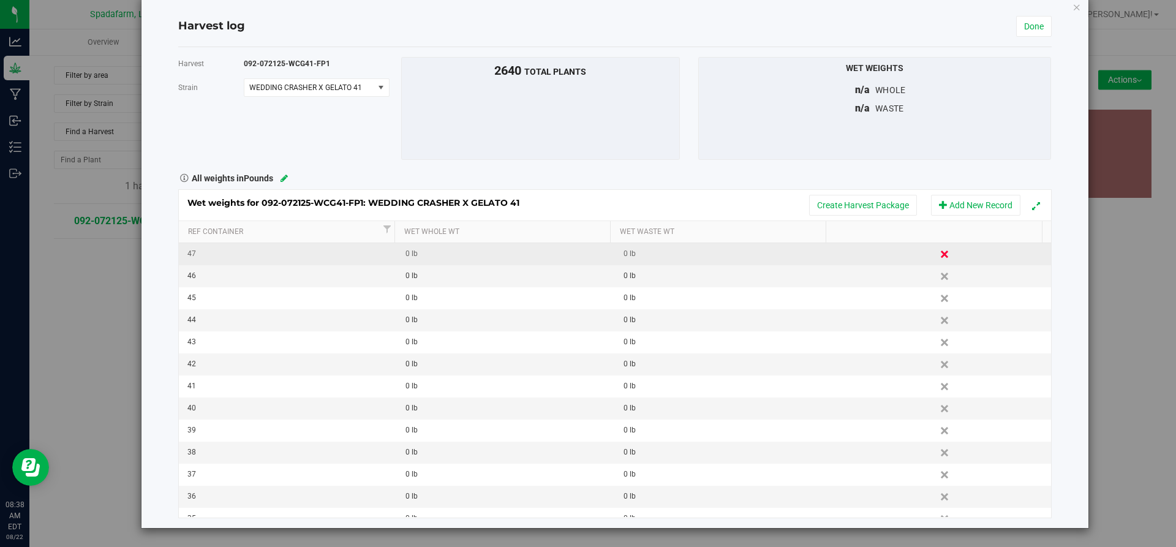
click at [936, 256] on link "Delete" at bounding box center [945, 254] width 18 height 16
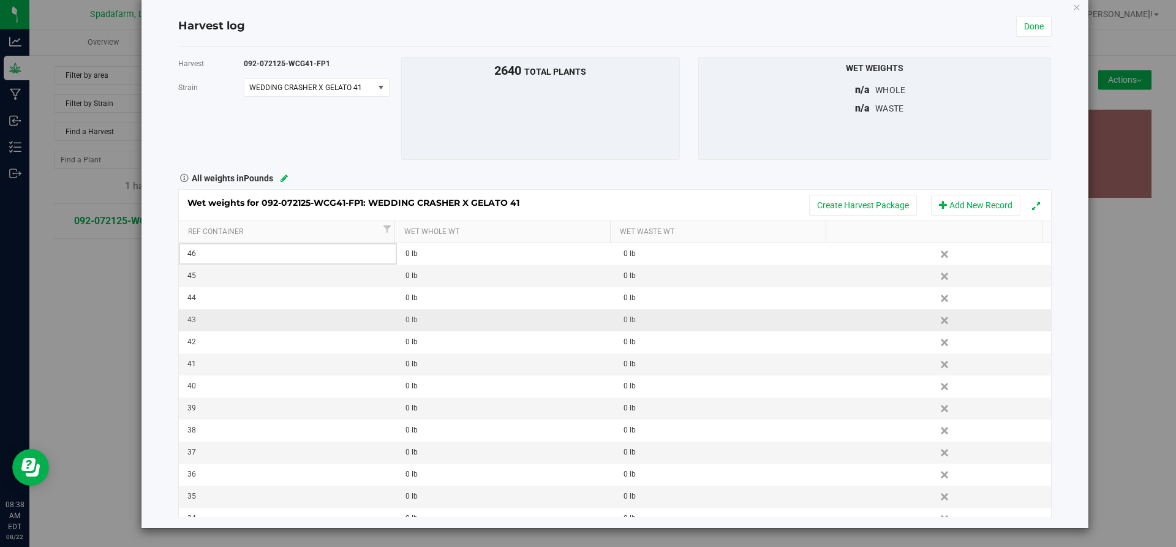
scroll to position [0, 0]
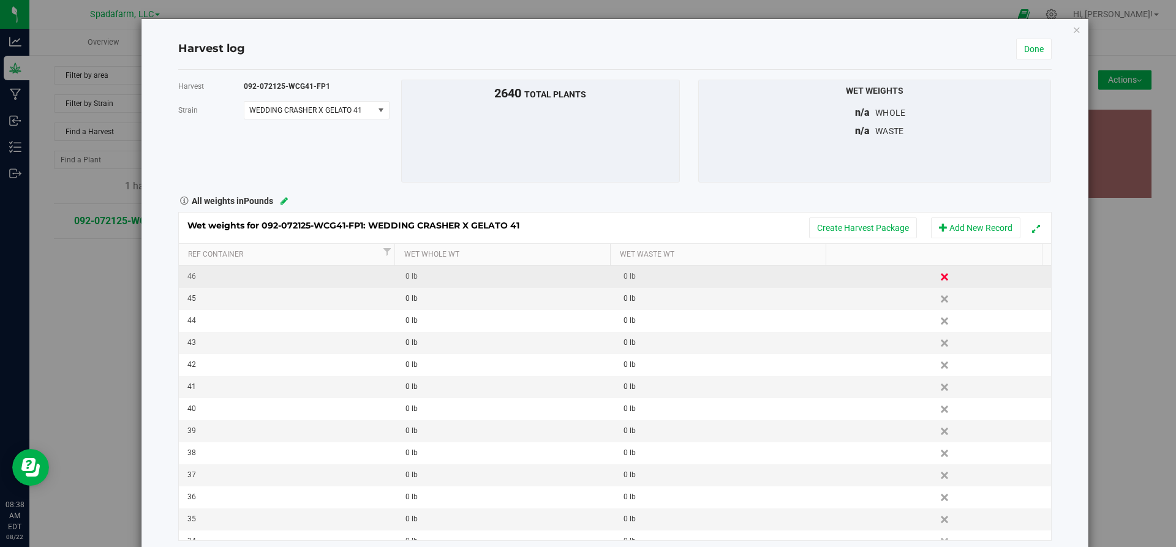
click at [936, 278] on link "Delete" at bounding box center [945, 277] width 18 height 16
click at [936, 272] on link "Delete" at bounding box center [945, 277] width 18 height 16
click at [920, 280] on td "Delete" at bounding box center [942, 277] width 218 height 22
click at [936, 280] on link "Delete" at bounding box center [945, 277] width 18 height 16
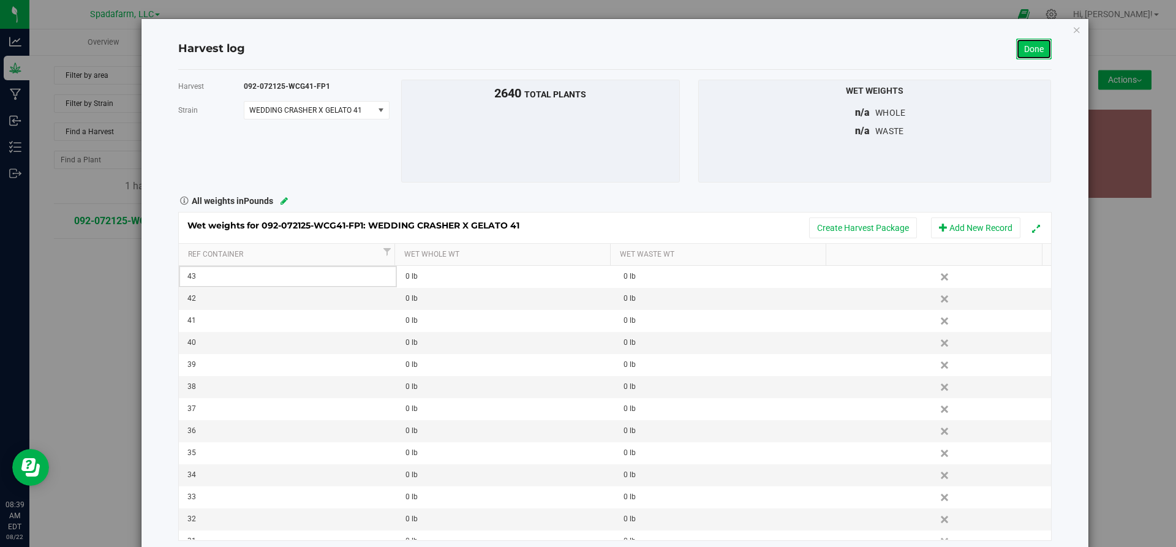
click at [1016, 53] on link "Done" at bounding box center [1034, 49] width 36 height 21
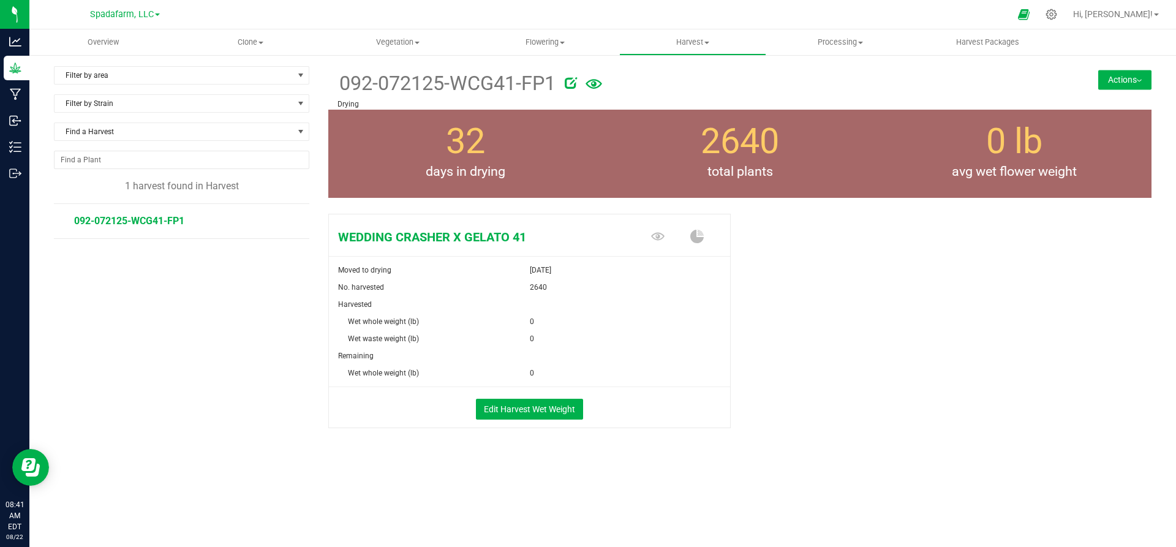
click at [797, 270] on div "WEDDING CRASHER X GELATO 41 Moved to drying Jul 21, 2025 No. harvested 2640 Har…" at bounding box center [739, 334] width 823 height 250
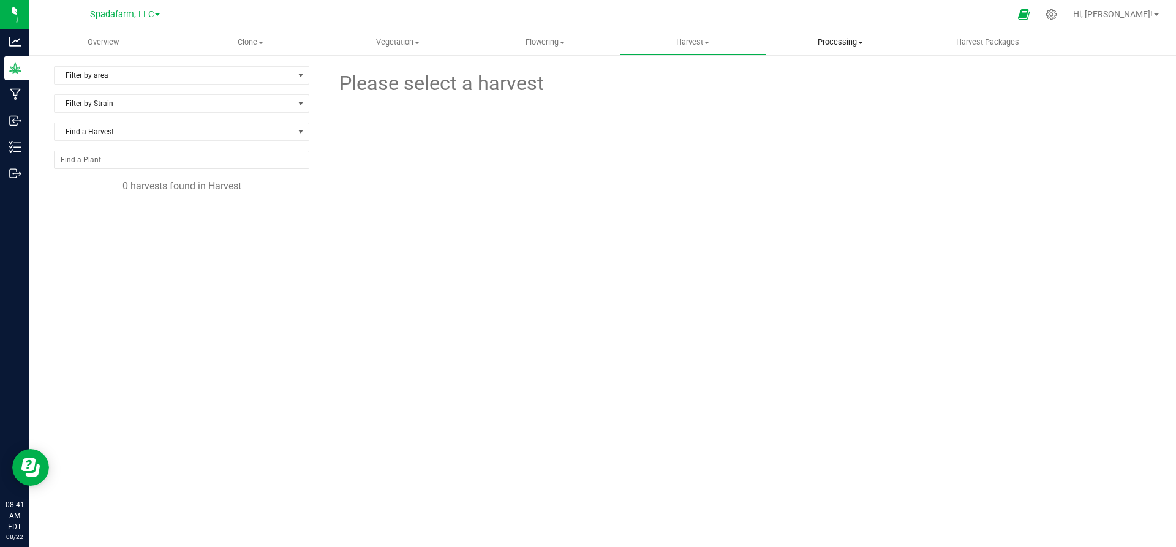
click at [831, 39] on span "Processing" at bounding box center [840, 42] width 146 height 11
click at [806, 88] on span "Processing harvests" at bounding box center [822, 88] width 113 height 10
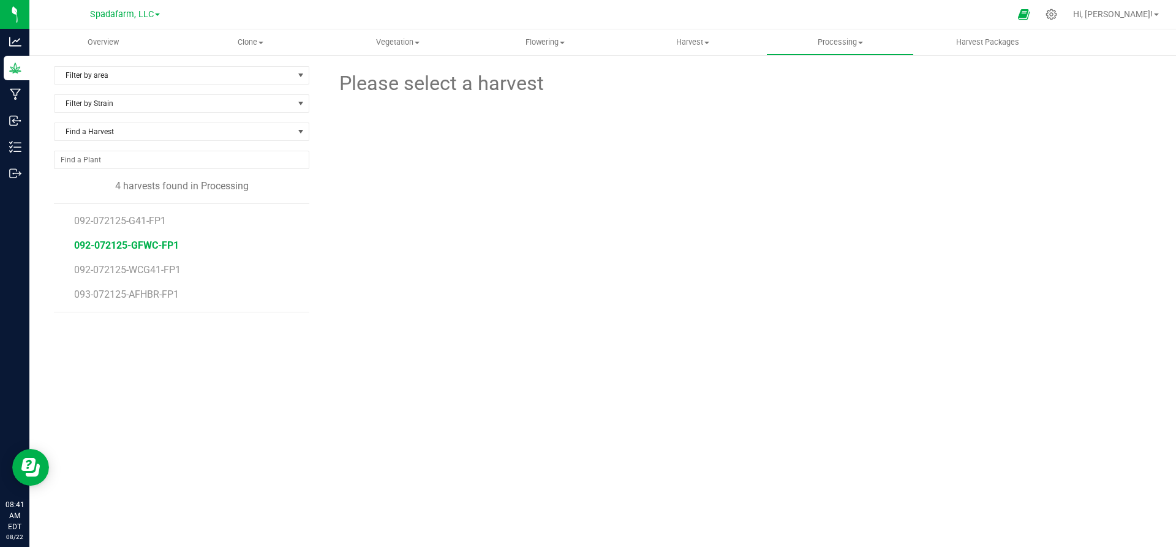
click at [130, 244] on span "092-072125-GFWC-FP1" at bounding box center [126, 245] width 105 height 12
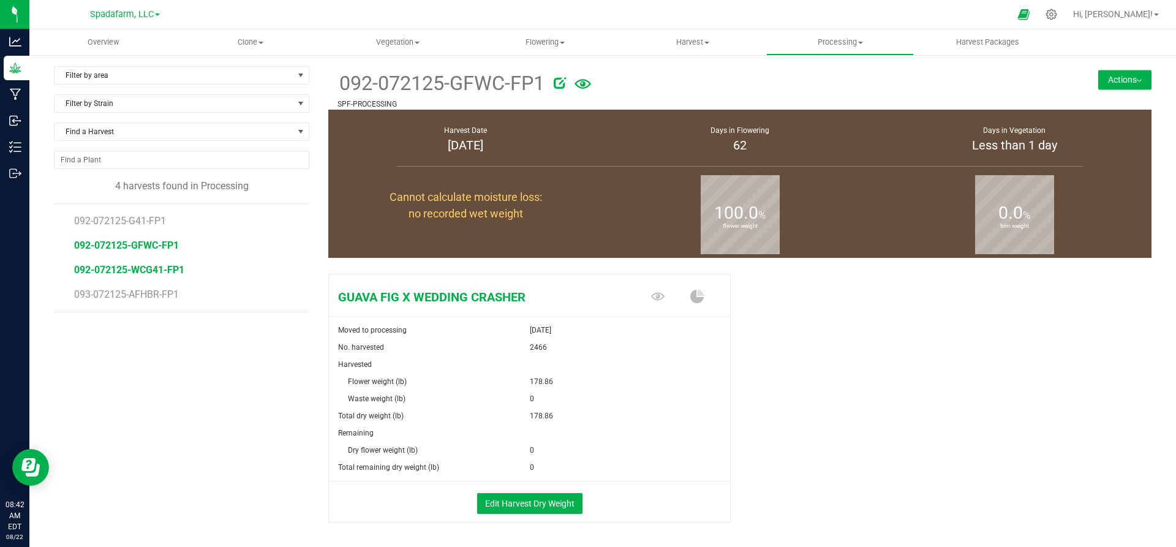
click at [137, 265] on span "092-072125-WCG41-FP1" at bounding box center [129, 270] width 110 height 12
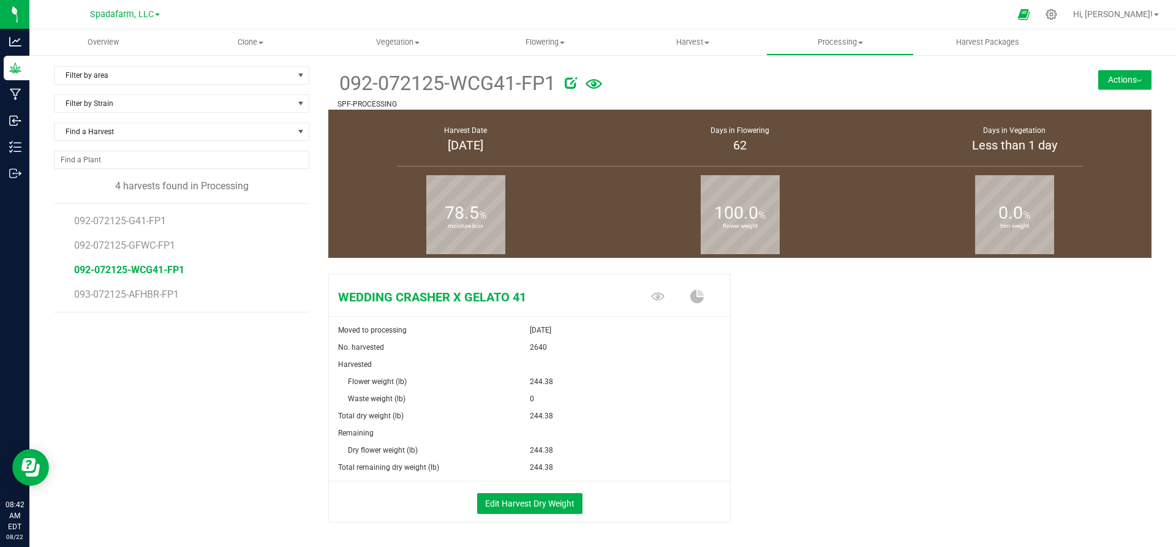
click at [514, 491] on div "Edit Harvest Dry Weight" at bounding box center [529, 501] width 419 height 41
click at [513, 503] on button "Edit Harvest Dry Weight" at bounding box center [529, 503] width 105 height 21
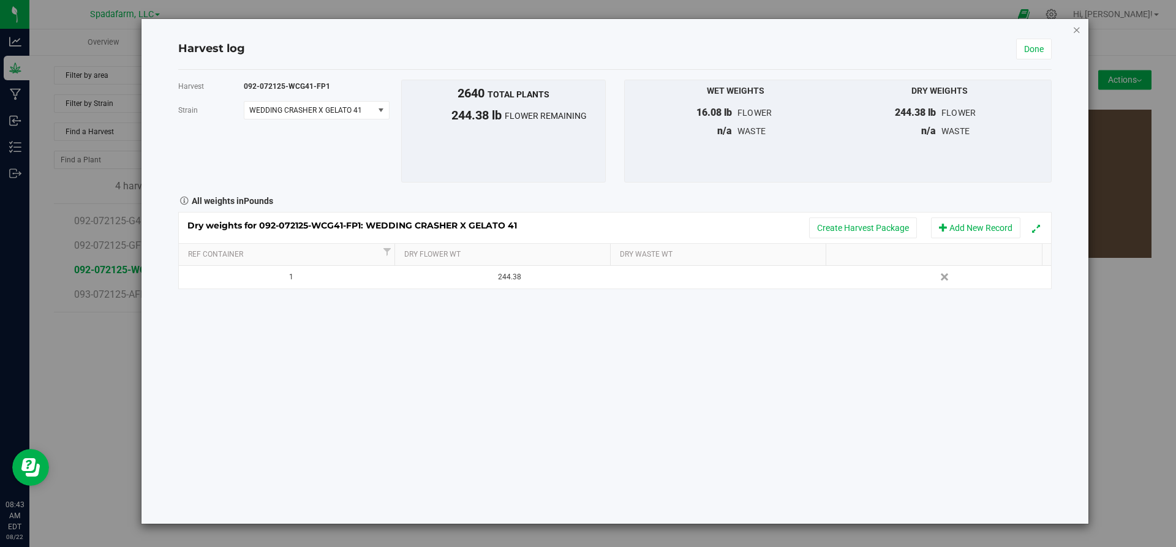
click at [1075, 29] on icon "button" at bounding box center [1076, 29] width 9 height 15
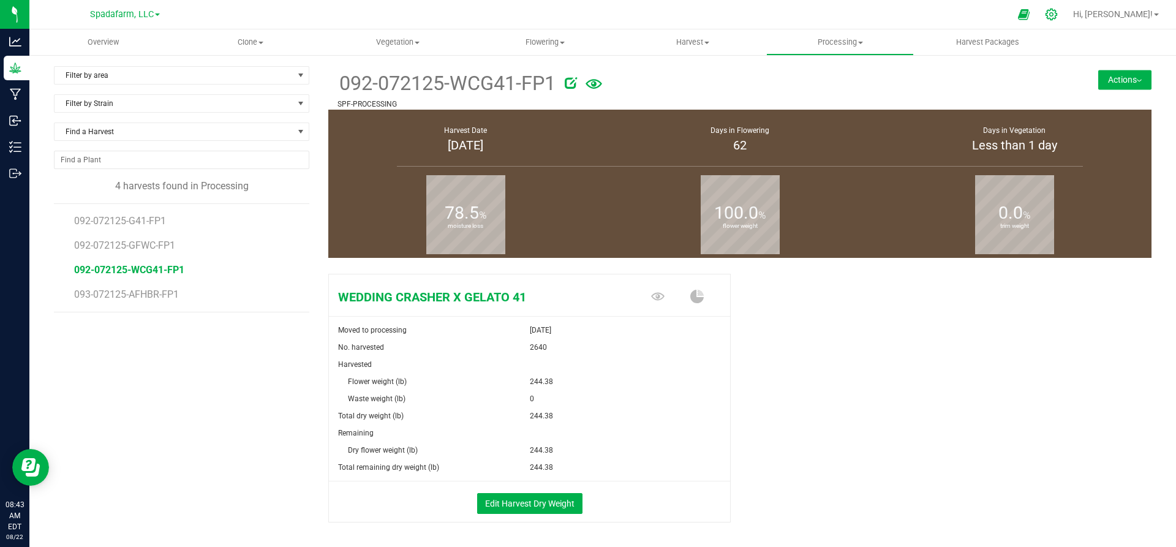
click at [1057, 10] on icon at bounding box center [1051, 14] width 13 height 13
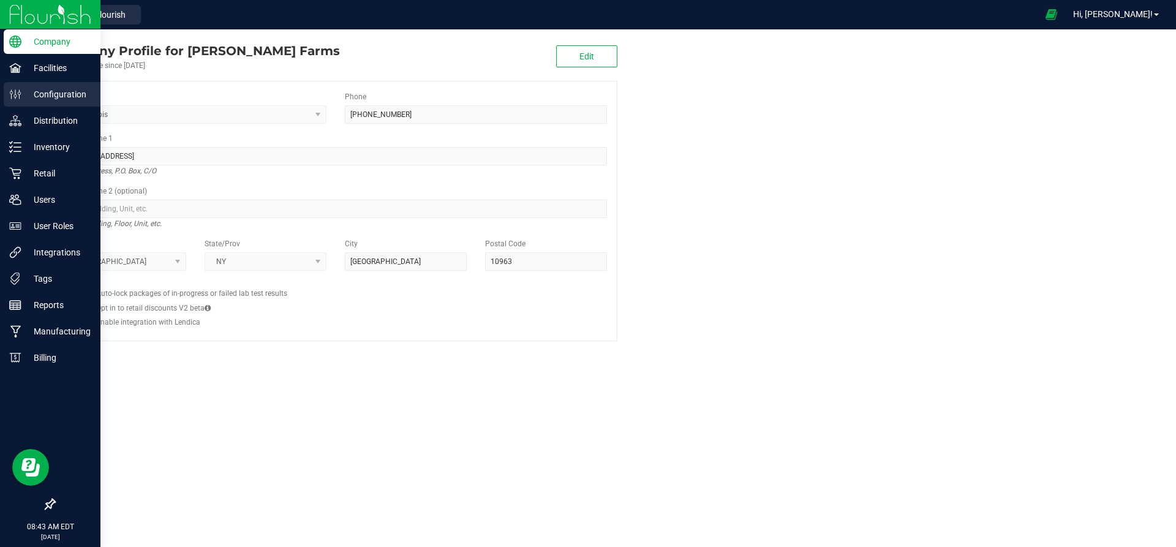
click at [47, 96] on p "Configuration" at bounding box center [57, 94] width 73 height 15
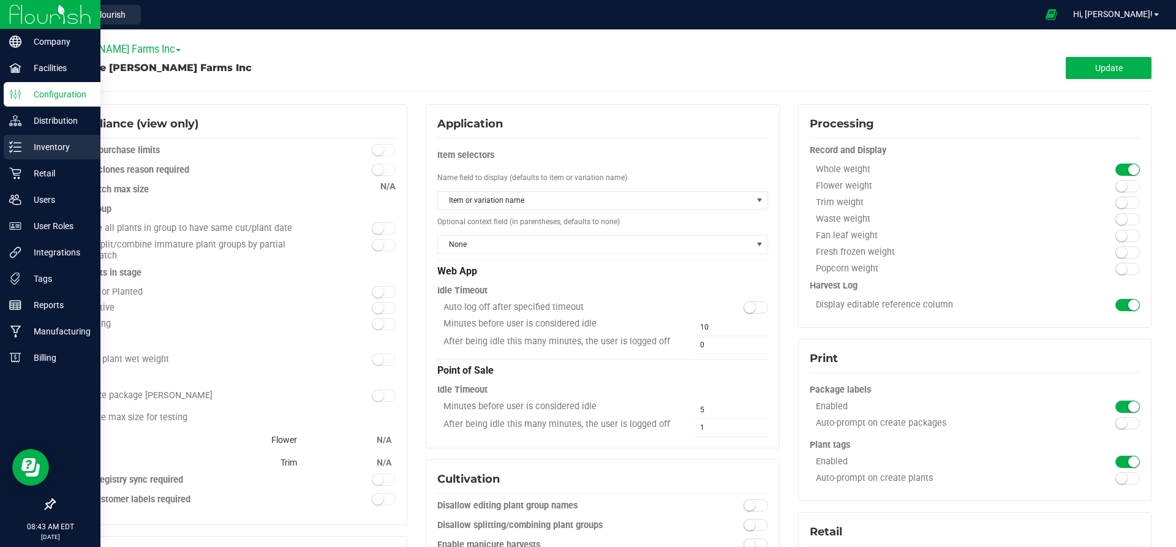
click at [43, 146] on p "Inventory" at bounding box center [57, 147] width 73 height 15
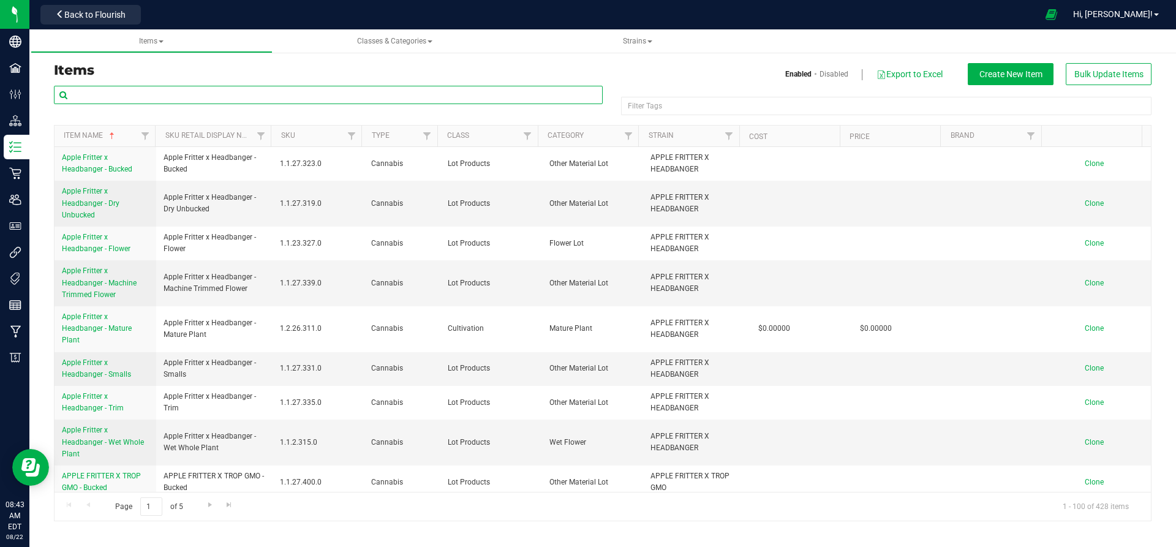
click at [249, 99] on input "text" at bounding box center [328, 95] width 549 height 18
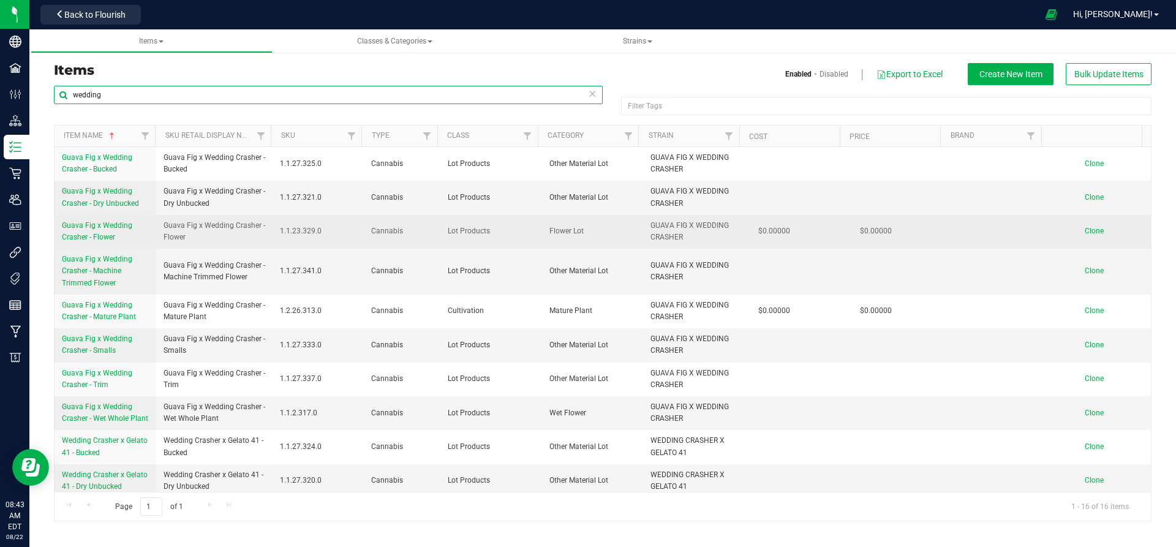
type input "wedding"
click at [212, 225] on span "Guava Fig x Wedding Crasher - Flower" at bounding box center [214, 231] width 102 height 23
click at [549, 228] on span "Flower Lot" at bounding box center [592, 231] width 87 height 12
click at [452, 233] on span "Lot Products" at bounding box center [491, 231] width 87 height 12
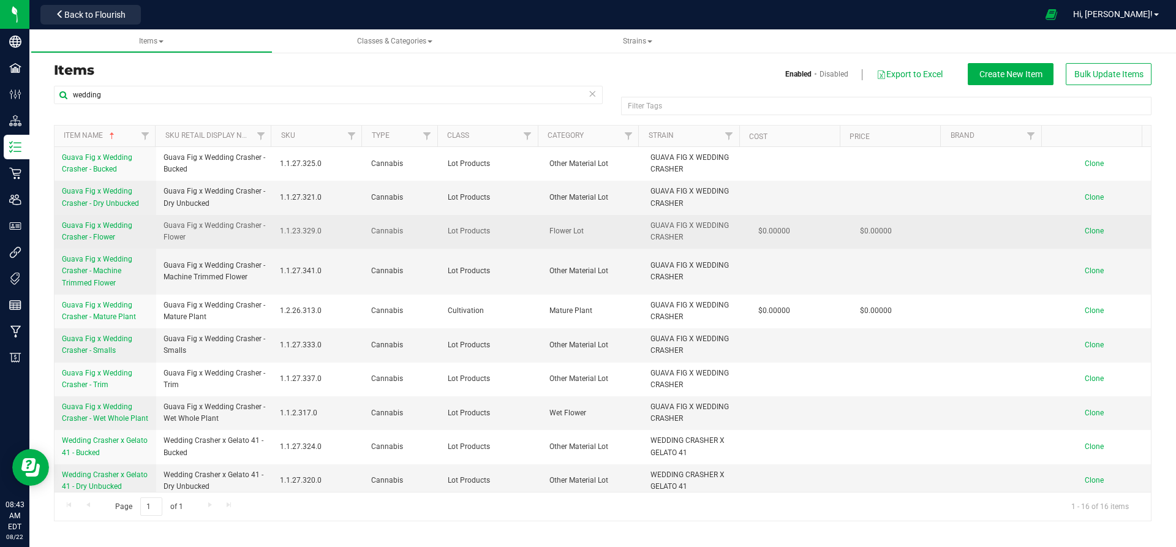
click at [767, 233] on span "$0.00000" at bounding box center [774, 231] width 44 height 18
click at [88, 236] on span "Guava Fig x Wedding Crasher - Flower" at bounding box center [97, 231] width 70 height 20
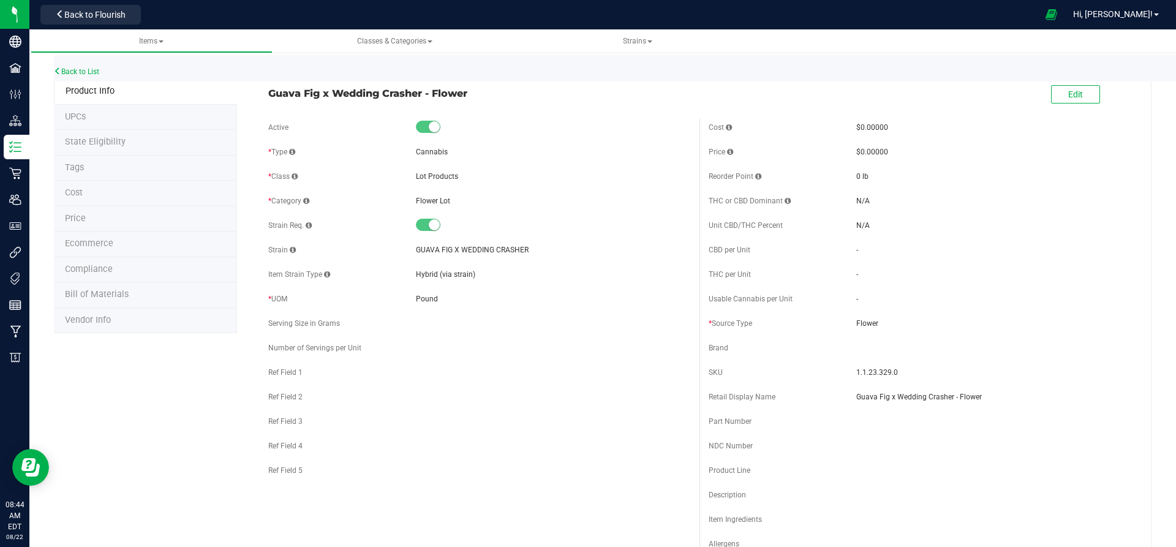
click at [860, 321] on span "Flower" at bounding box center [993, 323] width 274 height 11
drag, startPoint x: 882, startPoint y: 318, endPoint x: 837, endPoint y: 329, distance: 46.0
click at [837, 329] on div "* Source Type Flower" at bounding box center [919, 323] width 422 height 18
click at [912, 342] on div "Brand" at bounding box center [919, 348] width 422 height 18
click at [714, 332] on div "* Source Type Flower" at bounding box center [919, 323] width 422 height 18
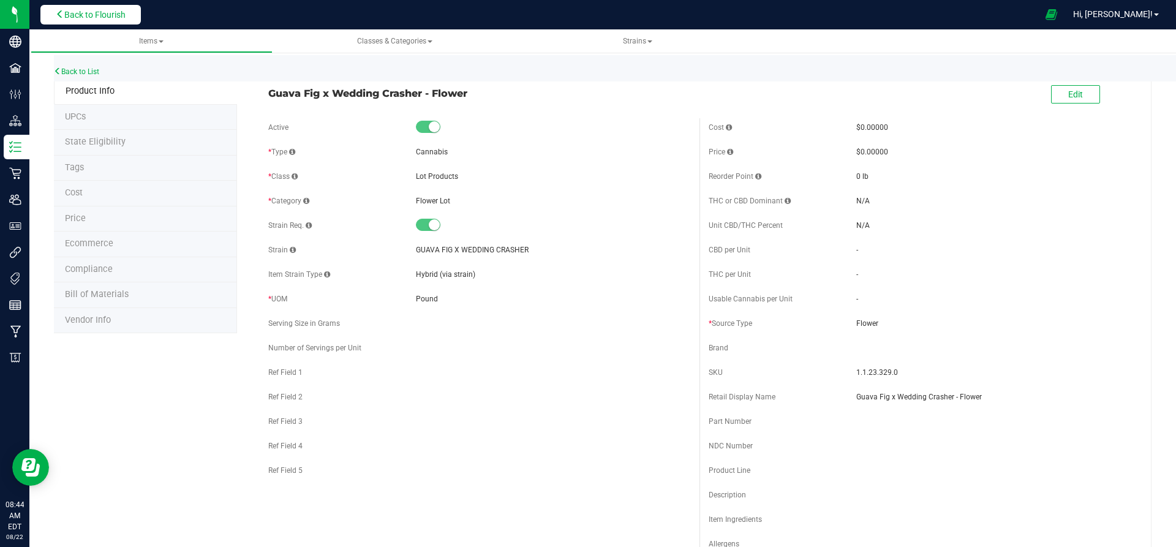
click at [129, 12] on button "Back to Flourish" at bounding box center [90, 15] width 100 height 20
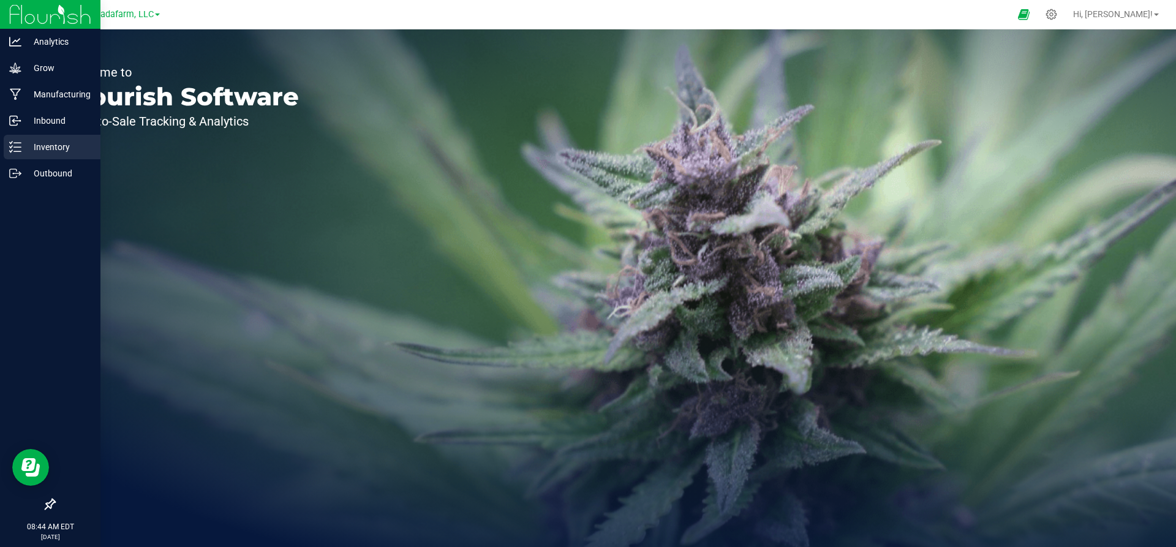
click at [47, 148] on p "Inventory" at bounding box center [57, 147] width 73 height 15
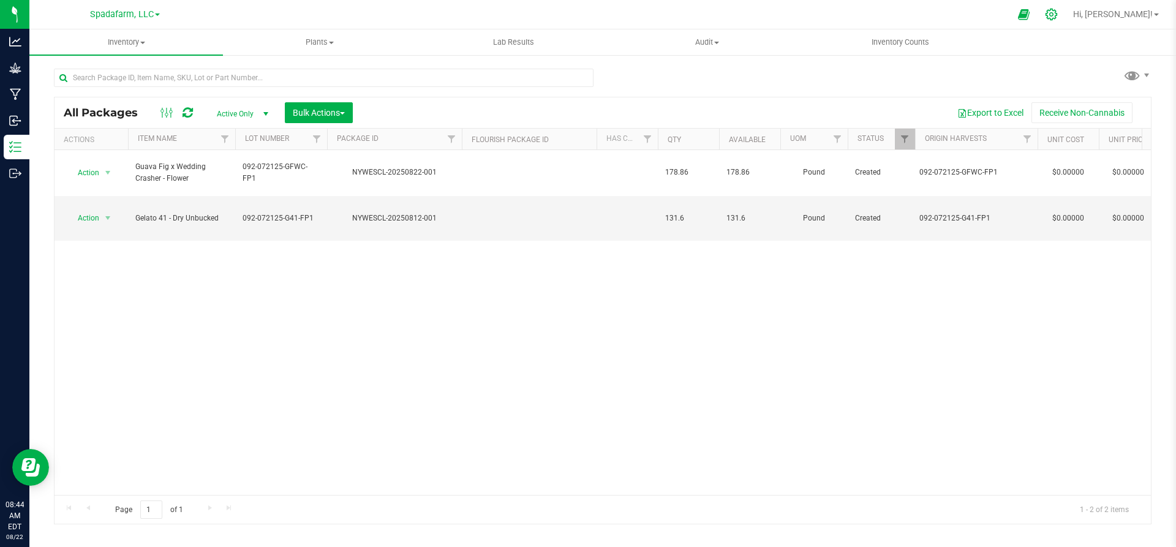
click at [1057, 19] on icon at bounding box center [1051, 14] width 13 height 13
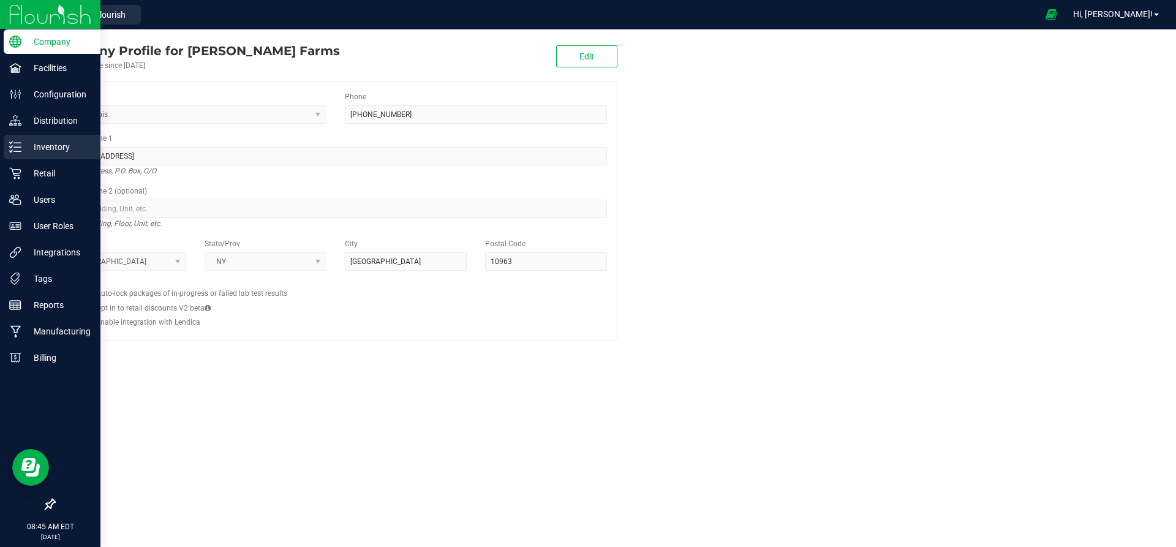
click at [46, 154] on div "Inventory" at bounding box center [52, 147] width 97 height 24
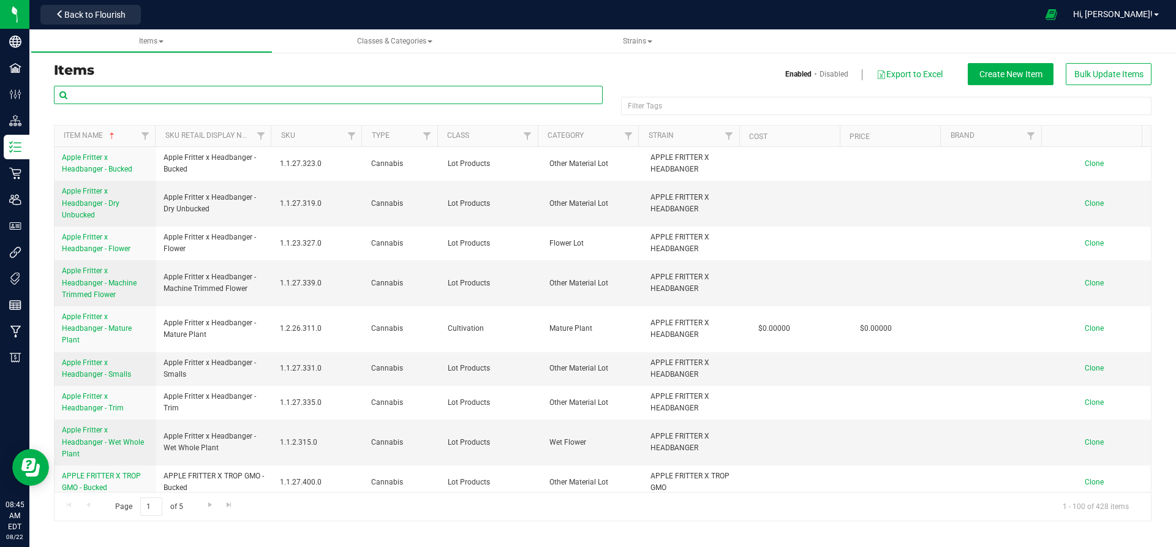
click at [232, 92] on input "text" at bounding box center [328, 95] width 549 height 18
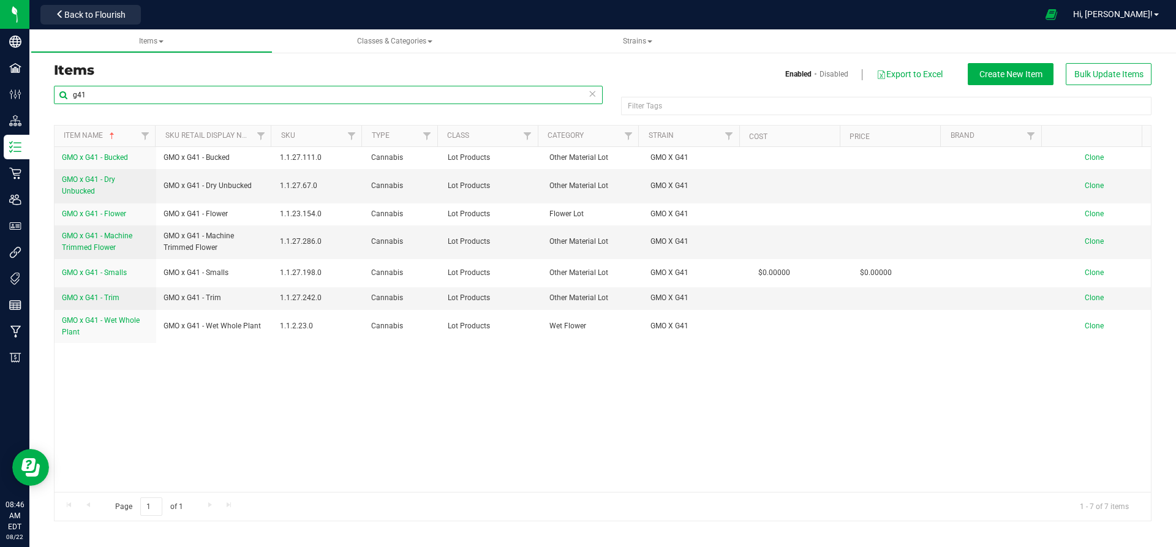
click at [189, 102] on input "g41" at bounding box center [328, 95] width 549 height 18
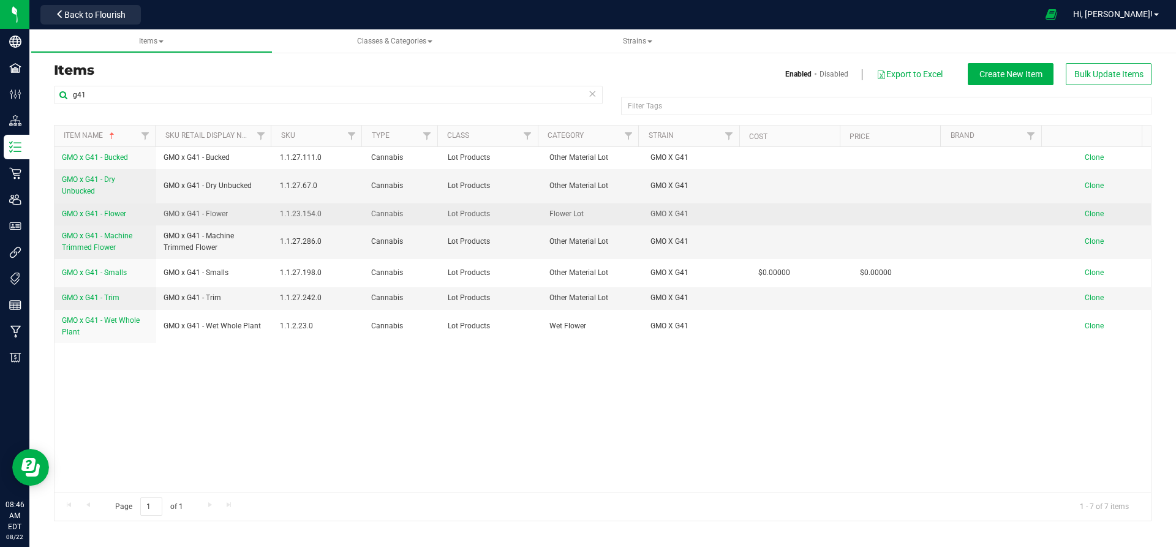
click at [244, 218] on td "GMO x G41 - Flower" at bounding box center [214, 214] width 117 height 22
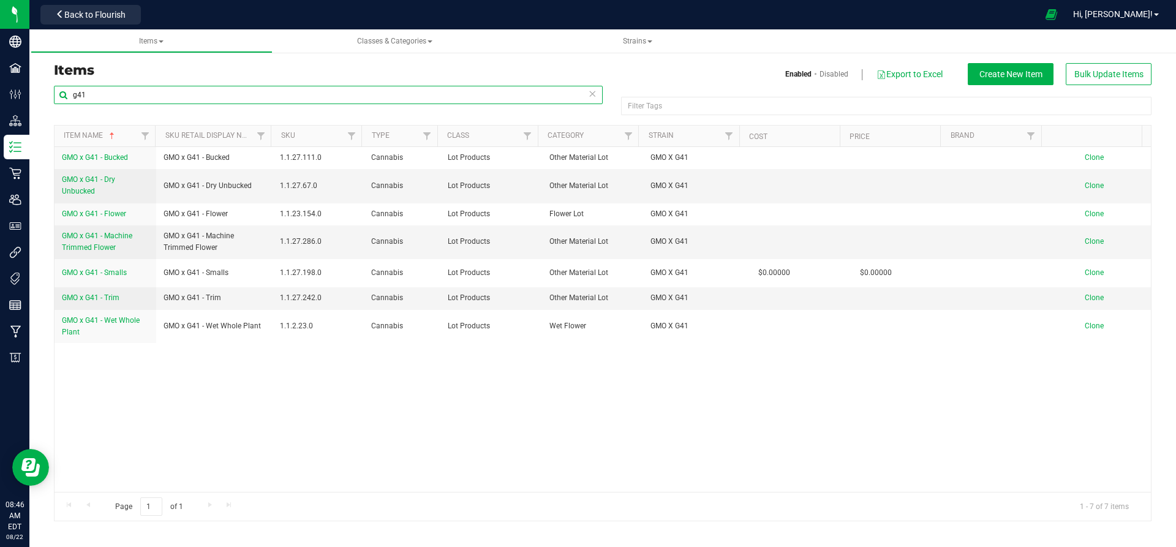
click at [202, 94] on input "g41" at bounding box center [328, 95] width 549 height 18
type input "g"
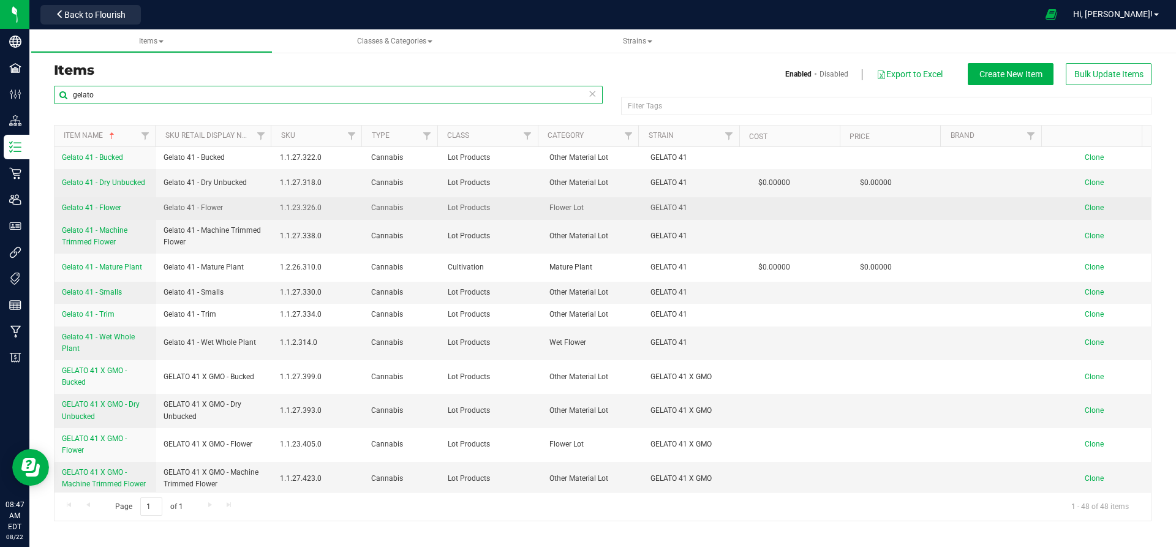
type input "gelato"
click at [218, 204] on span "Gelato 41 - Flower" at bounding box center [192, 208] width 59 height 12
click at [99, 210] on span "Gelato 41 - Flower" at bounding box center [91, 207] width 59 height 9
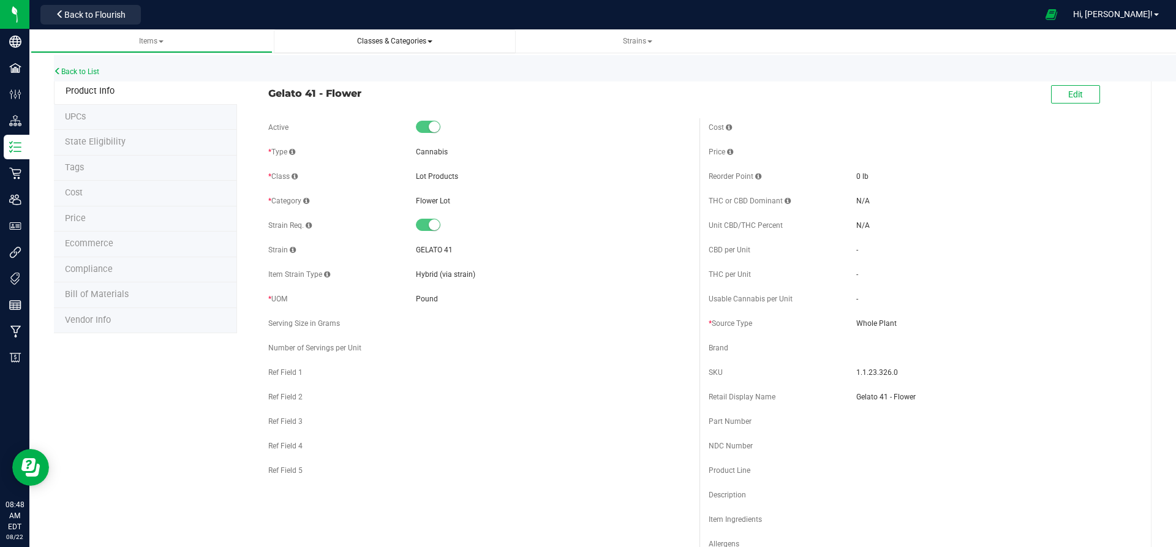
click at [388, 43] on span "Classes & Categories" at bounding box center [394, 41] width 75 height 9
click at [356, 72] on li "All classes" at bounding box center [394, 75] width 222 height 18
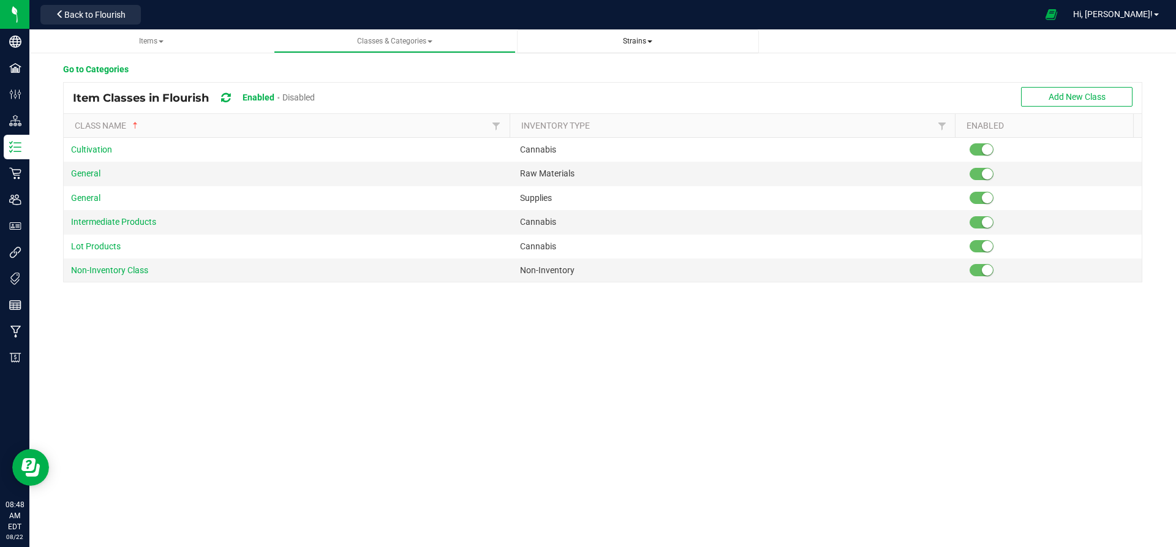
click at [637, 42] on span "Strains" at bounding box center [637, 41] width 29 height 9
click at [564, 72] on span "All strains" at bounding box center [553, 74] width 37 height 10
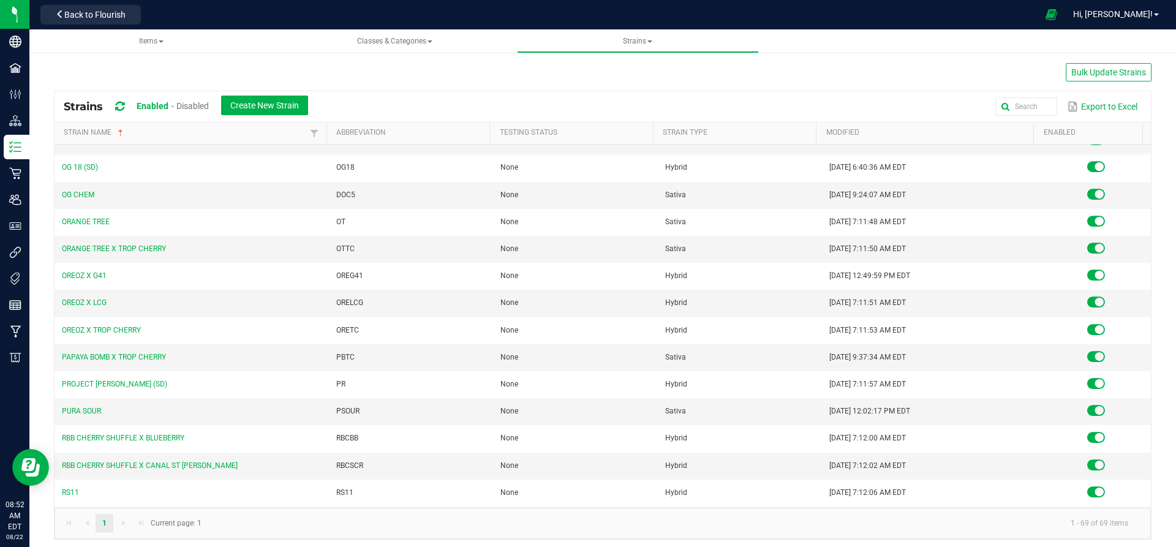
scroll to position [1504, 0]
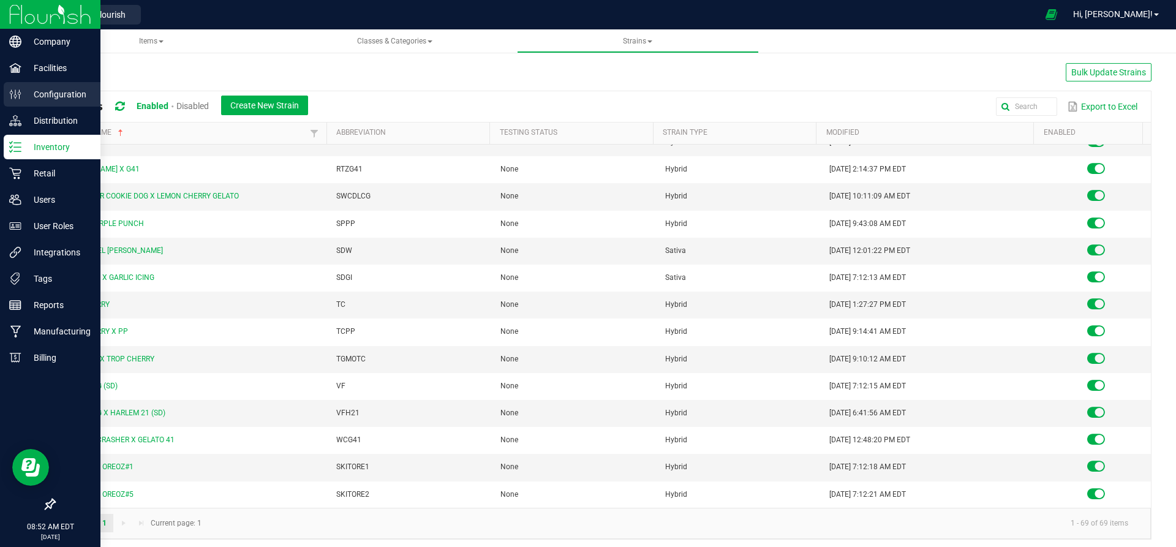
click at [66, 94] on p "Configuration" at bounding box center [57, 94] width 73 height 15
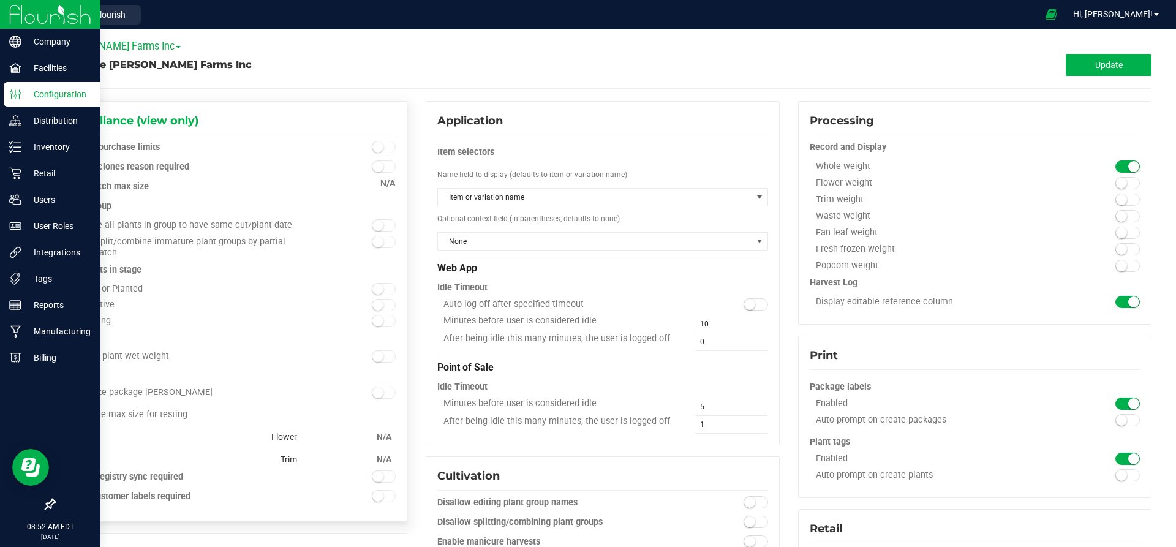
scroll to position [4, 0]
click at [1126, 179] on span at bounding box center [1127, 182] width 24 height 12
click at [105, 48] on span "[PERSON_NAME] Farms Inc" at bounding box center [117, 46] width 127 height 12
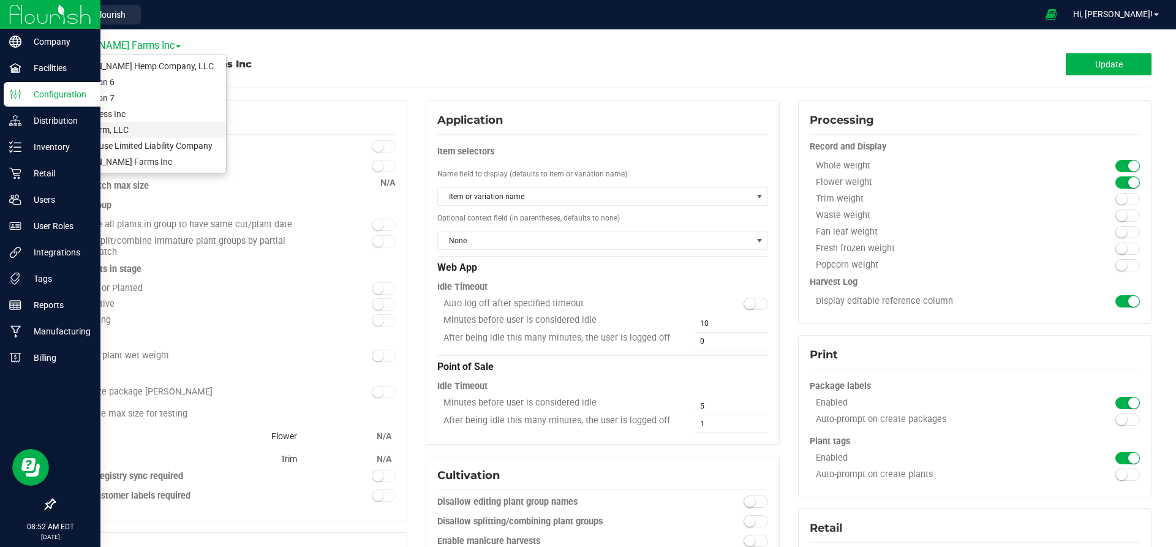
click at [107, 126] on link "Spadafarm, LLC" at bounding box center [139, 130] width 171 height 16
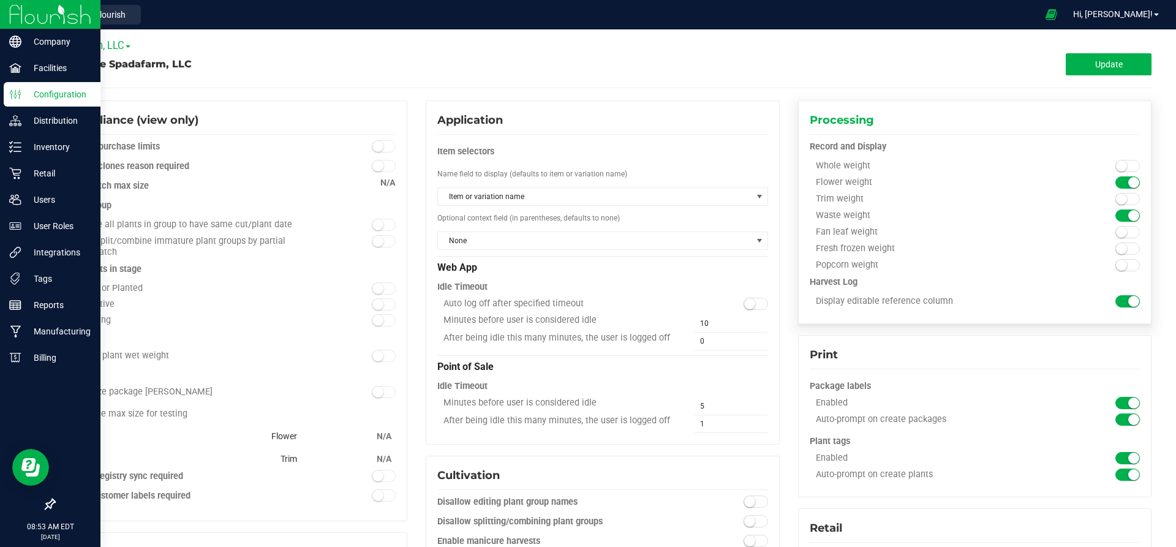
click at [1123, 165] on span at bounding box center [1127, 166] width 24 height 12
click at [1080, 62] on button "Update" at bounding box center [1108, 64] width 86 height 22
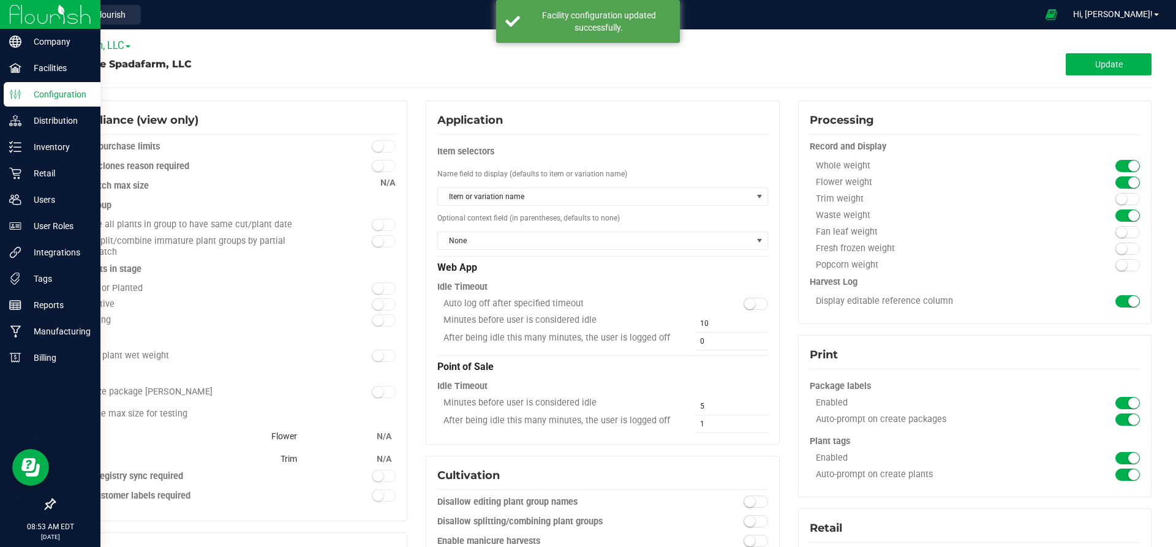
click at [740, 59] on div "Update" at bounding box center [876, 64] width 549 height 22
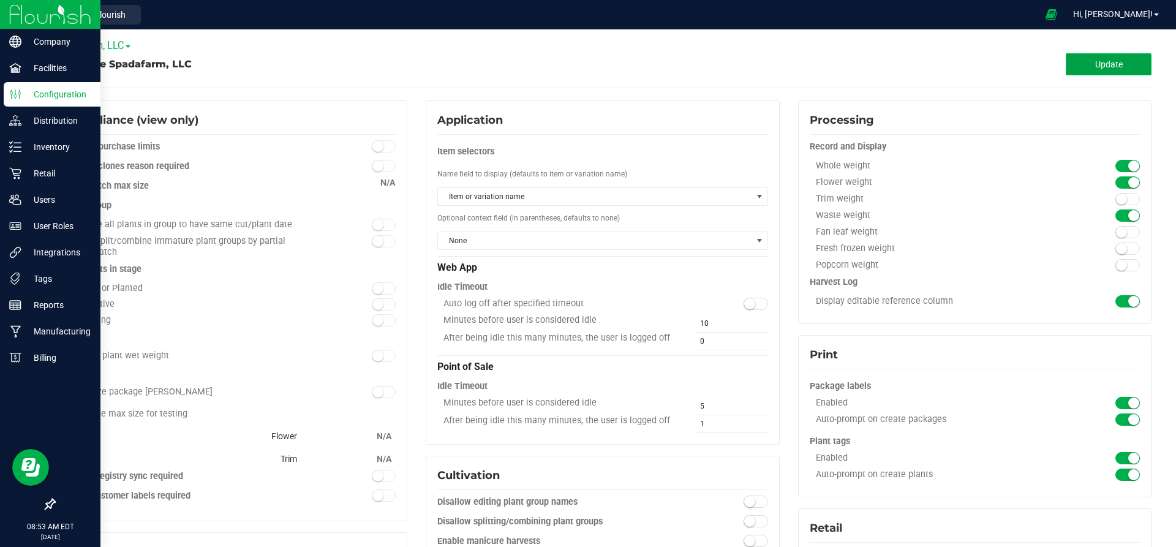
click at [1095, 66] on span "Update" at bounding box center [1109, 64] width 28 height 10
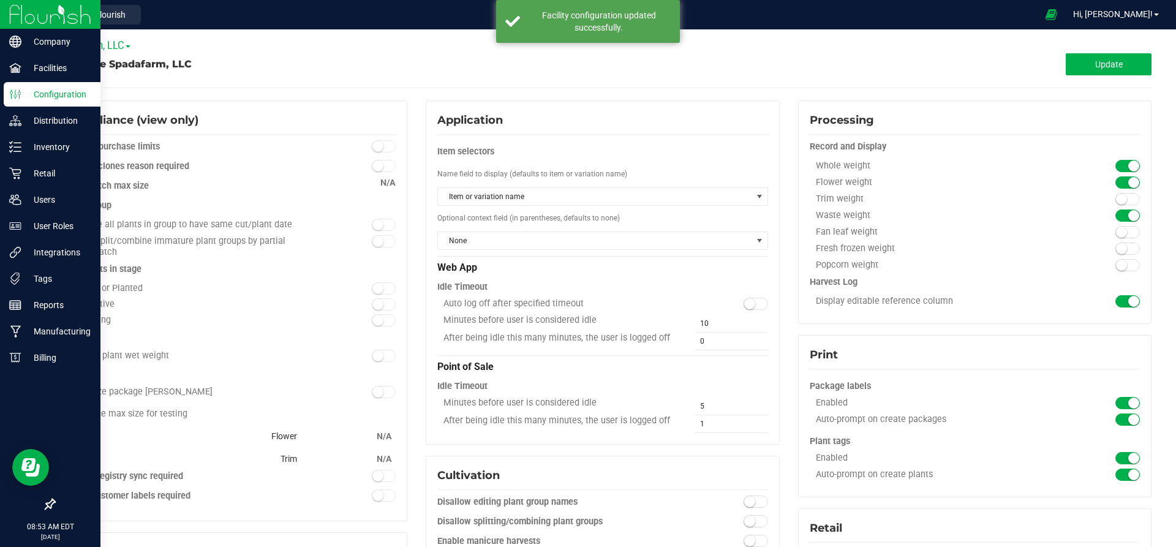
click at [237, 60] on div "Configure Spadafarm, LLC" at bounding box center [328, 64] width 549 height 15
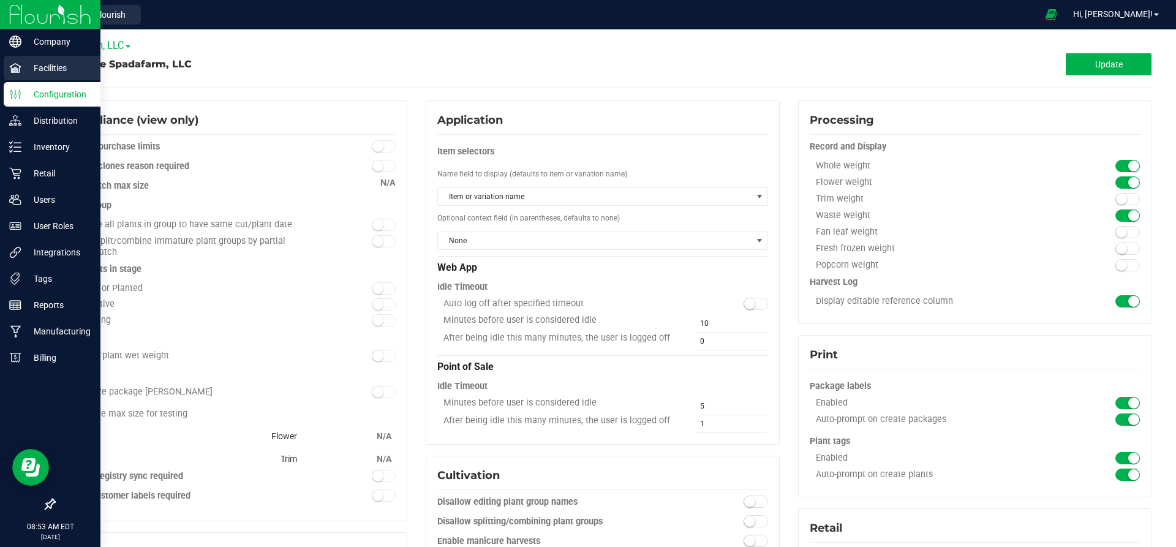
click at [59, 67] on p "Facilities" at bounding box center [57, 68] width 73 height 15
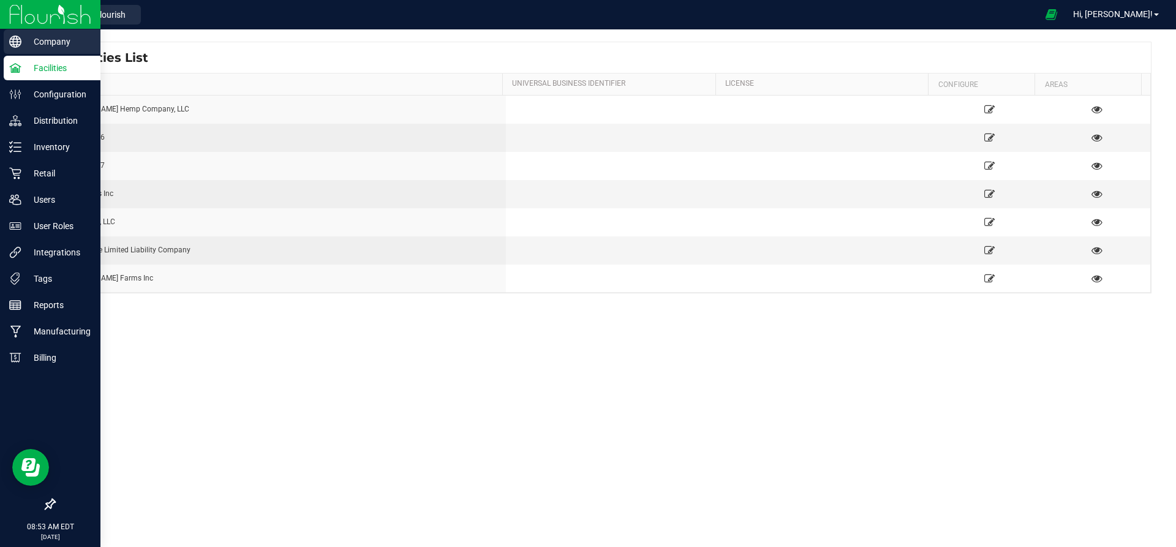
click at [8, 47] on div "Company" at bounding box center [52, 41] width 97 height 24
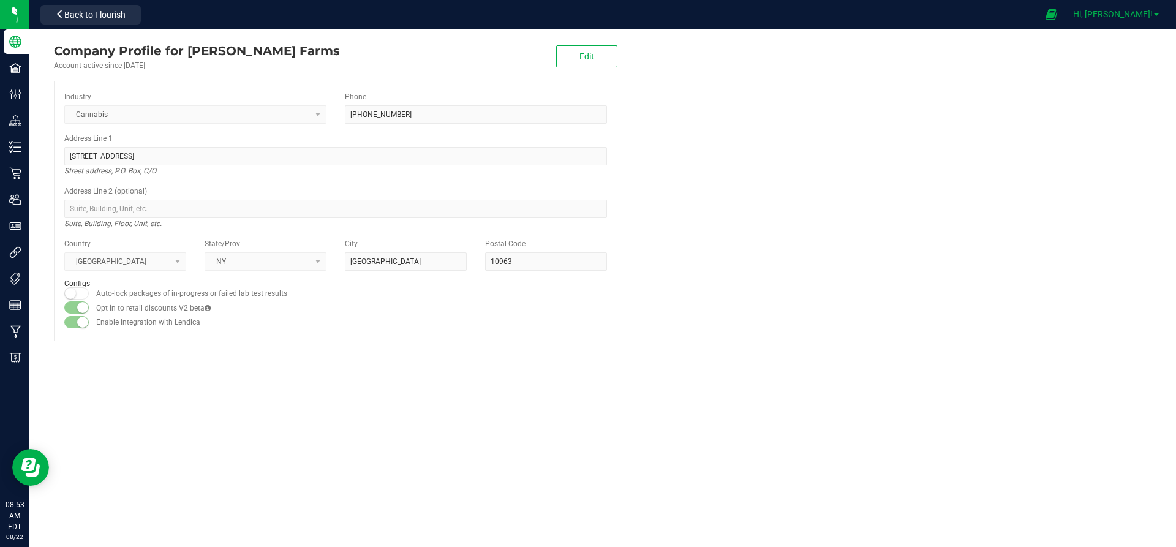
click at [1155, 17] on link "Hi, [PERSON_NAME]!" at bounding box center [1116, 14] width 96 height 13
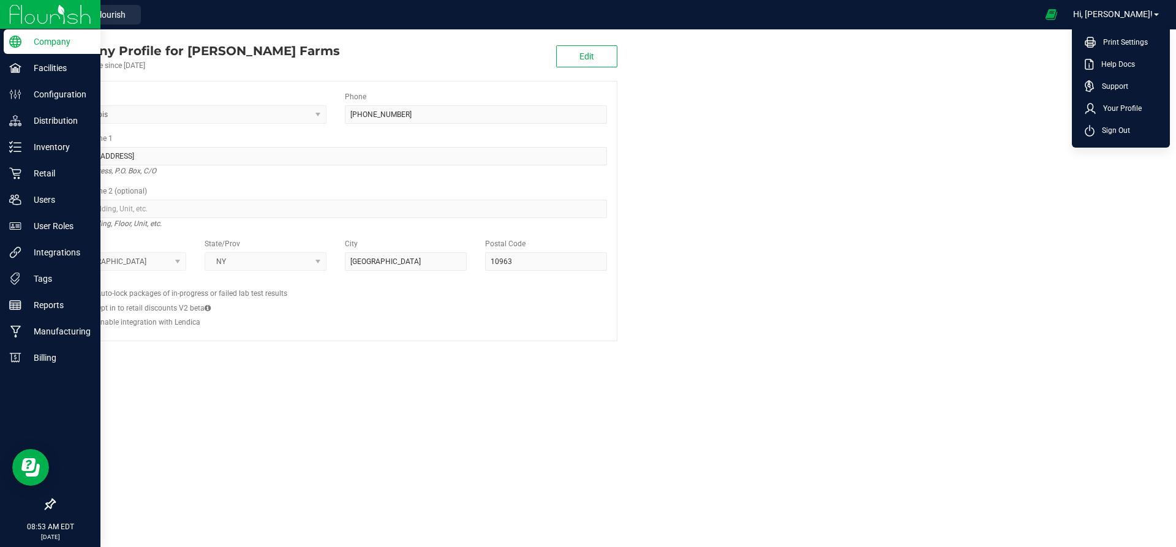
click at [43, 19] on img at bounding box center [50, 14] width 82 height 29
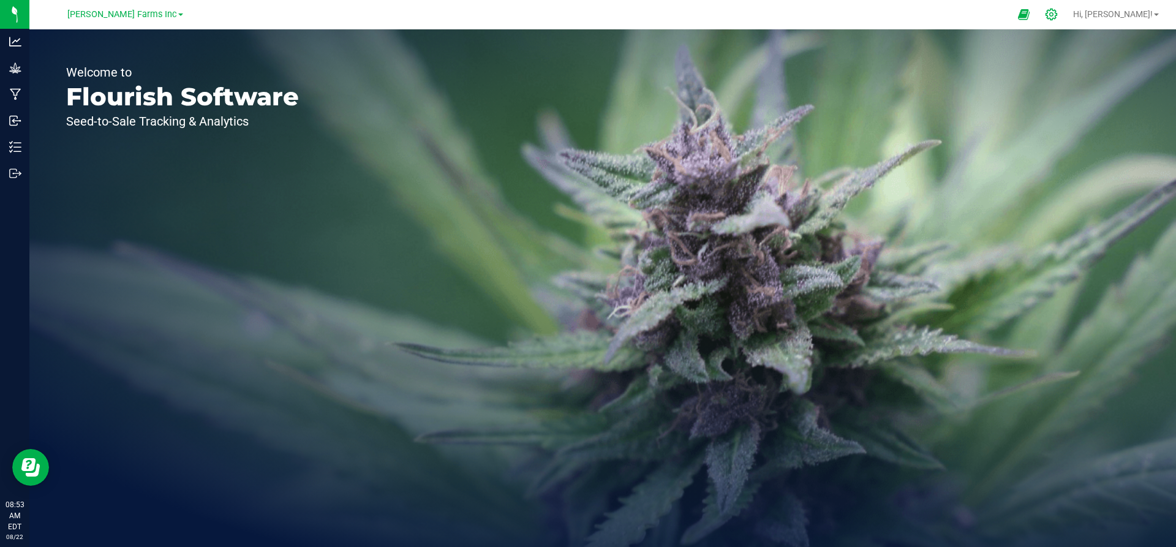
click at [1057, 10] on icon at bounding box center [1051, 14] width 13 height 13
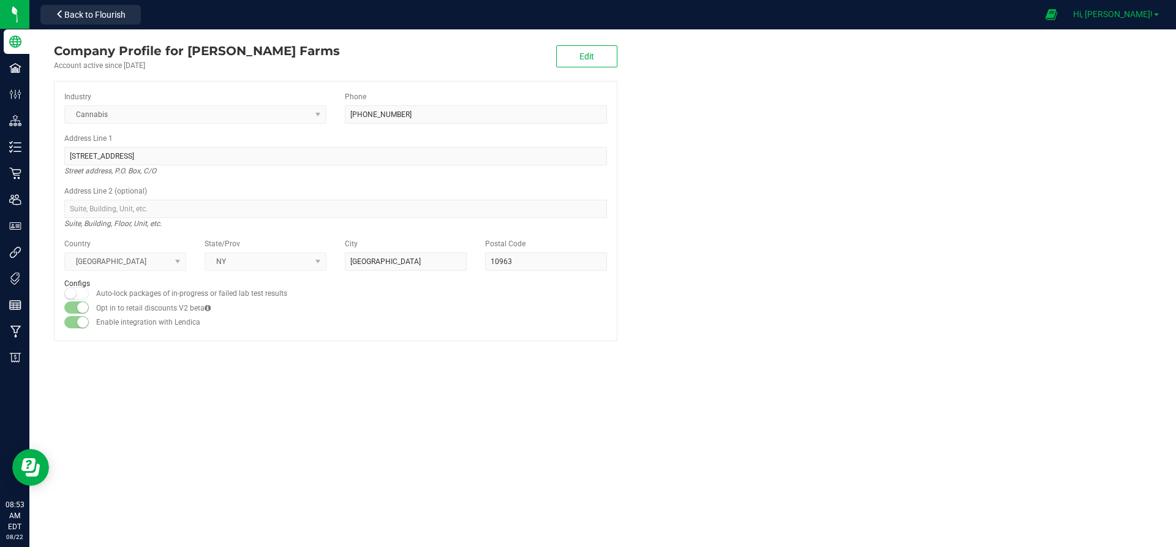
click at [1147, 15] on span "Hi, [PERSON_NAME]!" at bounding box center [1113, 14] width 80 height 10
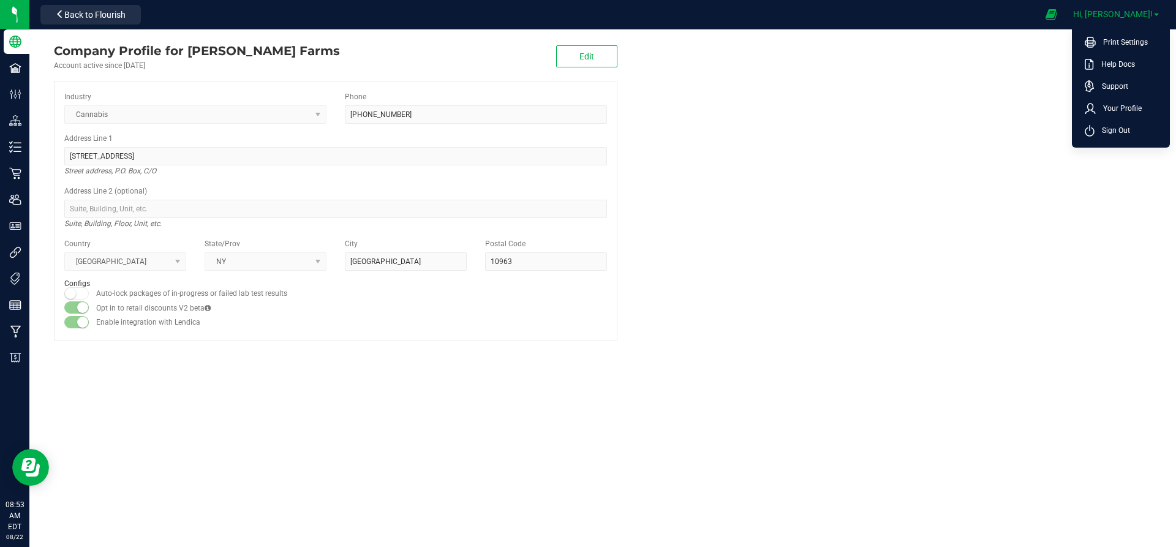
click at [1139, 17] on span "Hi, [PERSON_NAME]!" at bounding box center [1113, 14] width 80 height 10
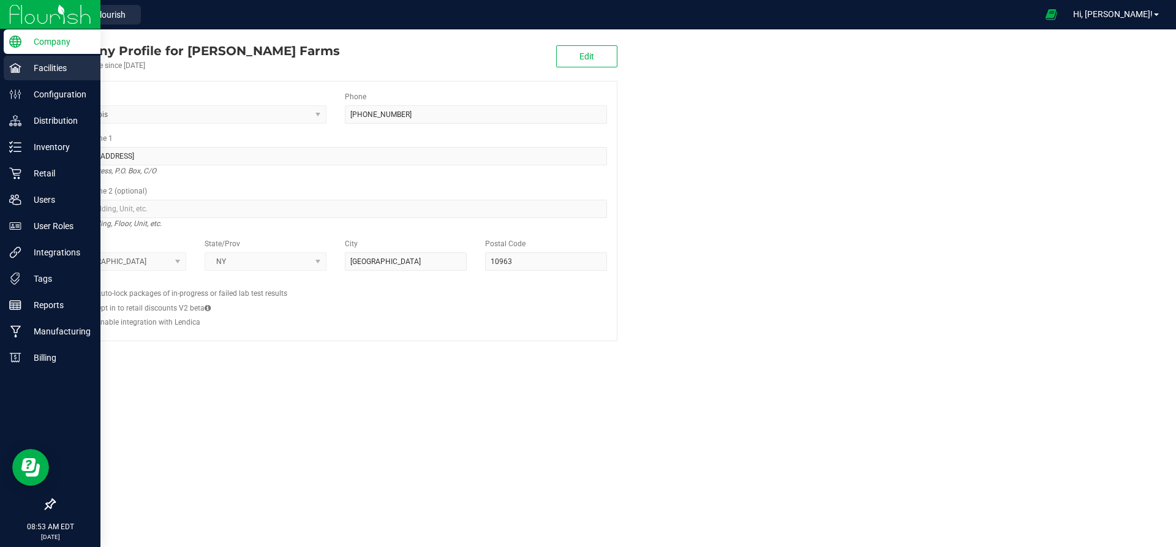
click at [37, 70] on p "Facilities" at bounding box center [57, 68] width 73 height 15
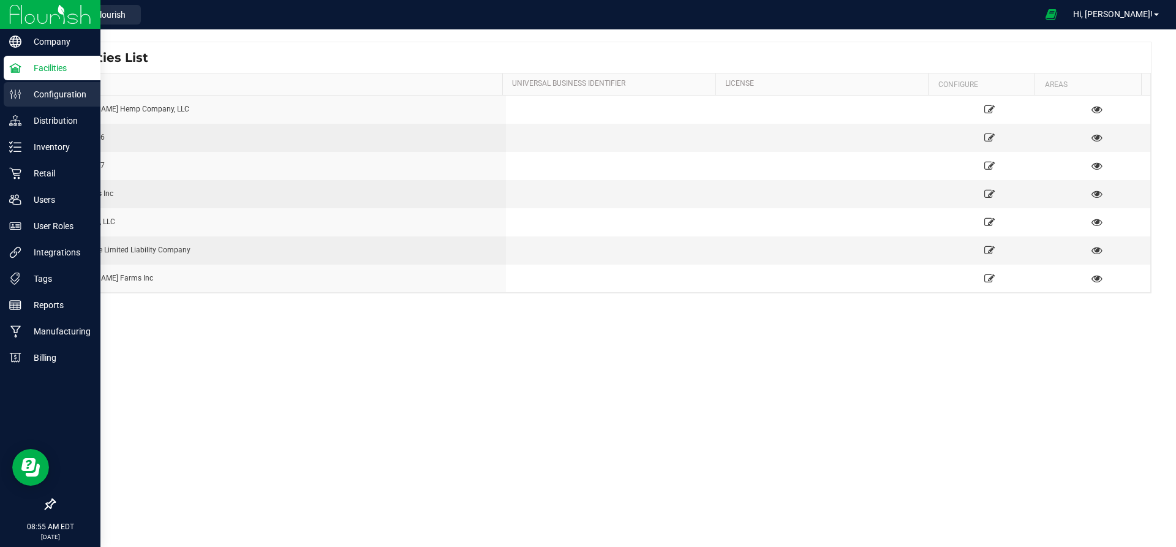
click at [61, 94] on p "Configuration" at bounding box center [57, 94] width 73 height 15
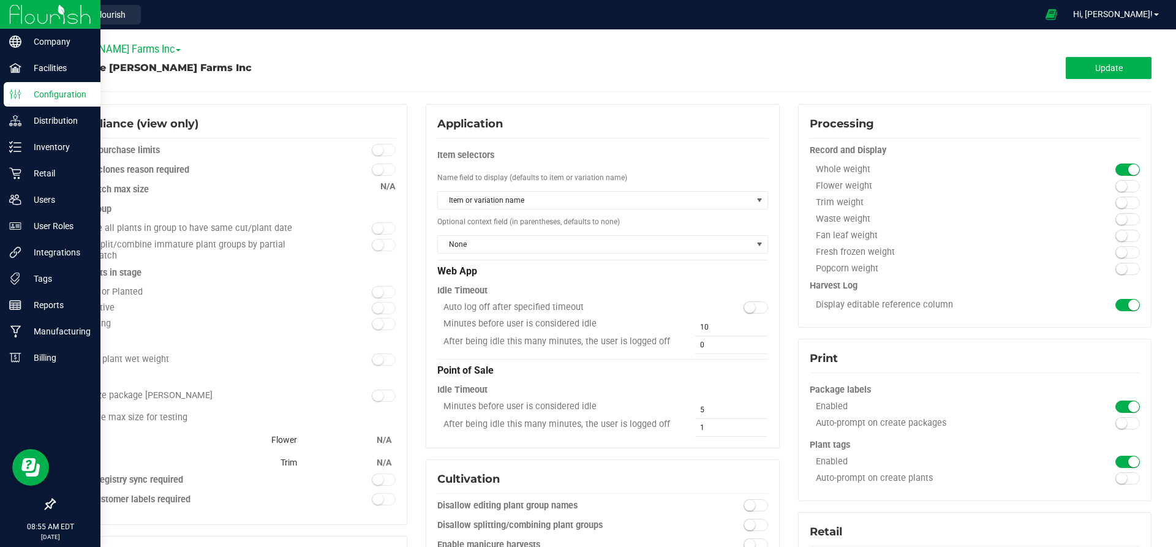
click at [2, 15] on div at bounding box center [50, 14] width 100 height 29
click at [49, 19] on img at bounding box center [50, 14] width 82 height 29
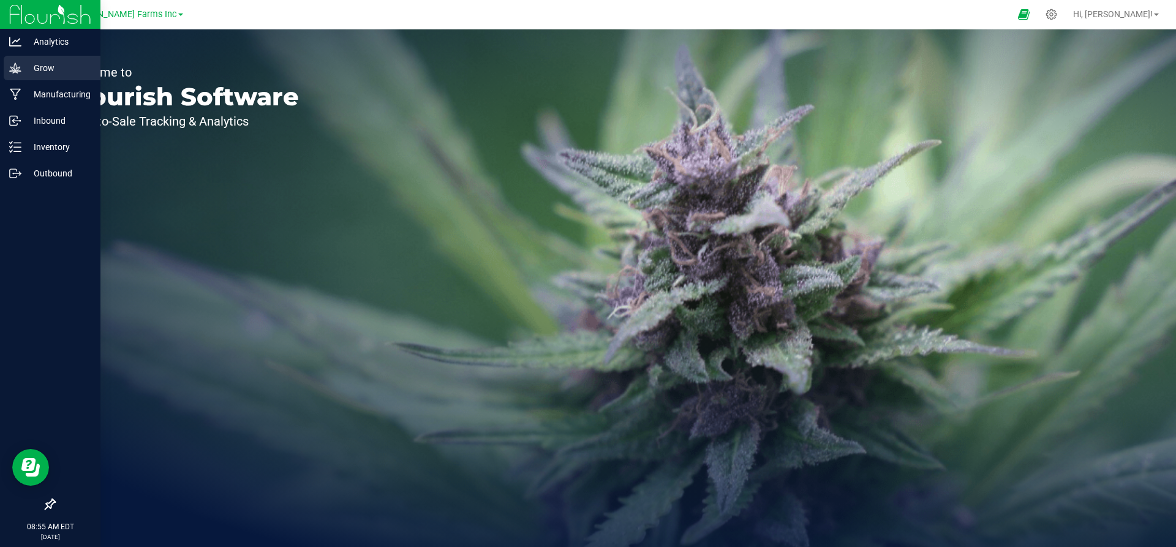
click at [70, 75] on div "Grow" at bounding box center [52, 68] width 97 height 24
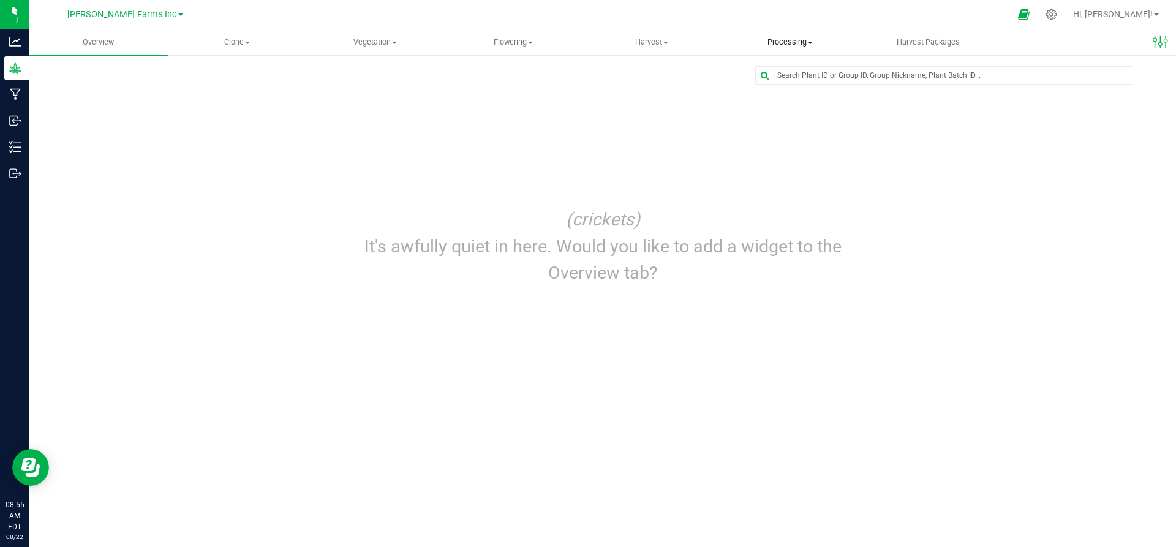
click at [798, 40] on span "Processing" at bounding box center [789, 42] width 137 height 11
click at [770, 93] on span "Processing harvests" at bounding box center [777, 88] width 113 height 10
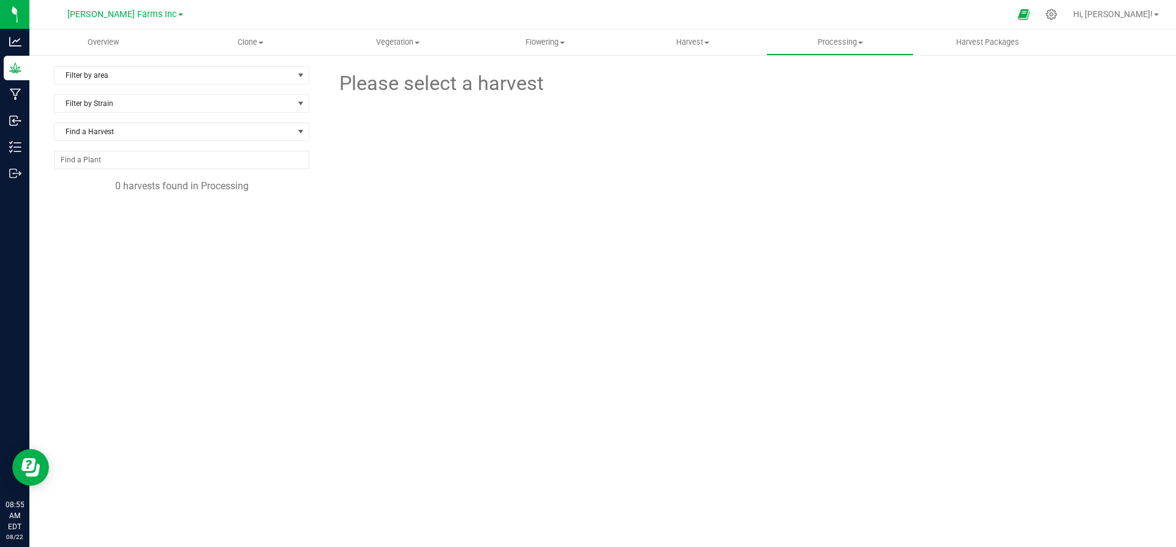
click at [147, 23] on div "[PERSON_NAME] Farms Inc" at bounding box center [125, 14] width 179 height 19
click at [147, 19] on span "[PERSON_NAME] Farms Inc" at bounding box center [122, 14] width 110 height 11
click at [111, 107] on link "Spadafarm, LLC" at bounding box center [125, 108] width 179 height 17
click at [833, 47] on span "Processing" at bounding box center [840, 42] width 146 height 11
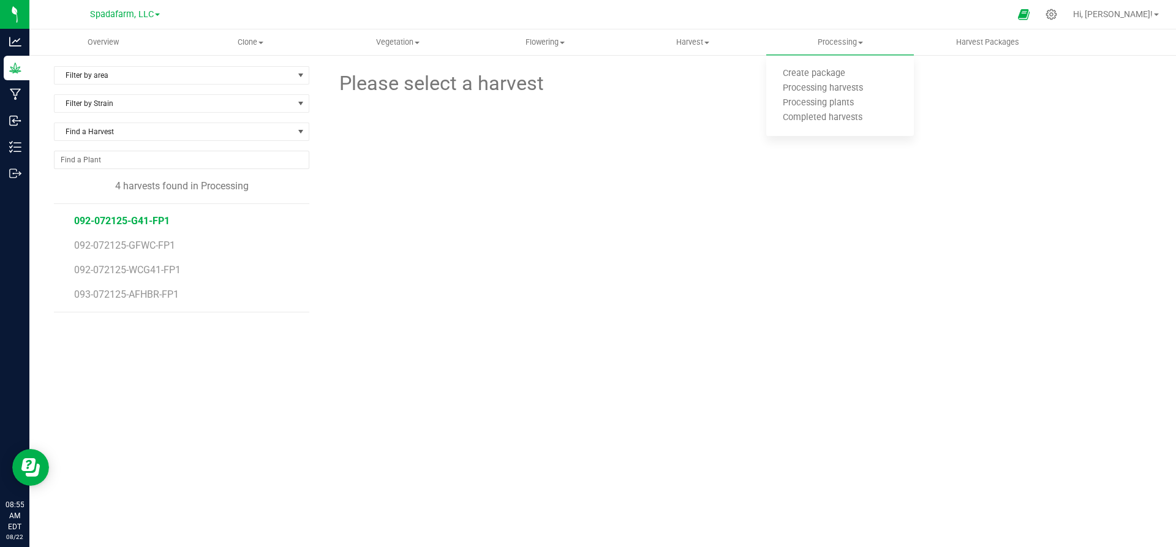
click at [144, 225] on span "092-072125-G41-FP1" at bounding box center [122, 221] width 96 height 12
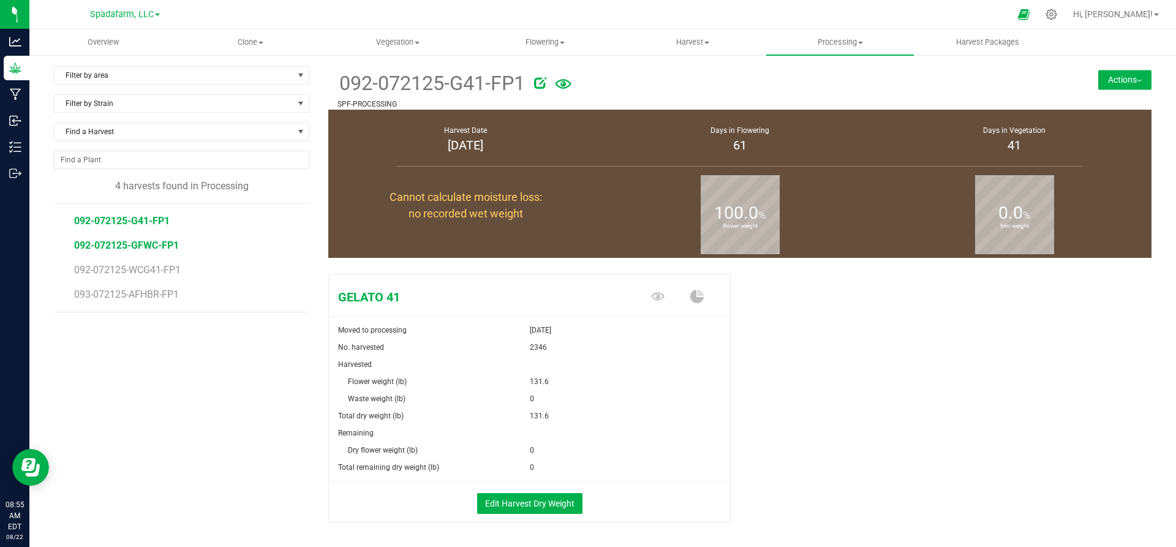
click at [139, 244] on span "092-072125-GFWC-FP1" at bounding box center [126, 245] width 105 height 12
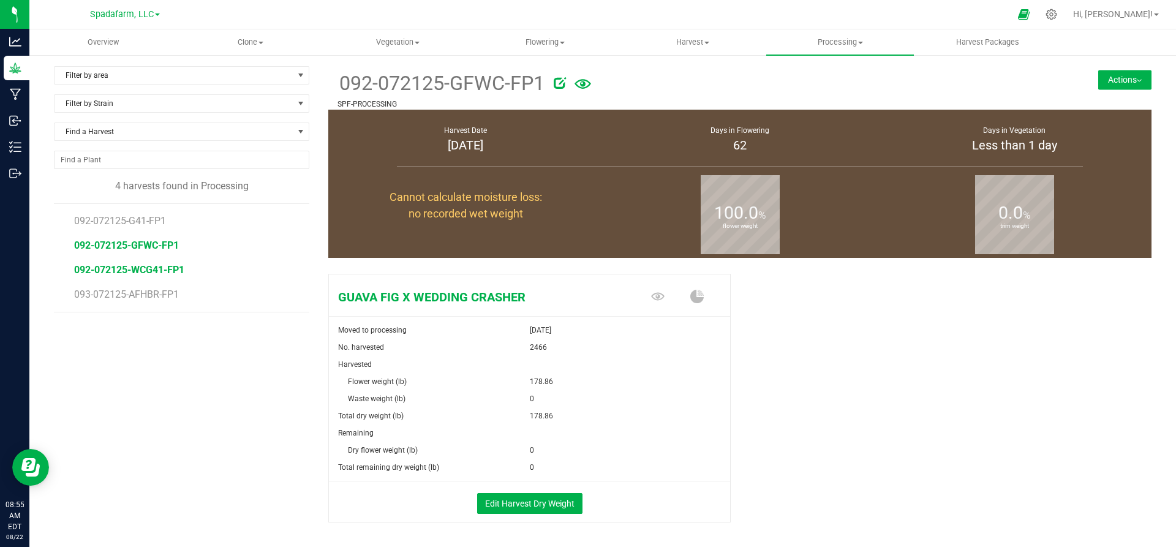
click at [144, 271] on span "092-072125-WCG41-FP1" at bounding box center [129, 270] width 110 height 12
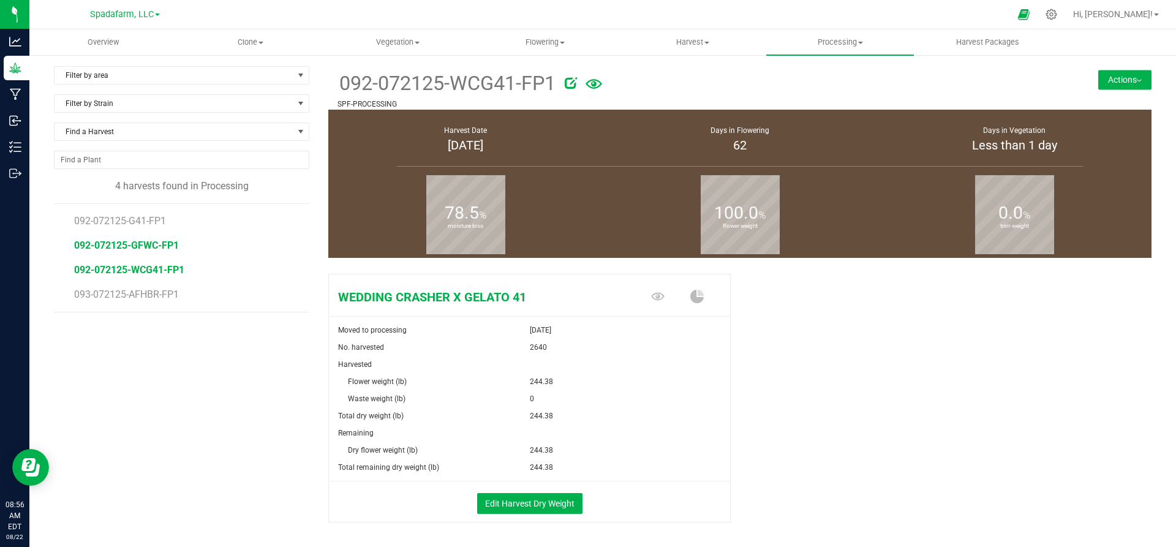
click at [152, 246] on span "092-072125-GFWC-FP1" at bounding box center [126, 245] width 105 height 12
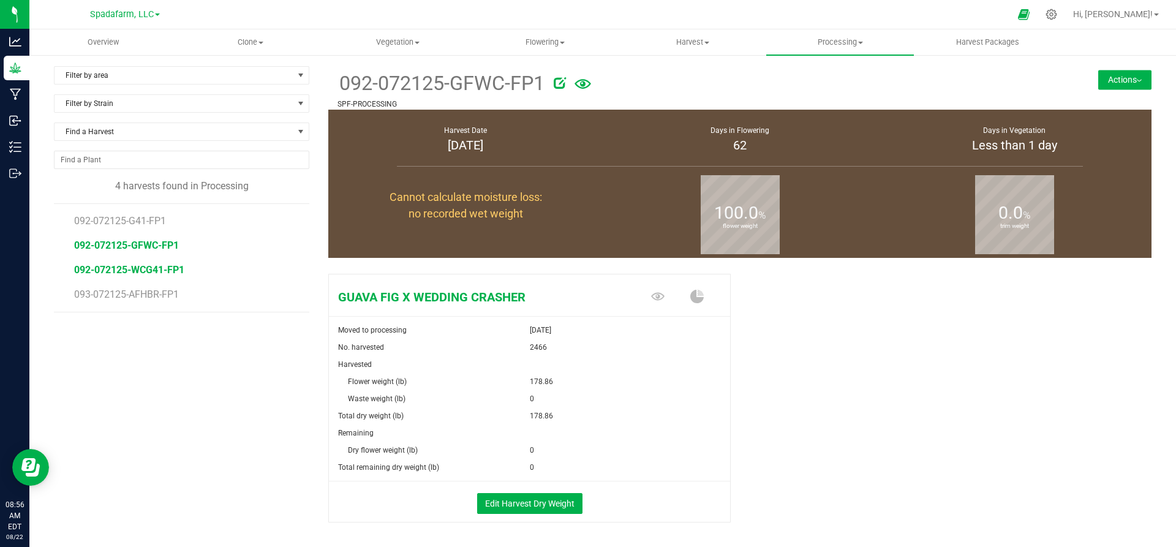
click at [155, 267] on span "092-072125-WCG41-FP1" at bounding box center [129, 270] width 110 height 12
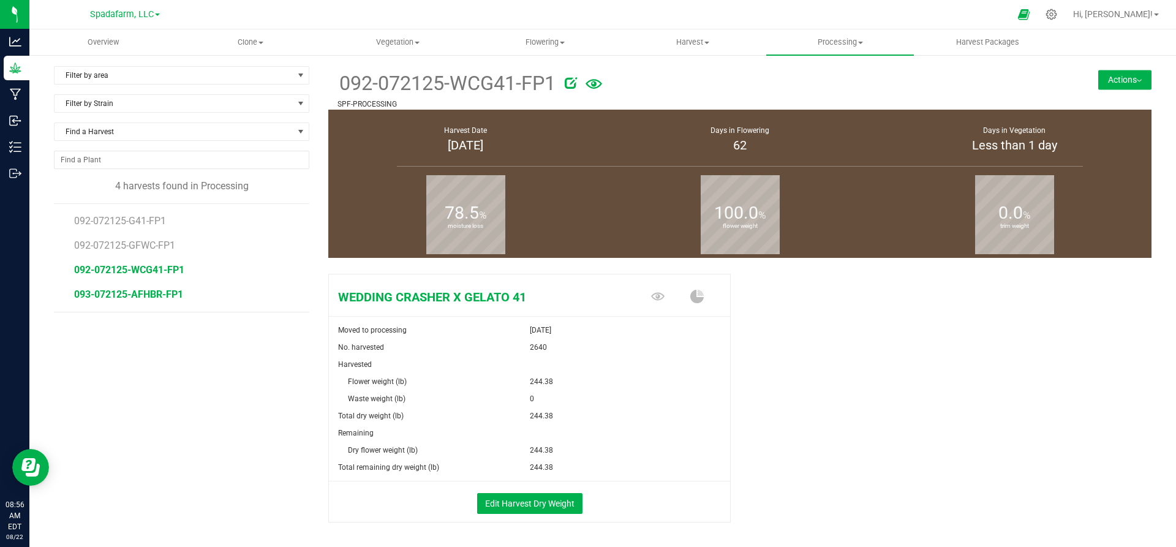
click at [149, 296] on span "093-072125-AFHBR-FP1" at bounding box center [128, 294] width 109 height 12
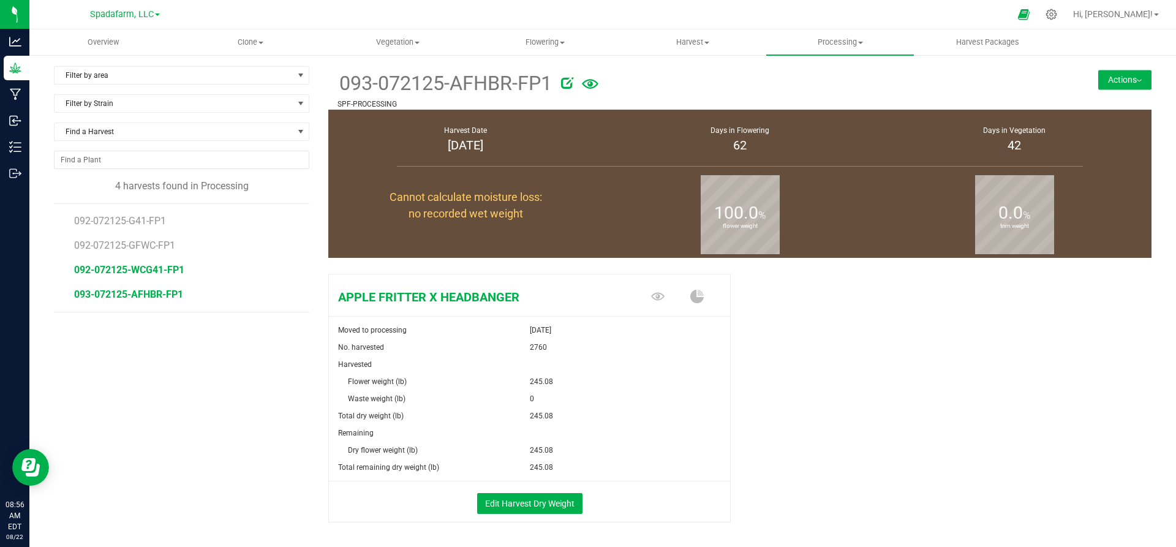
click at [121, 271] on span "092-072125-WCG41-FP1" at bounding box center [129, 270] width 110 height 12
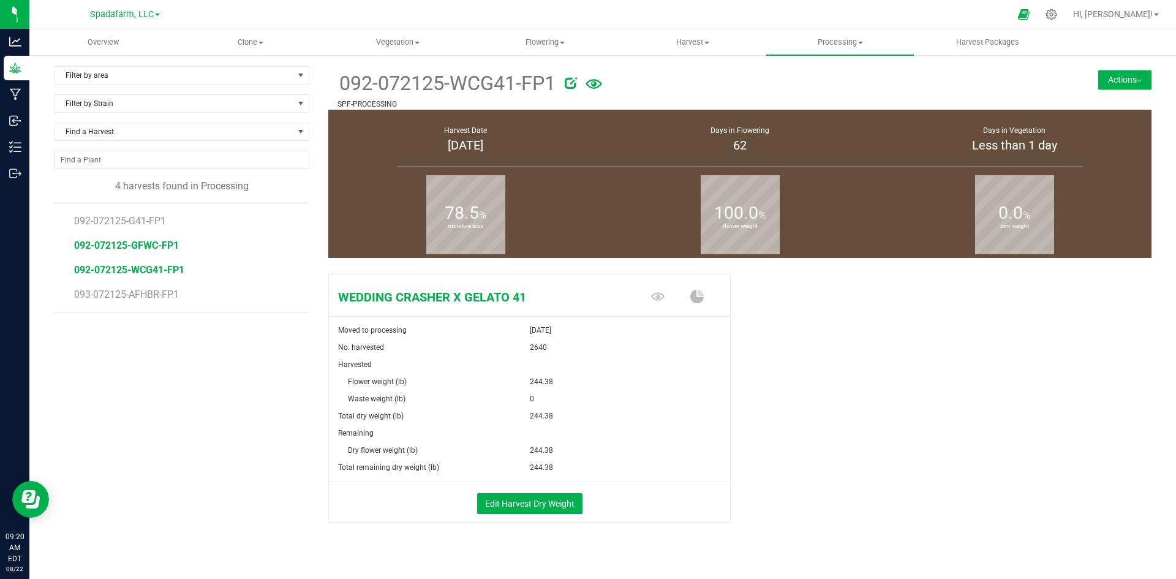
click at [159, 248] on span "092-072125-GFWC-FP1" at bounding box center [126, 245] width 105 height 12
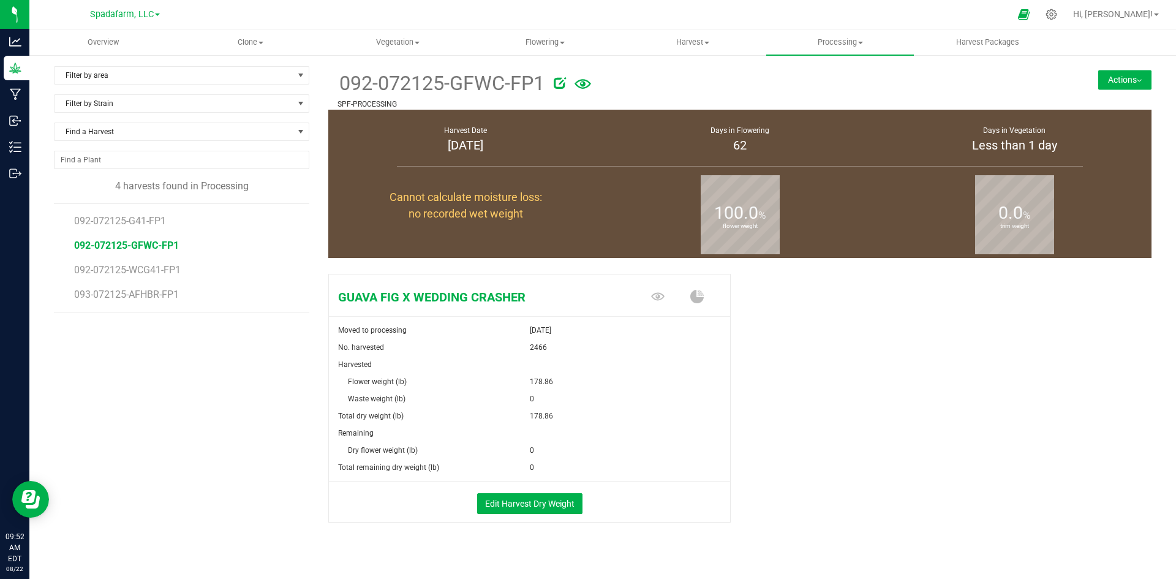
click at [132, 261] on li "092-072125-WCG41-FP1" at bounding box center [187, 265] width 226 height 24
click at [132, 266] on span "092-072125-WCG41-FP1" at bounding box center [129, 270] width 110 height 12
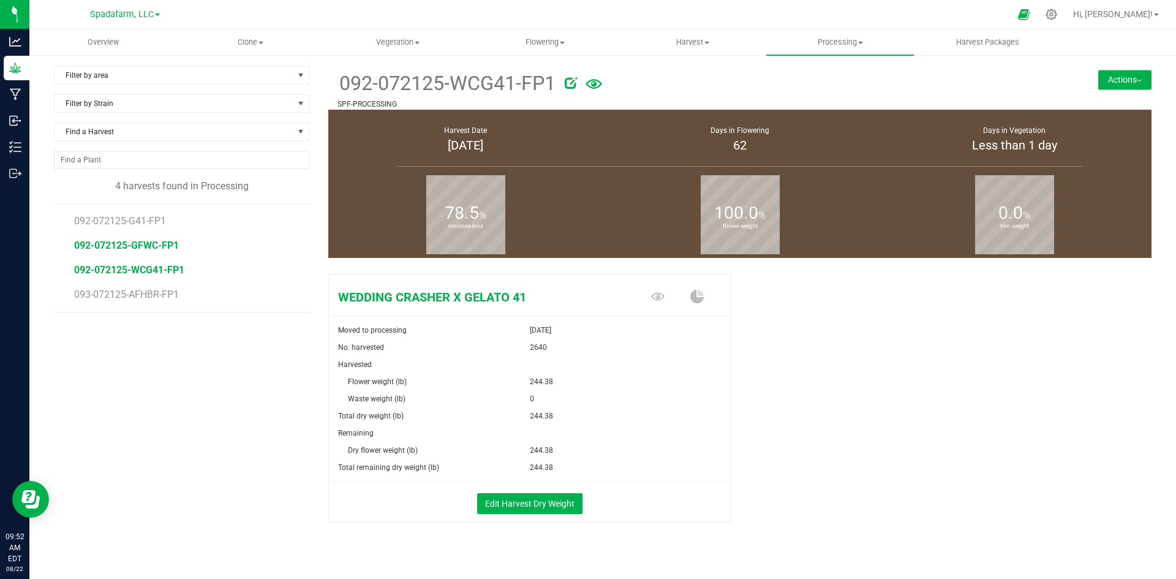
click at [140, 246] on span "092-072125-GFWC-FP1" at bounding box center [126, 245] width 105 height 12
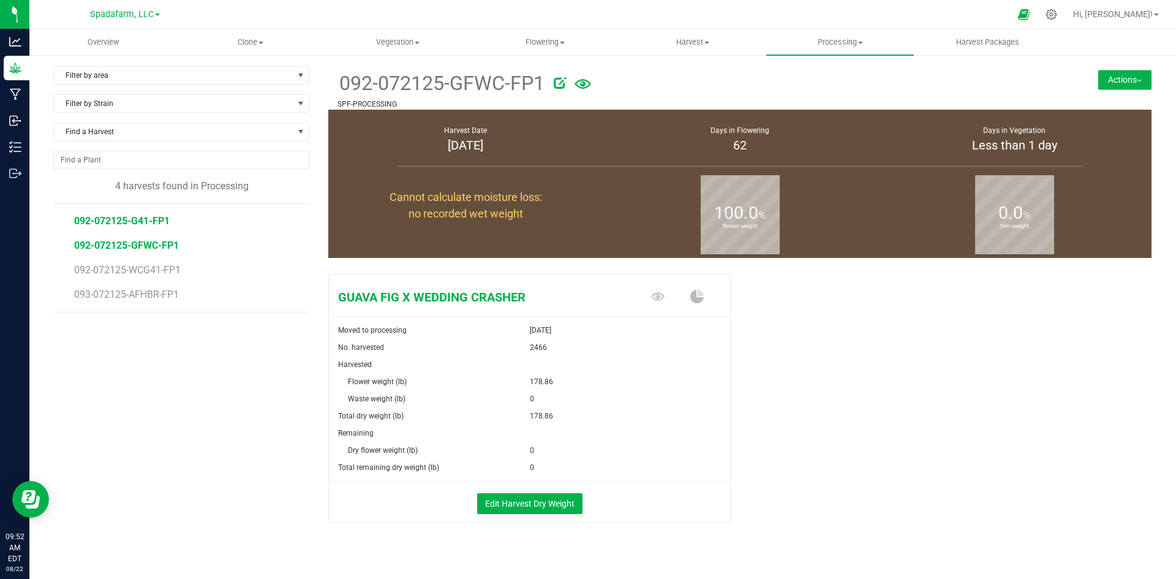
click at [154, 223] on span "092-072125-G41-FP1" at bounding box center [122, 221] width 96 height 12
click at [148, 243] on span "092-072125-GFWC-FP1" at bounding box center [126, 245] width 105 height 12
click at [143, 270] on span "092-072125-WCG41-FP1" at bounding box center [129, 270] width 110 height 12
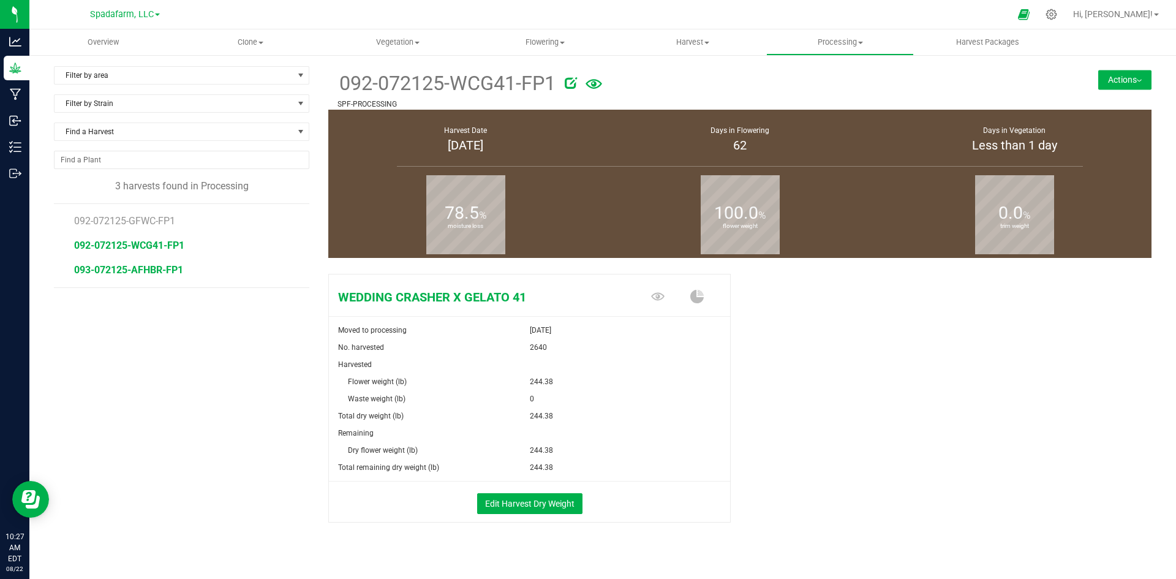
click at [159, 269] on span "093-072125-AFHBR-FP1" at bounding box center [128, 270] width 109 height 12
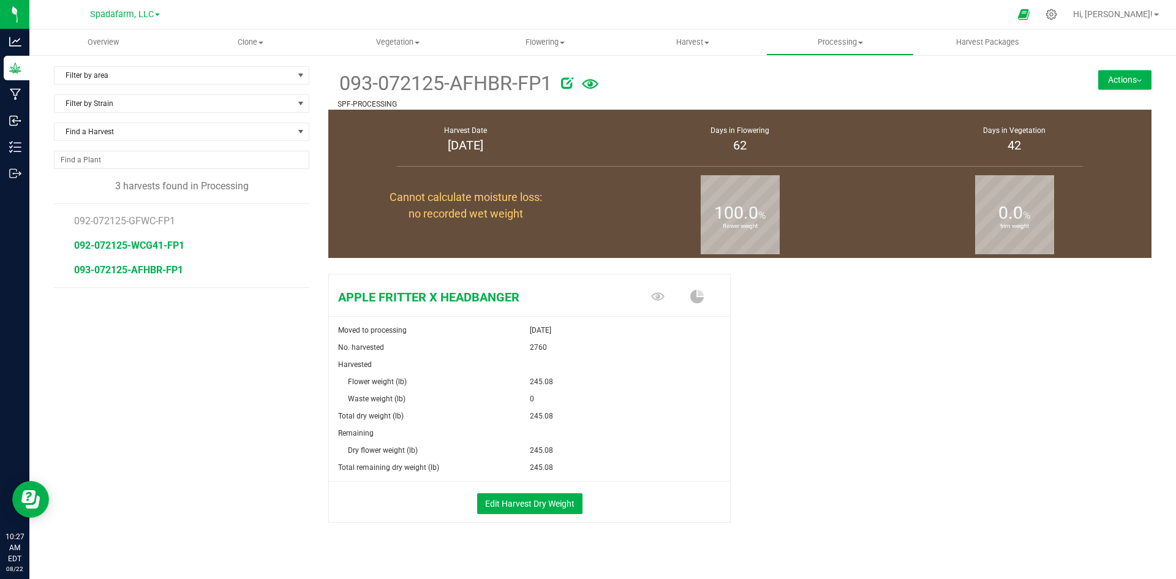
click at [162, 249] on span "092-072125-WCG41-FP1" at bounding box center [129, 245] width 110 height 12
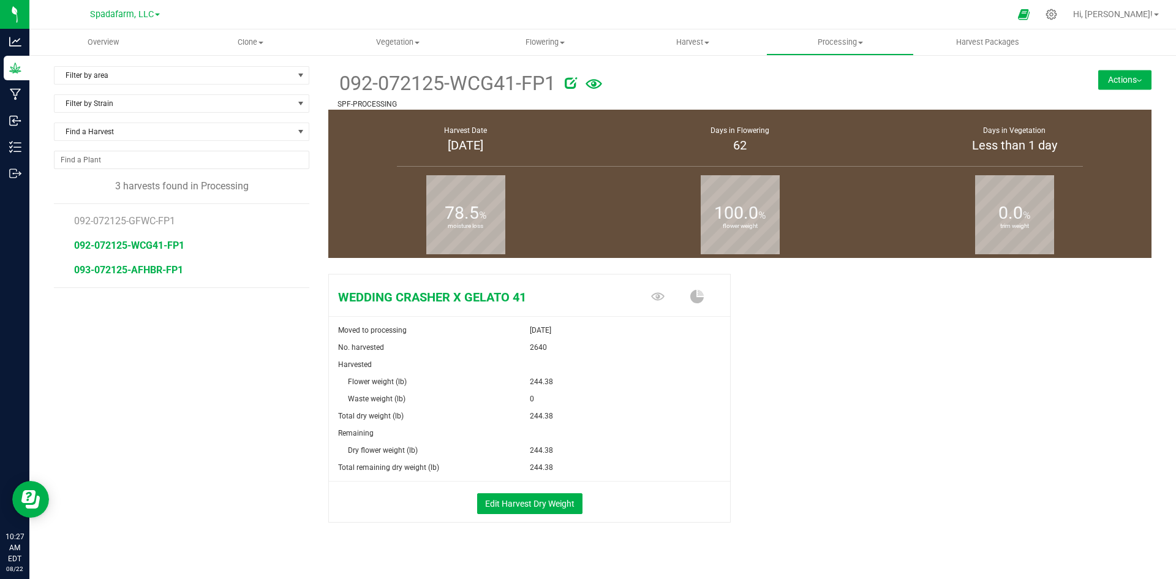
click at [158, 272] on span "093-072125-AFHBR-FP1" at bounding box center [128, 270] width 109 height 12
